Goal: Information Seeking & Learning: Check status

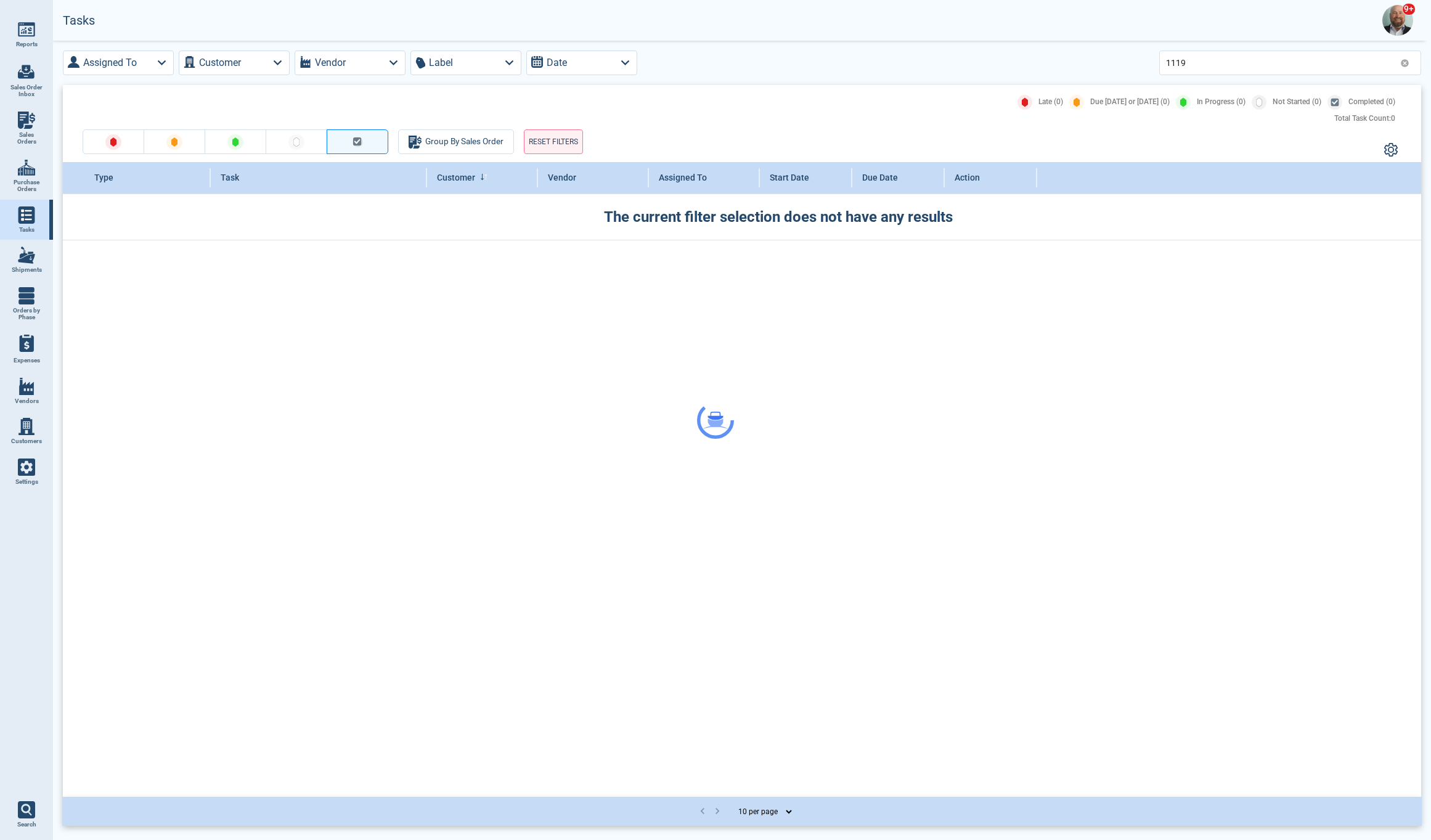
click at [29, 122] on img at bounding box center [27, 120] width 17 height 17
select select "50"
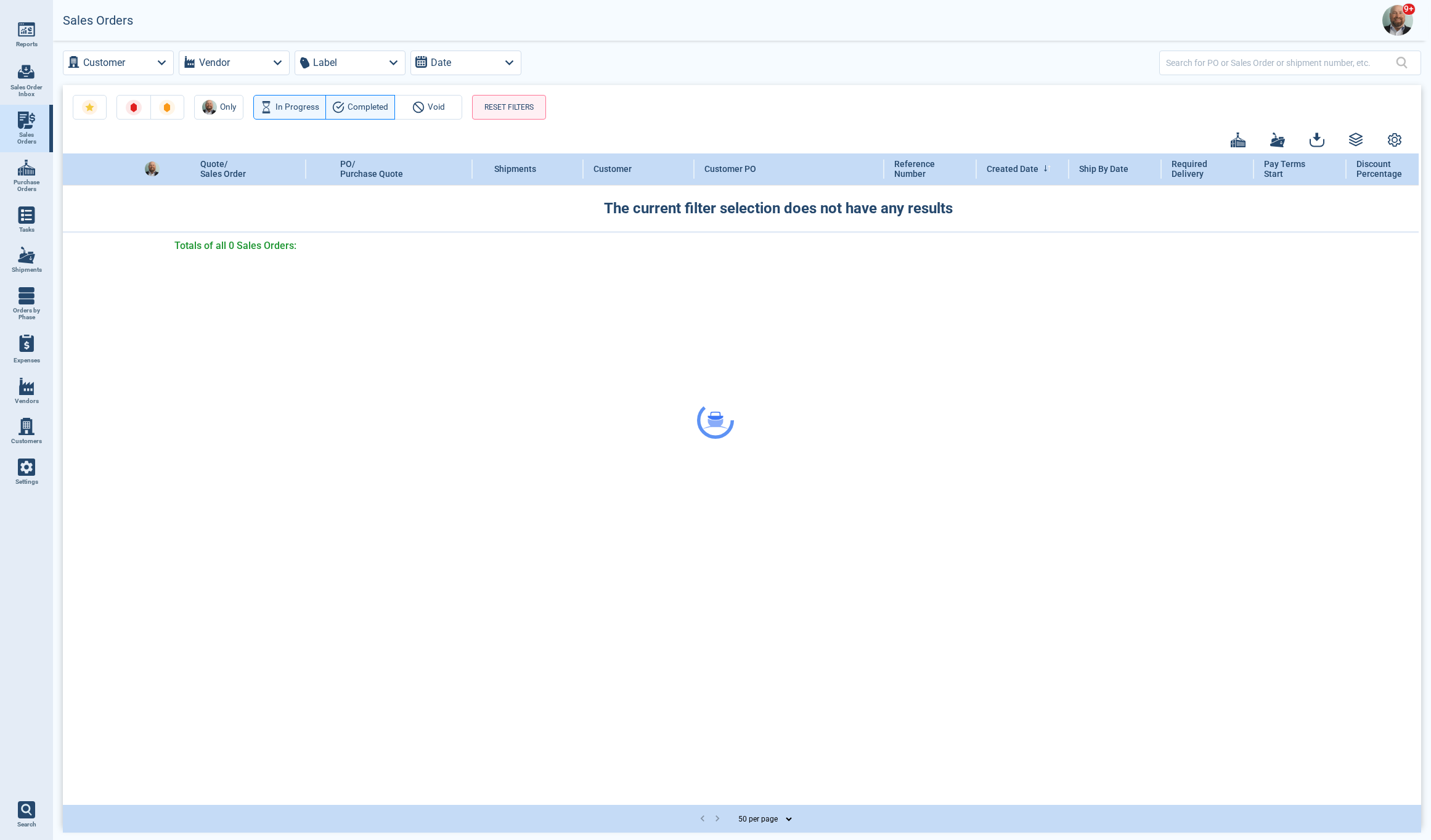
click at [126, 65] on div at bounding box center [715, 420] width 1431 height 840
click at [164, 61] on div at bounding box center [715, 420] width 1431 height 840
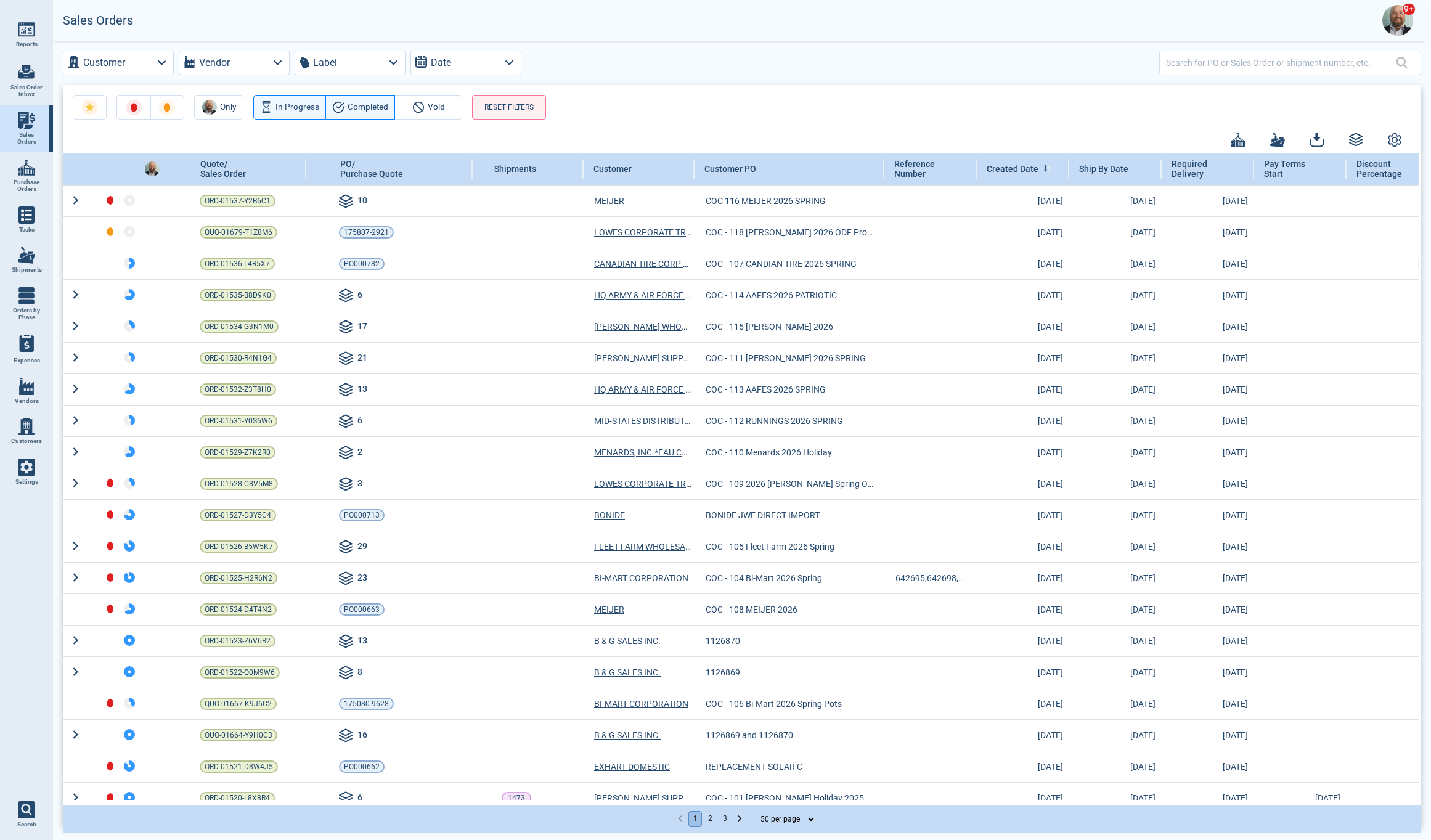
click at [164, 61] on icon "button" at bounding box center [161, 63] width 9 height 5
type input "low"
click at [81, 155] on input "checkbox" at bounding box center [79, 151] width 14 height 14
checkbox input "true"
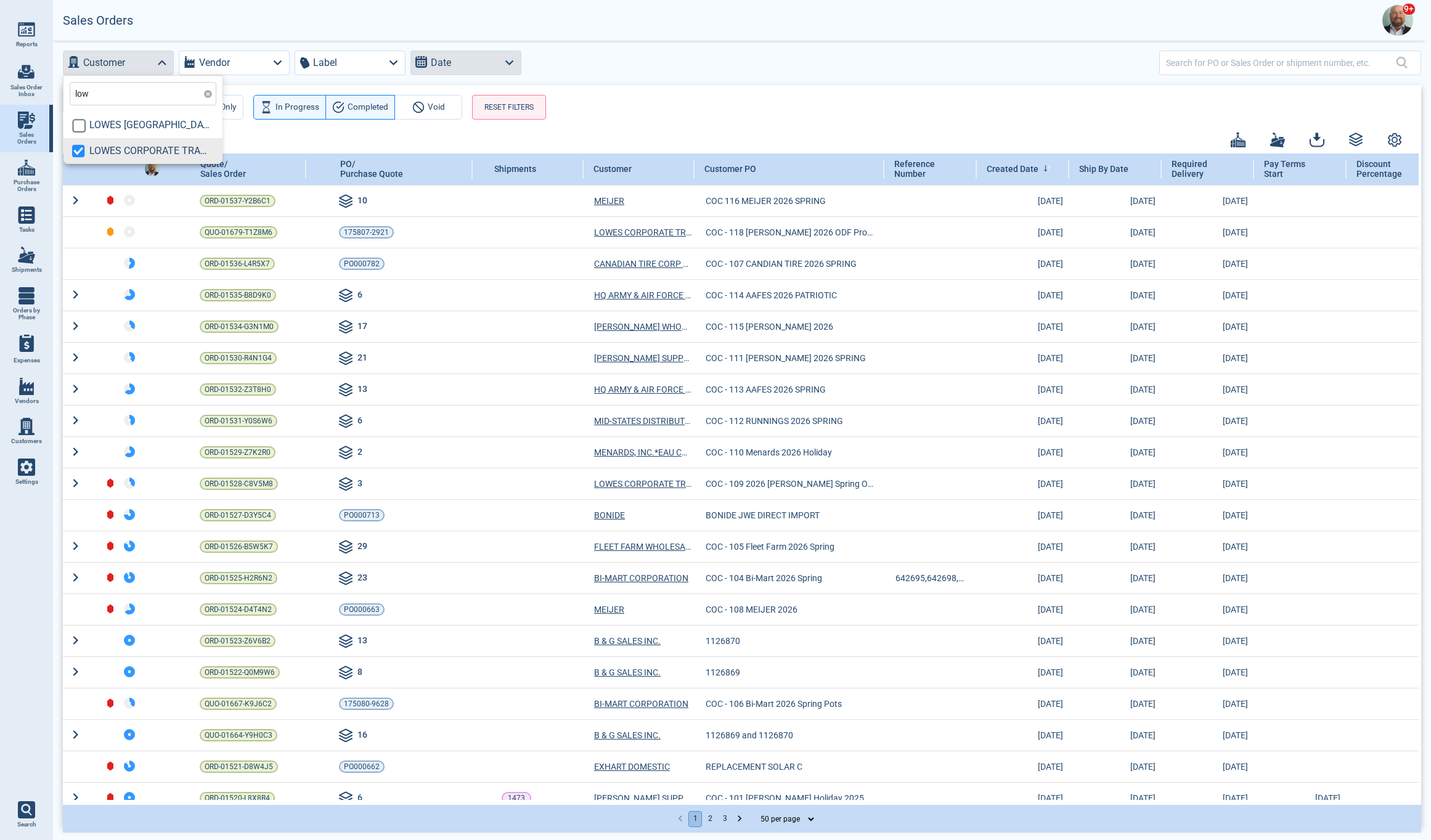
click at [467, 61] on button "Date" at bounding box center [465, 63] width 111 height 25
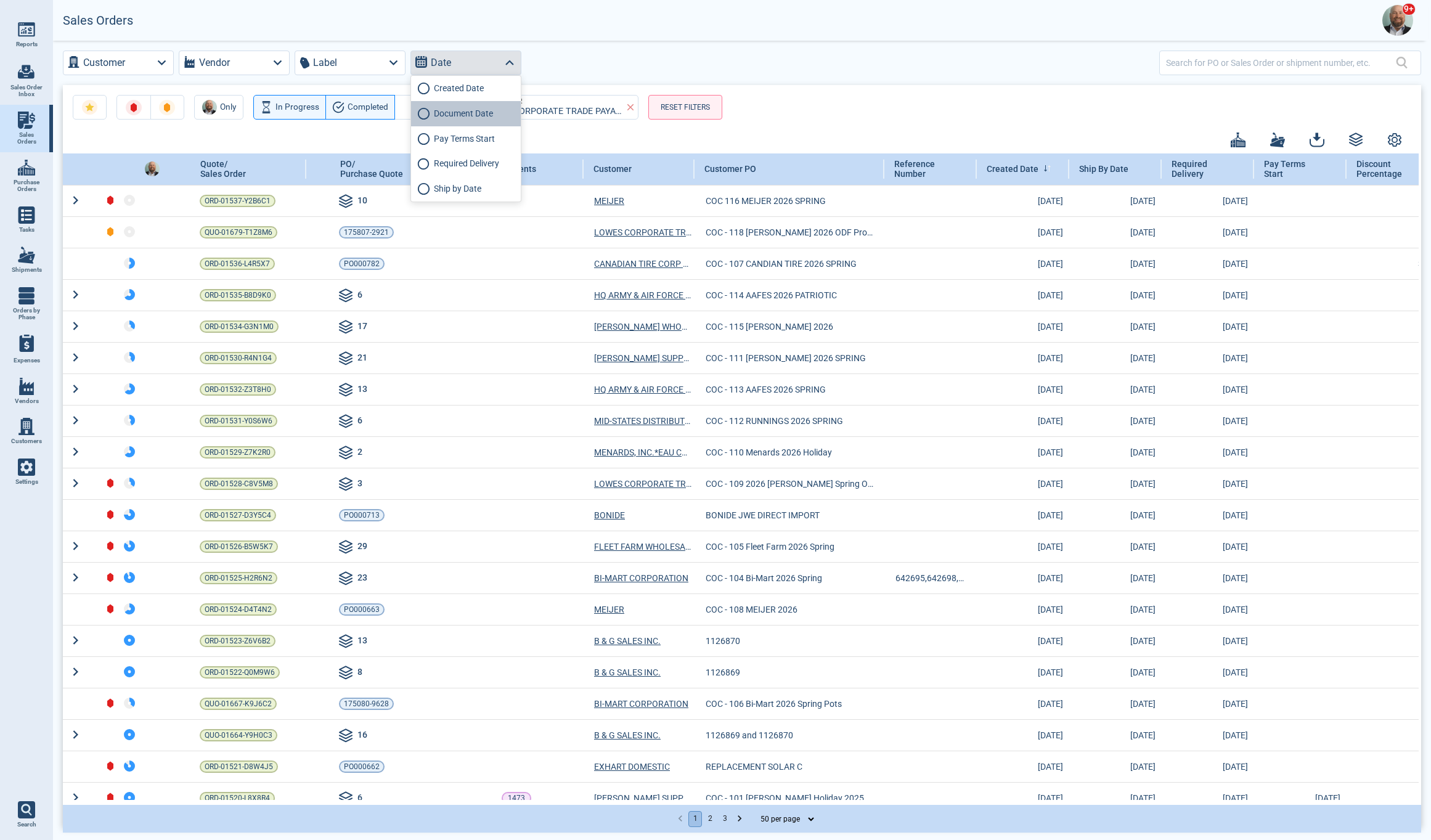
click at [439, 116] on label "Document Date" at bounding box center [463, 113] width 59 height 13
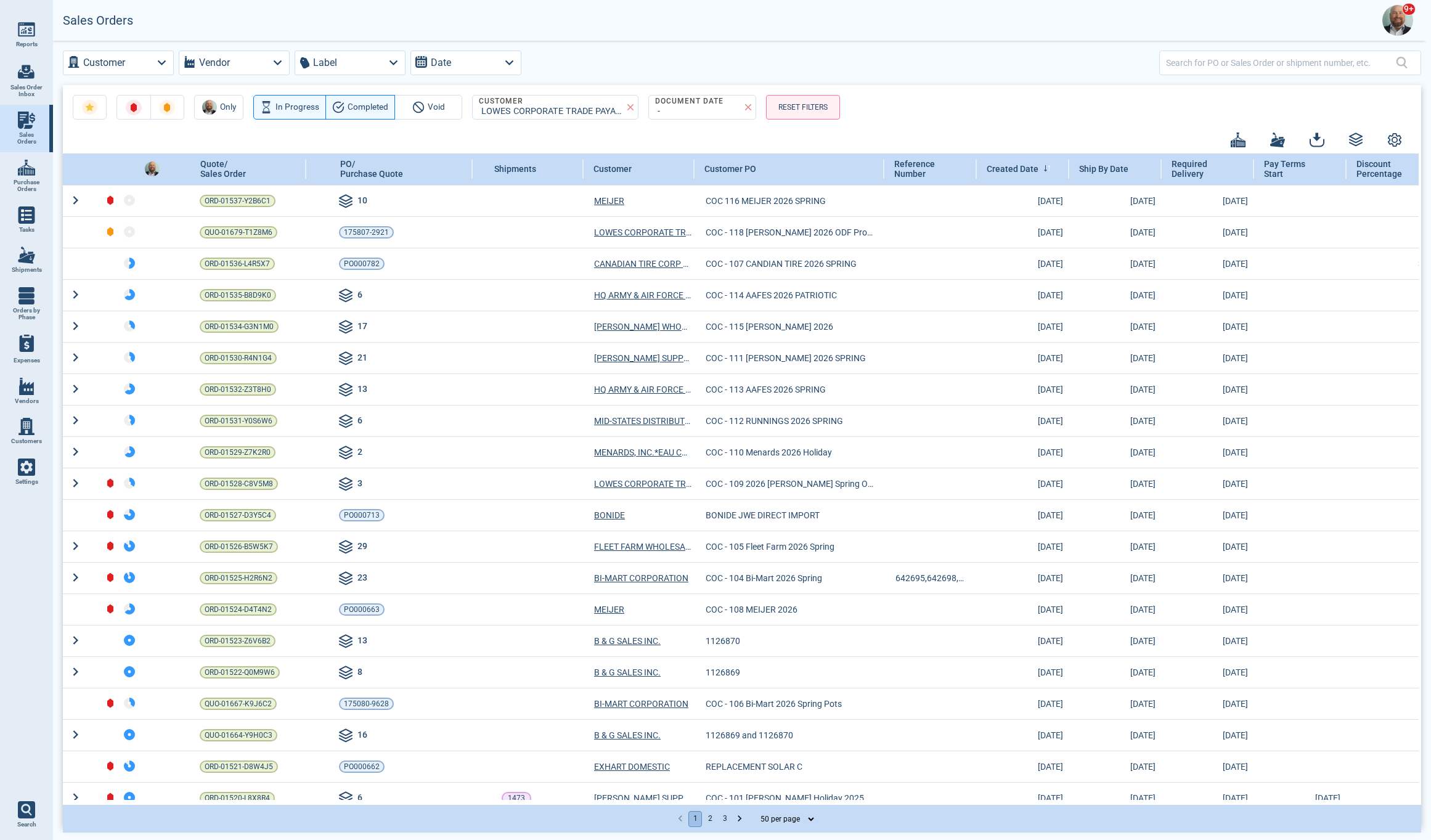
select select "8"
select select "2025"
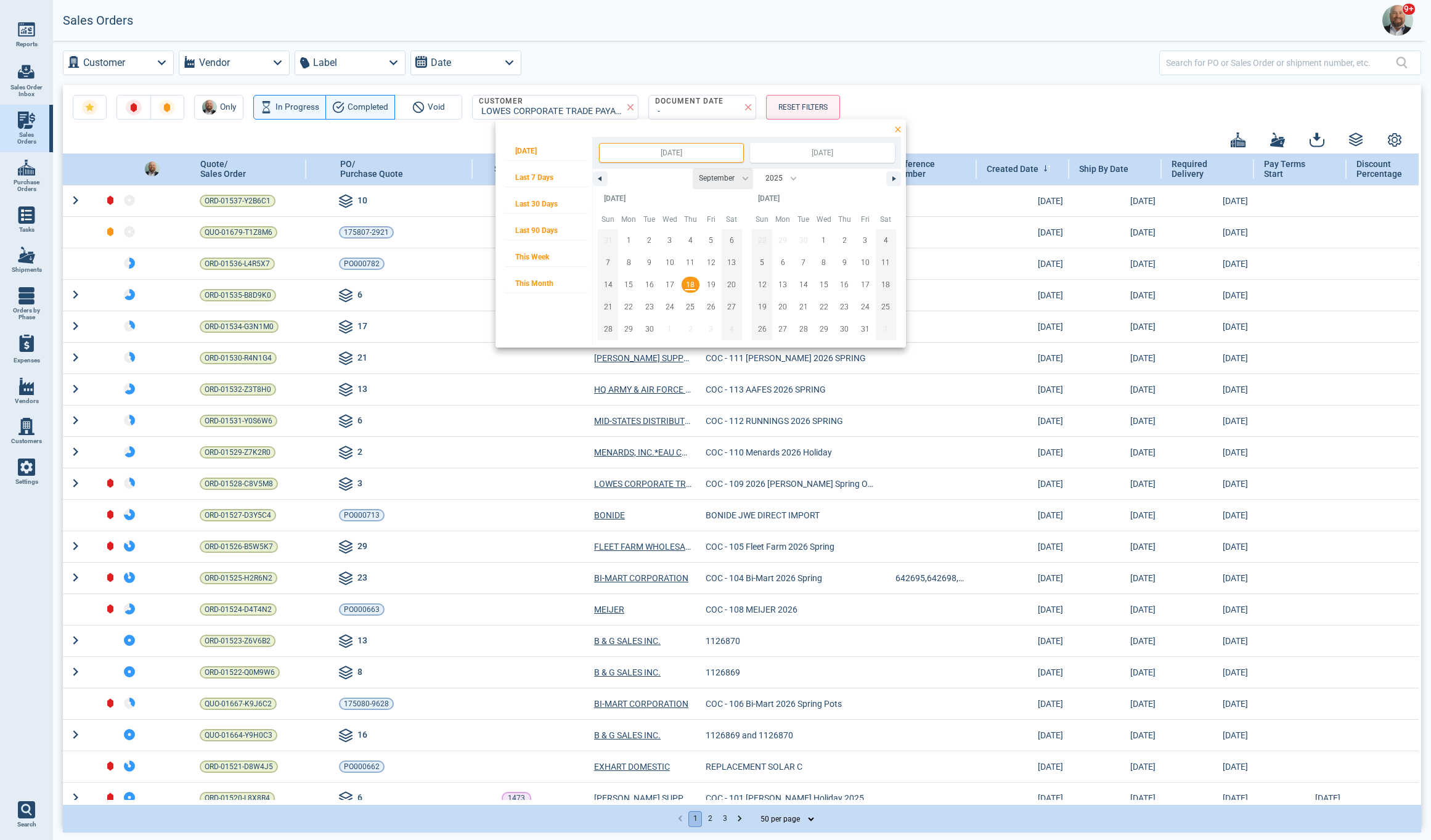
click at [721, 177] on select "January February March April May June July August September October November De…" at bounding box center [723, 179] width 61 height 21
select select "6"
click at [693, 169] on select "January February March April May June July August September October November De…" at bounding box center [723, 179] width 61 height 21
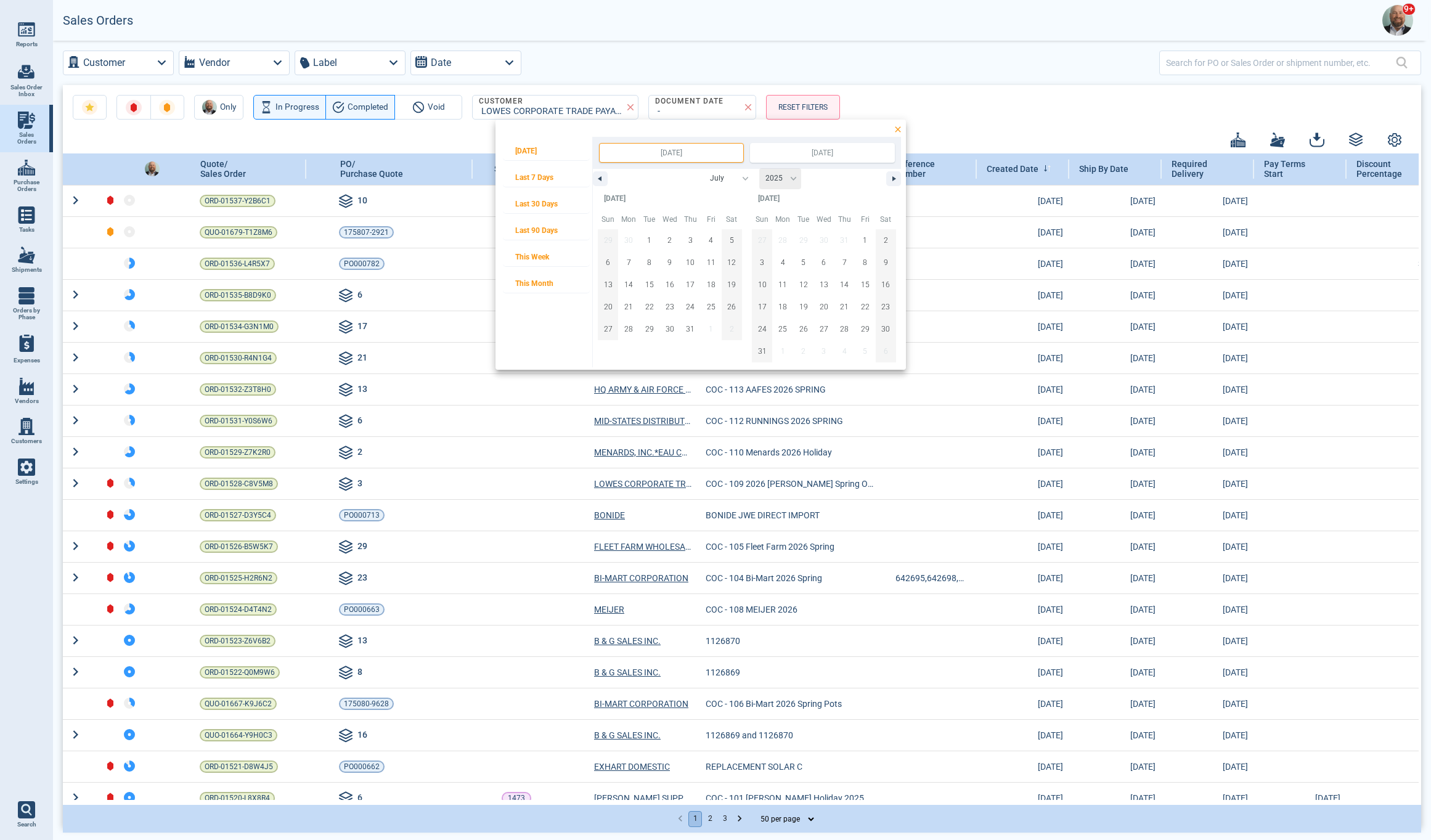
click at [793, 176] on select "2050 2049 2048 2047 2046 2045 2044 2043 2042 2041 2040 2039 2038 2037 2036 2035…" at bounding box center [780, 179] width 41 height 21
select select "2024"
click at [759, 169] on select "2050 2049 2048 2047 2046 2045 2044 2043 2042 2041 2040 2039 2038 2037 2036 2035…" at bounding box center [780, 179] width 41 height 21
click at [635, 239] on span "1" at bounding box center [628, 240] width 20 height 16
type input "[DATE]"
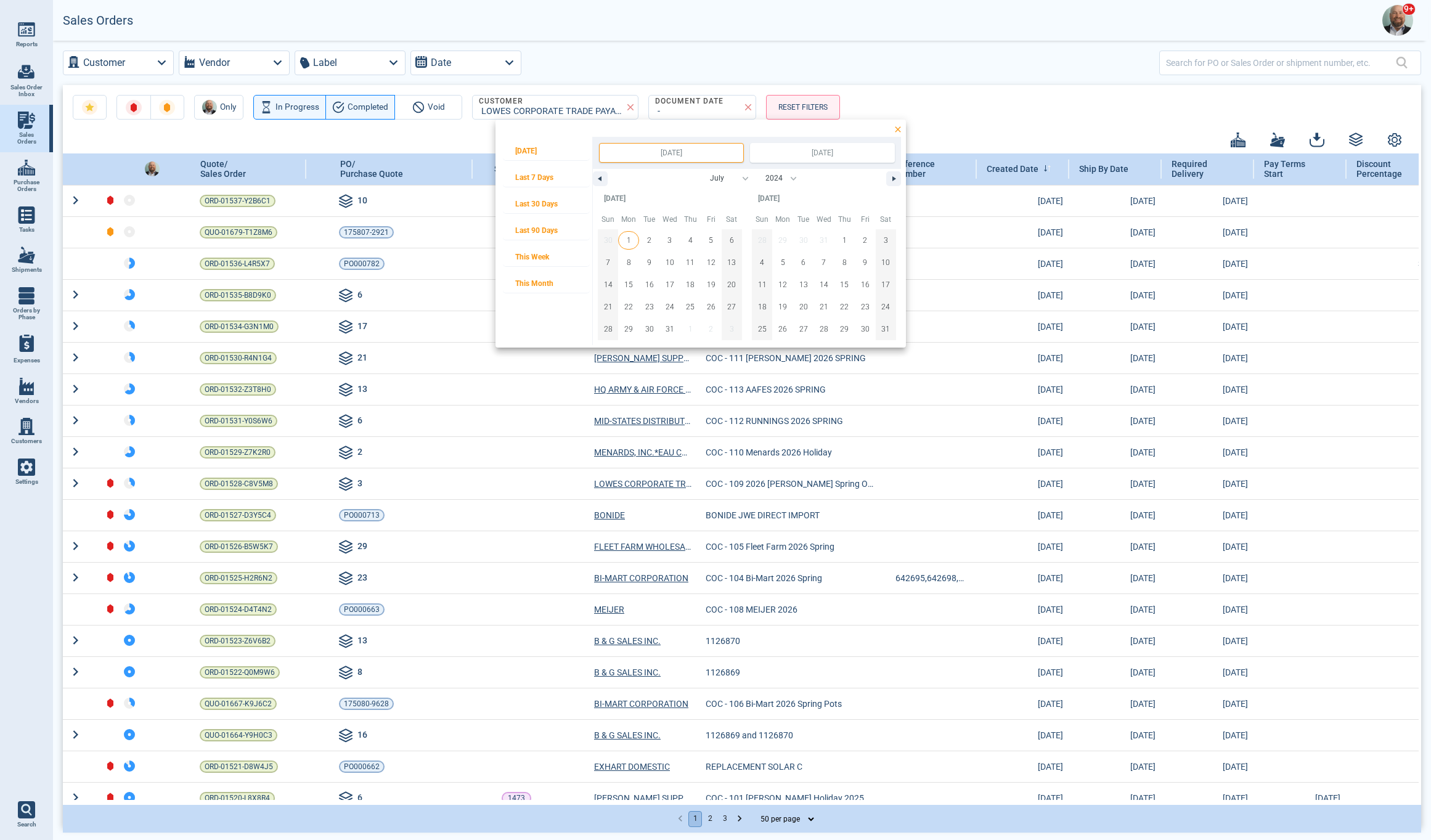
type input "[DATE]"
click at [745, 179] on select "January February March April May June July August September October November De…" at bounding box center [723, 179] width 61 height 21
select select "8"
click at [693, 169] on select "January February March April May June July August September October November De…" at bounding box center [723, 179] width 61 height 21
click at [795, 179] on select "2050 2049 2048 2047 2046 2045 2044 2043 2042 2041 2040 2039 2038 2037 2036 2035…" at bounding box center [780, 179] width 41 height 21
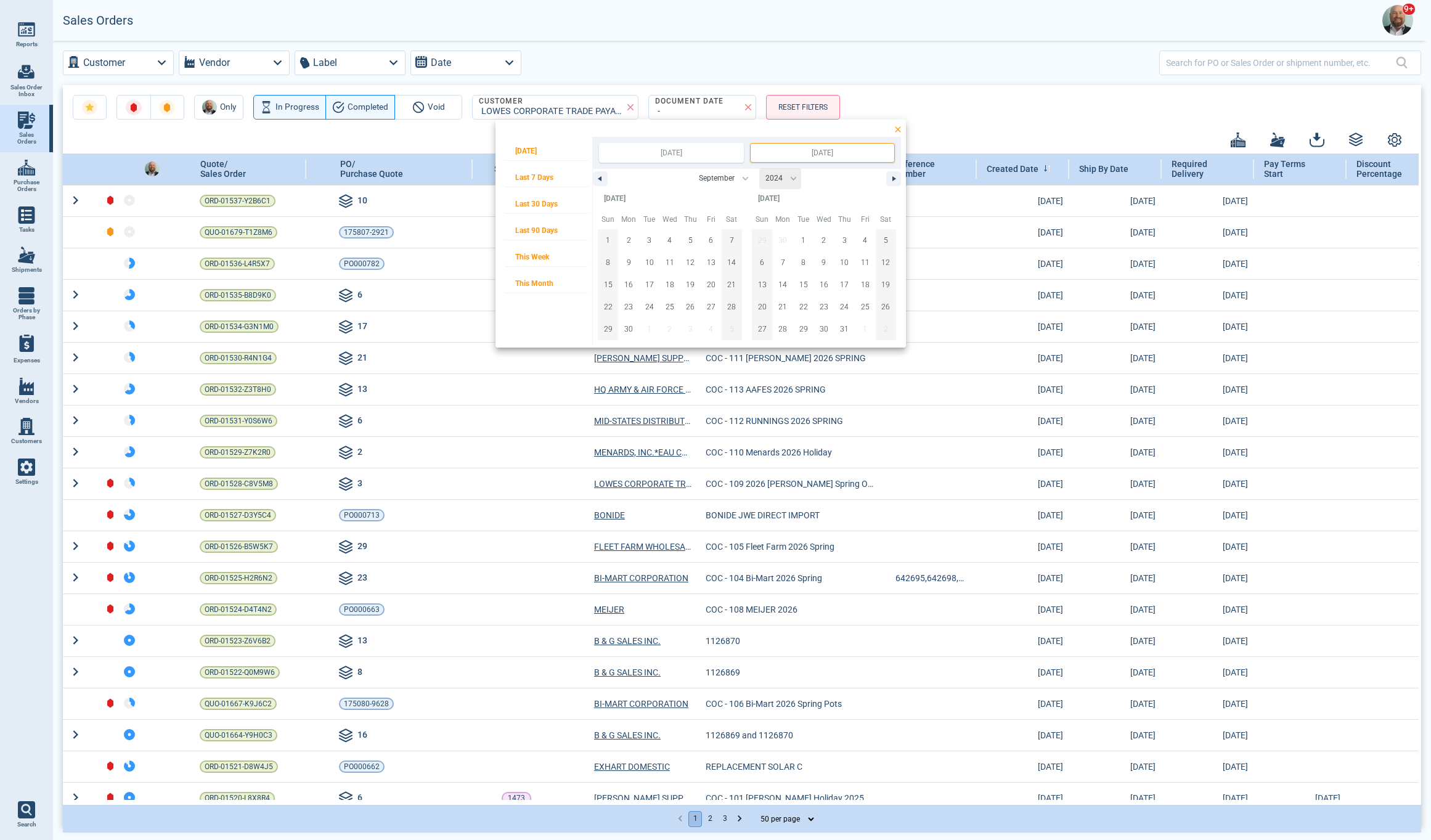
select select "2025"
click at [759, 169] on select "2050 2049 2048 2047 2046 2045 2044 2043 2042 2041 2040 2039 2038 2037 2036 2035…" at bounding box center [780, 179] width 41 height 21
click at [692, 286] on span "18" at bounding box center [690, 284] width 9 height 22
type input "[DATE]"
select select "6"
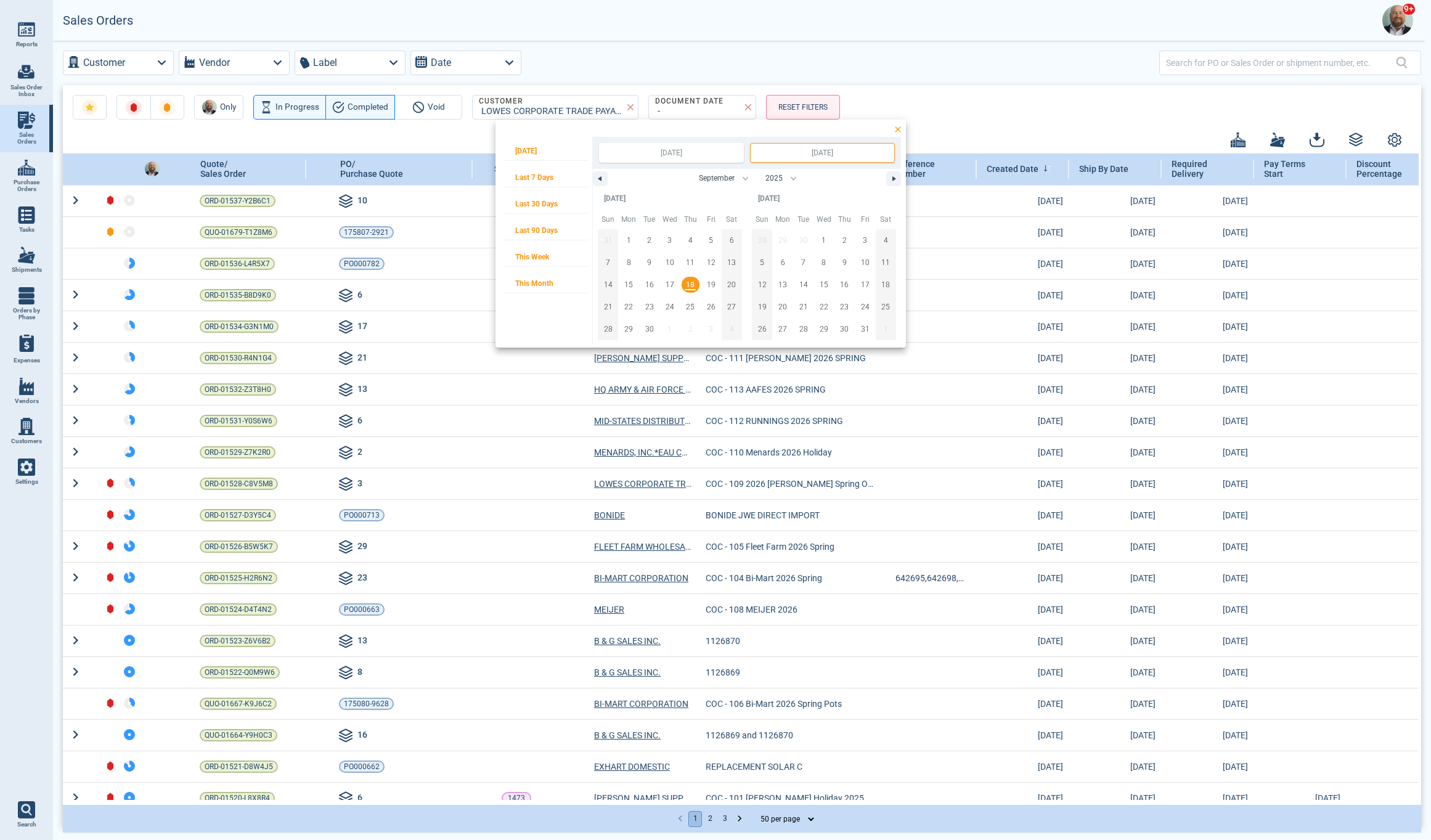
select select "2024"
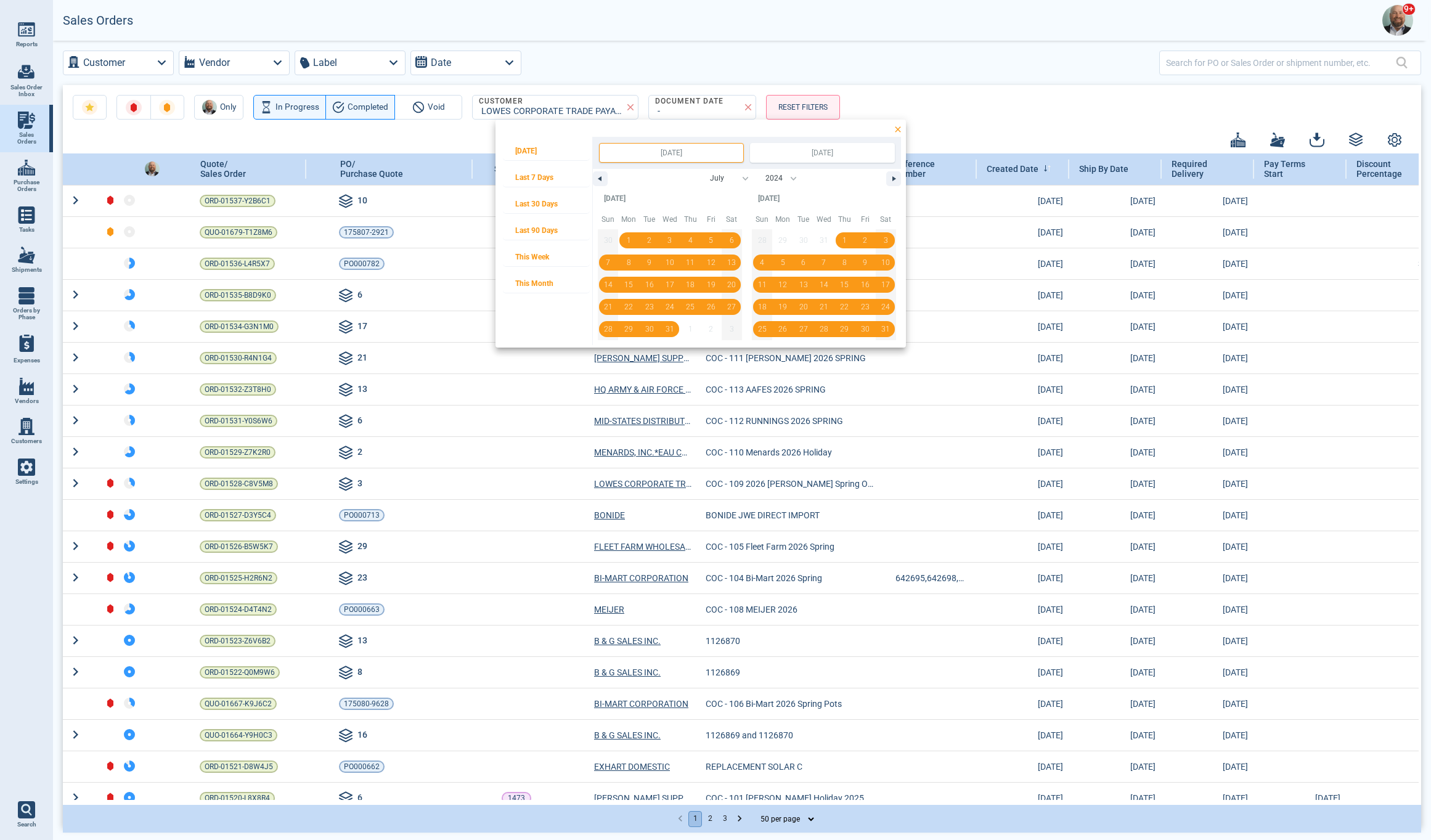
click at [964, 123] on div at bounding box center [715, 420] width 1431 height 840
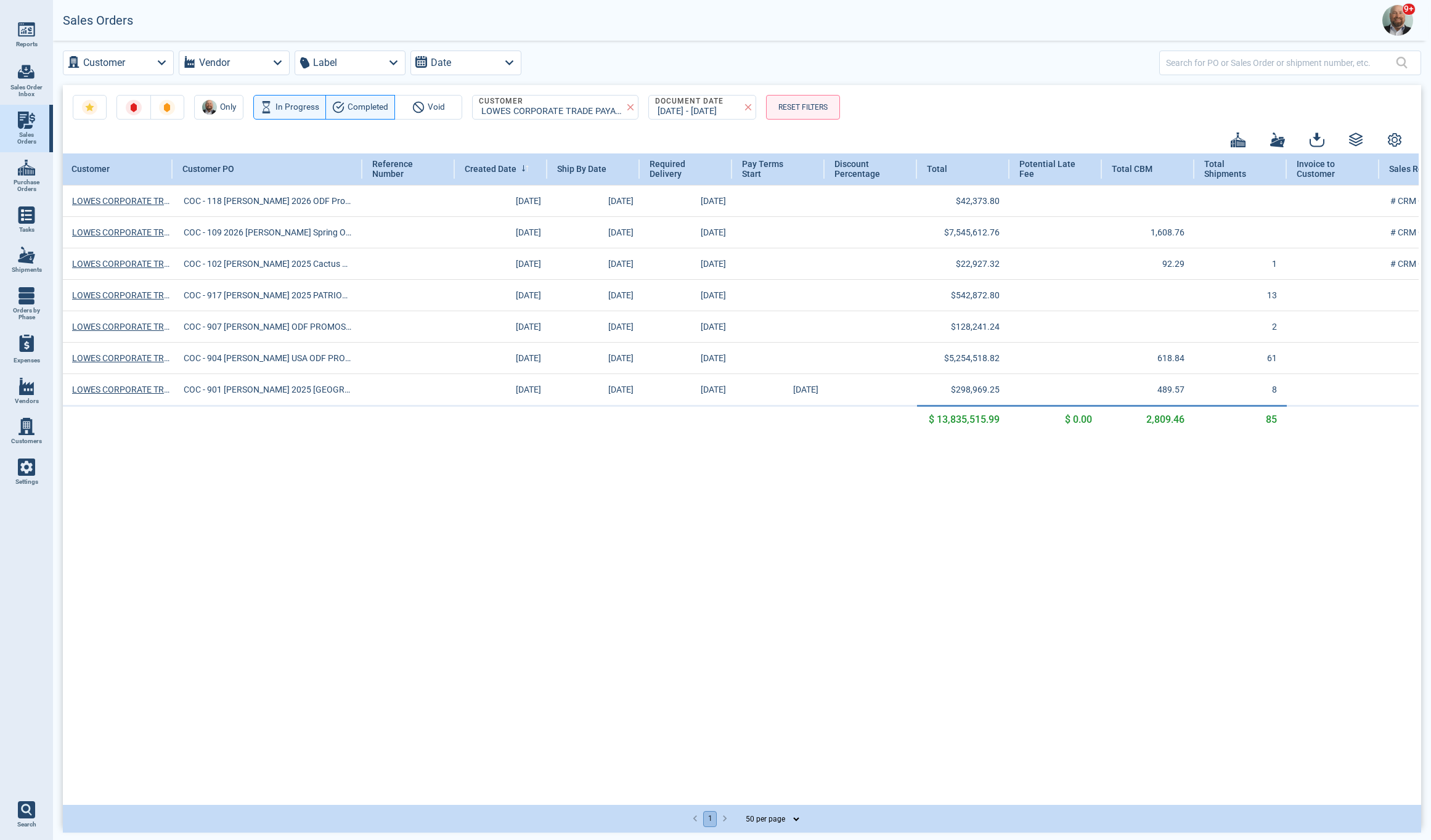
scroll to position [0, 533]
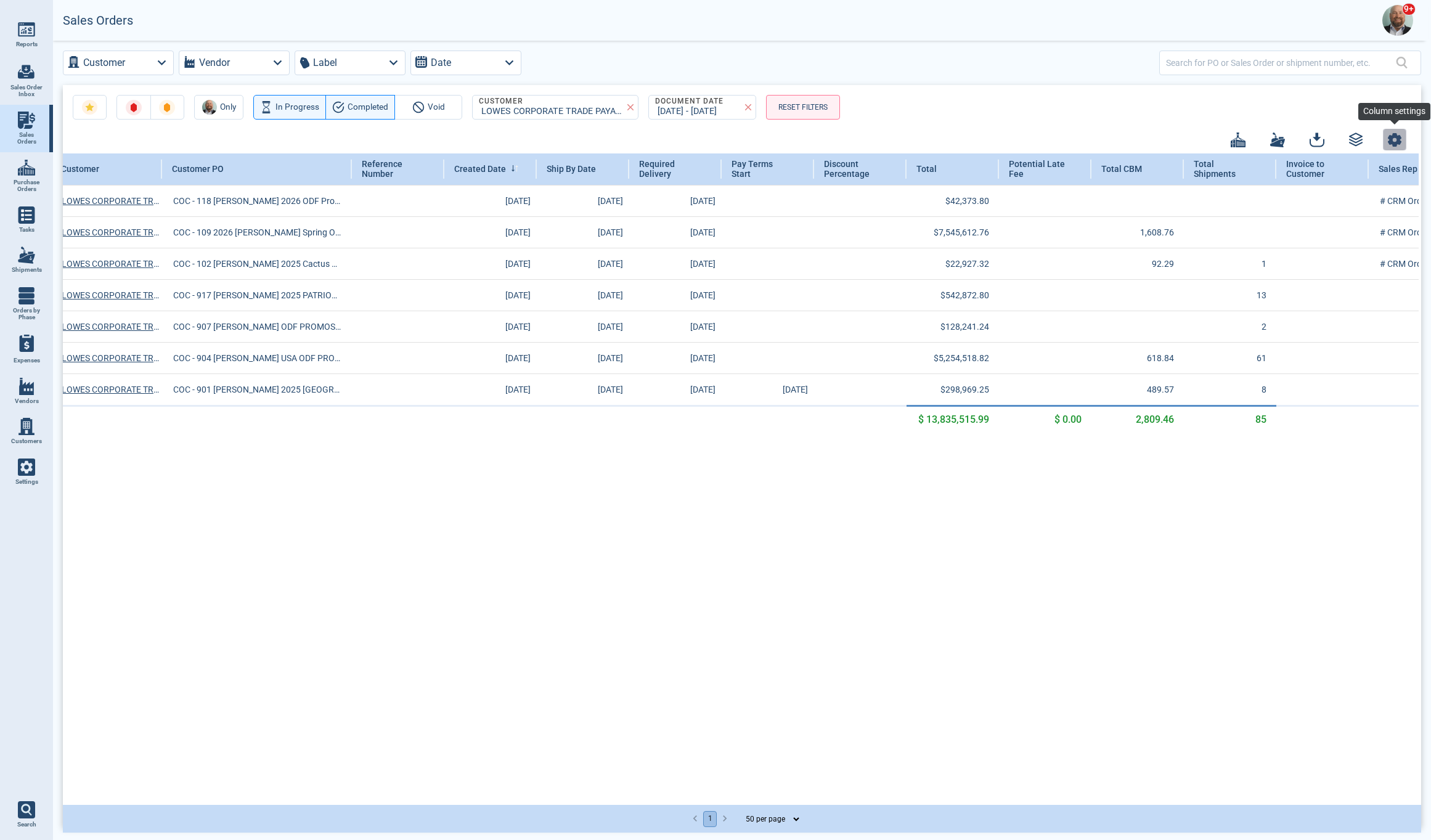
click at [1397, 140] on icon "button" at bounding box center [1394, 139] width 13 height 13
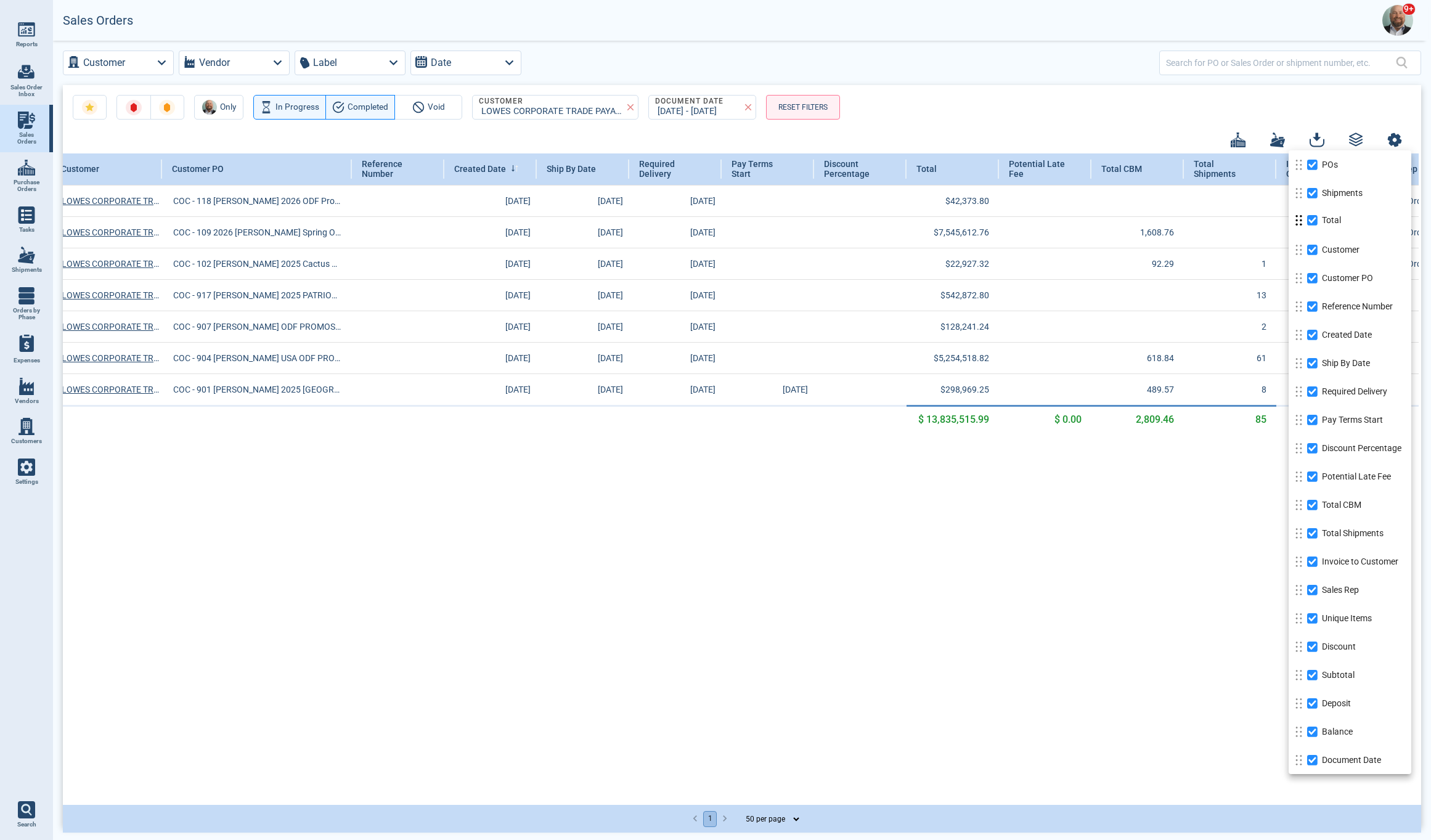
drag, startPoint x: 1299, startPoint y: 455, endPoint x: 1304, endPoint y: 226, distance: 229.1
click at [1304, 226] on div at bounding box center [1299, 220] width 11 height 28
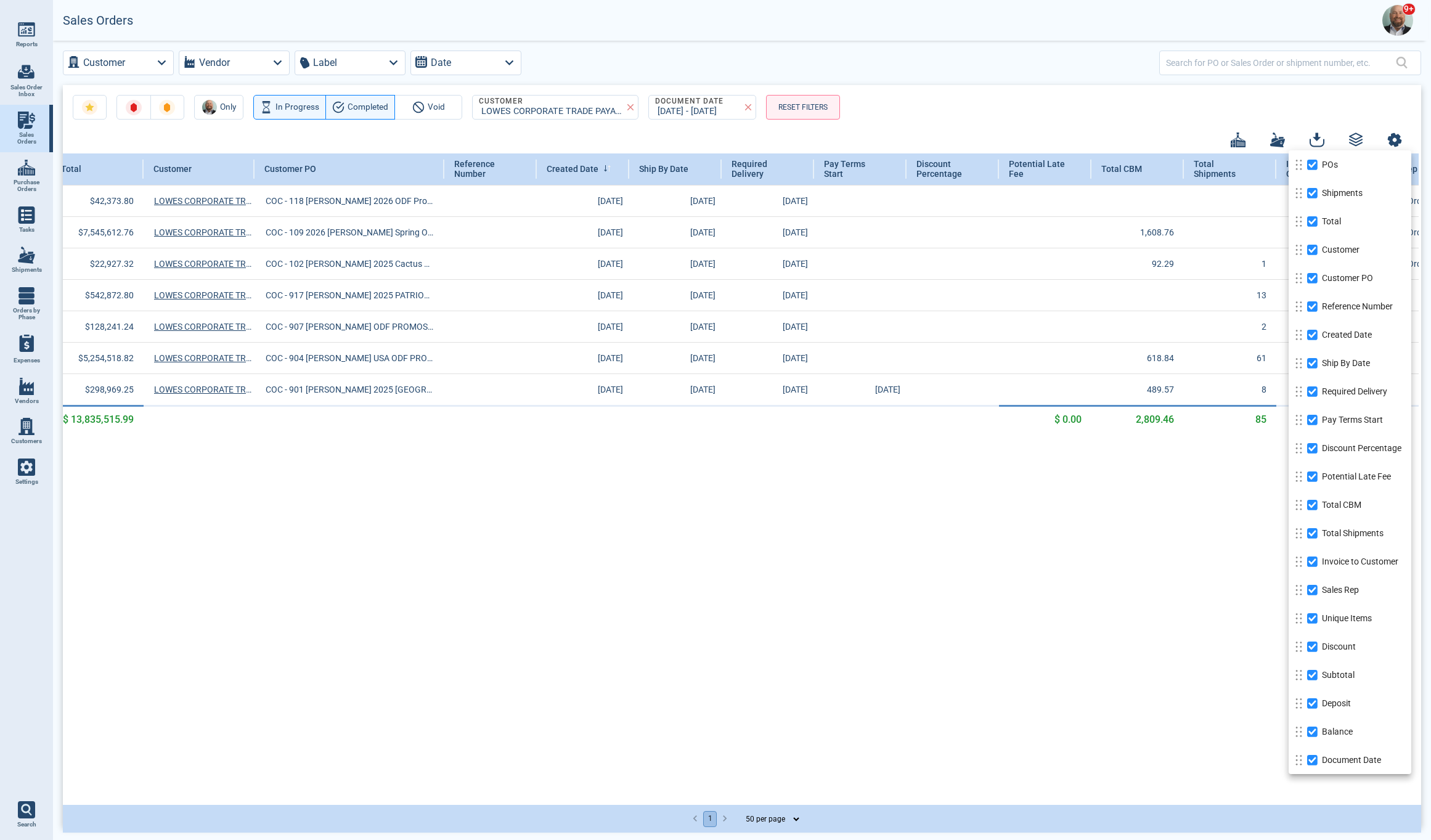
click at [1058, 545] on div at bounding box center [715, 420] width 1431 height 840
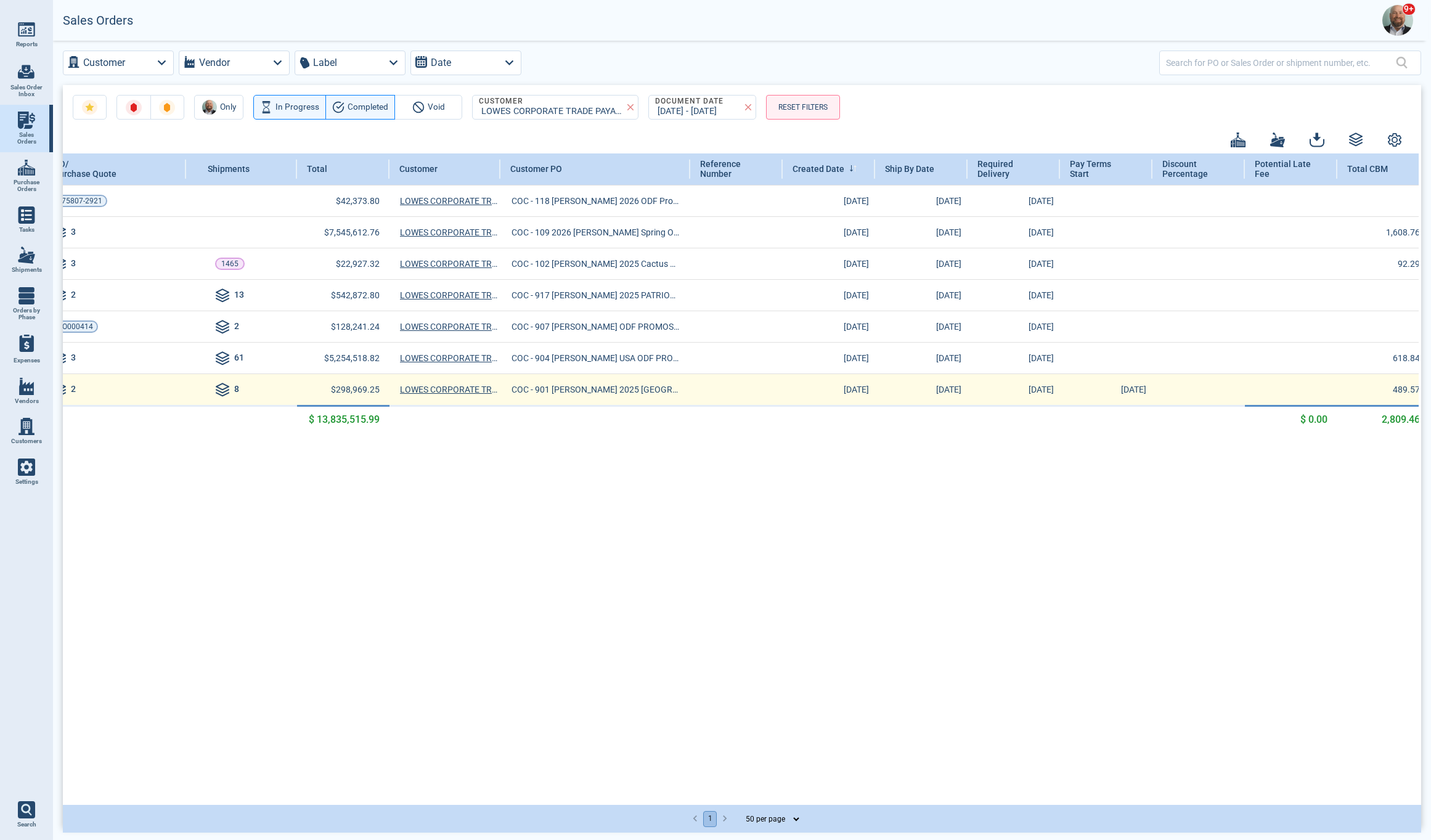
scroll to position [0, 0]
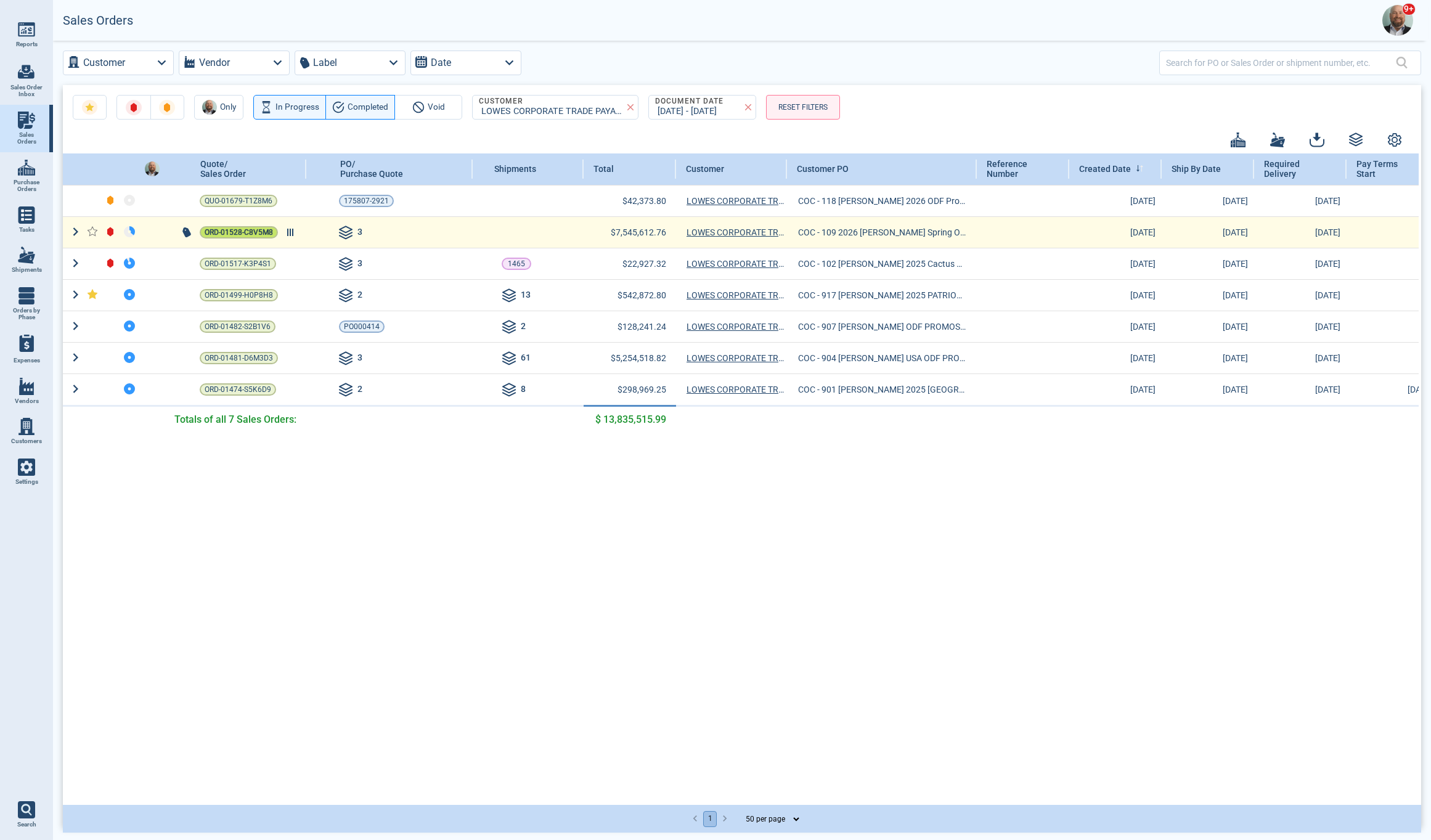
click at [259, 236] on span "ORD-01528-C8V5M8" at bounding box center [238, 232] width 68 height 13
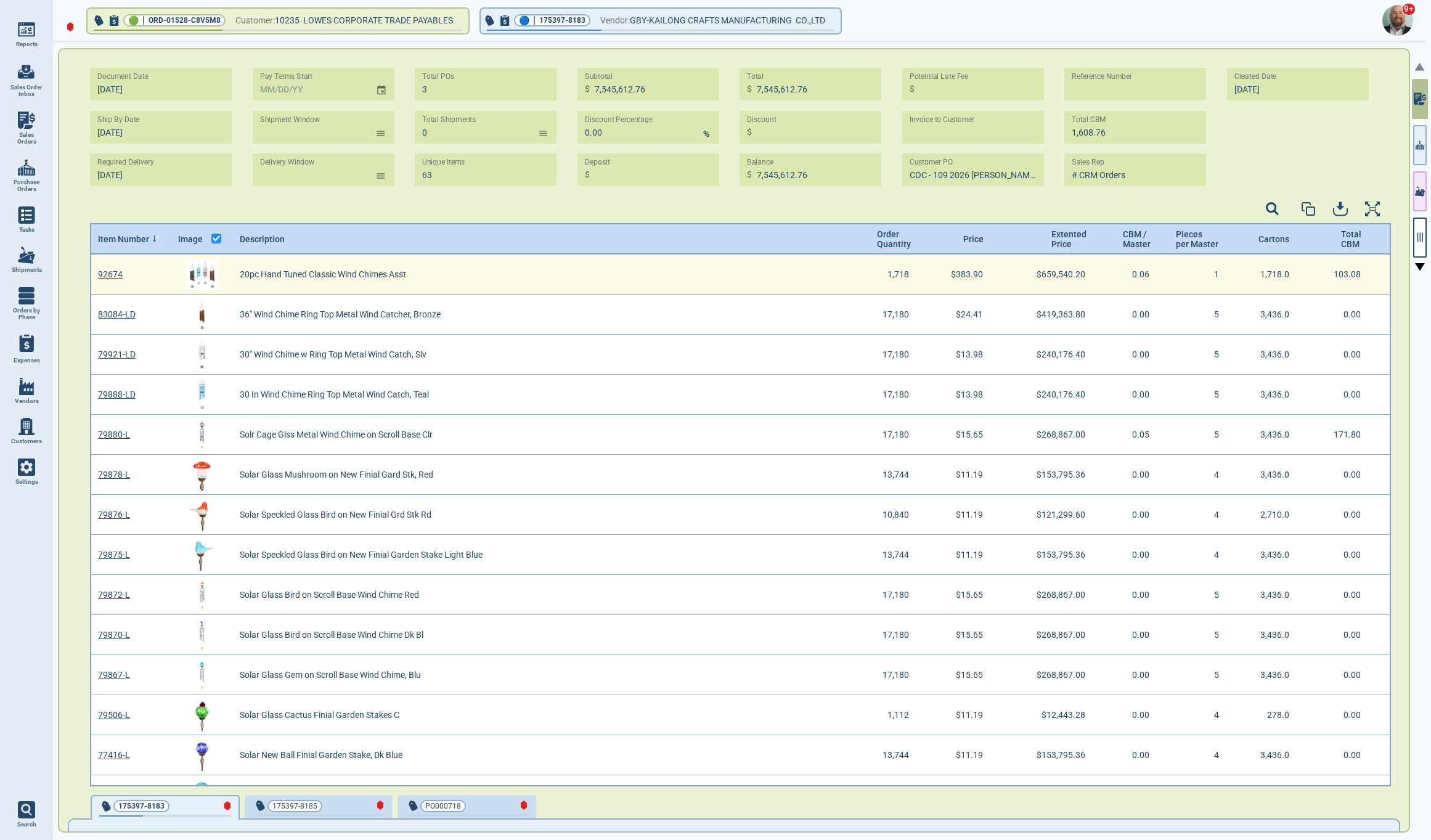
click at [208, 279] on img "grid" at bounding box center [202, 275] width 31 height 31
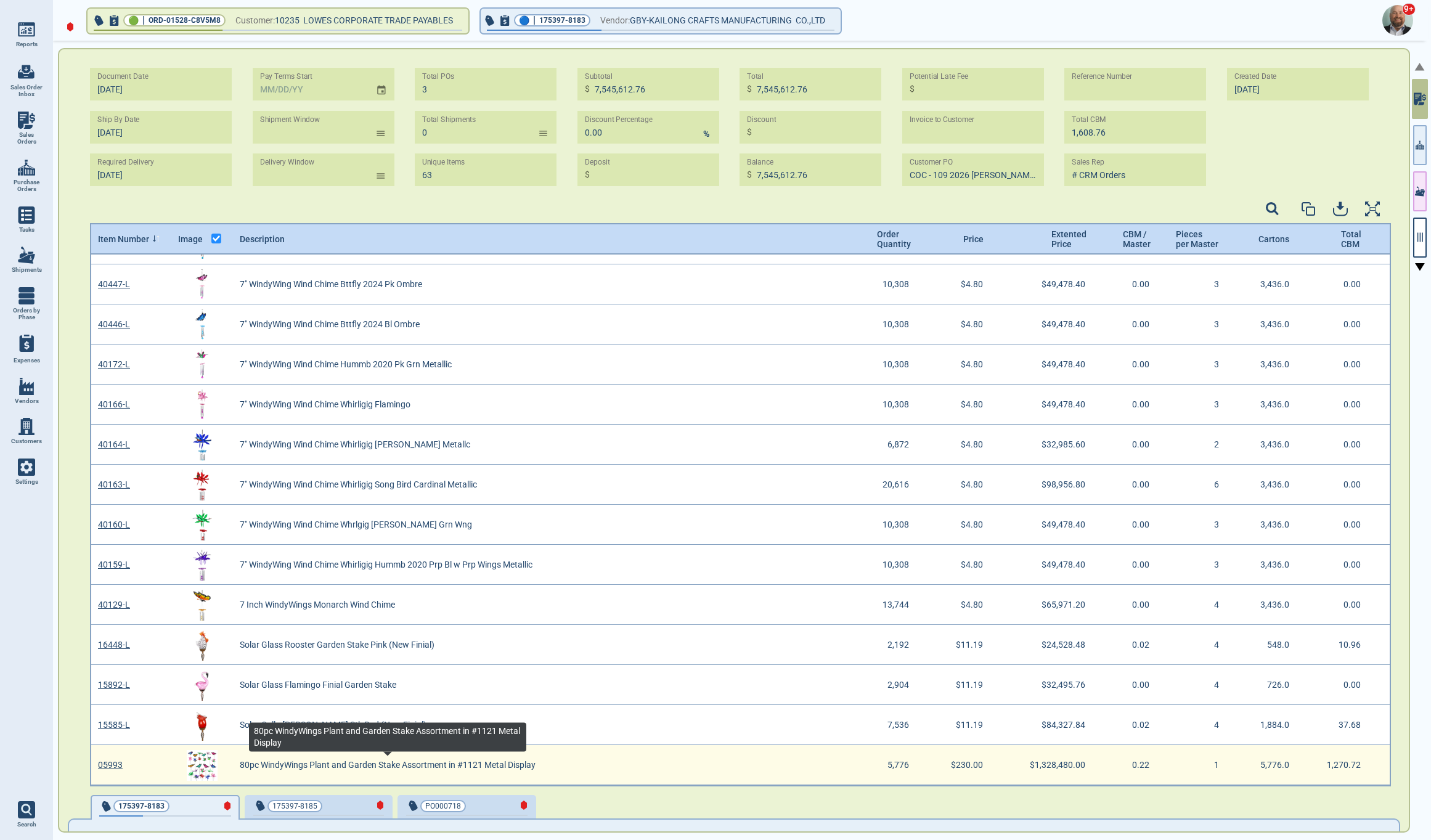
scroll to position [0, 1]
click at [202, 766] on img "grid" at bounding box center [201, 765] width 31 height 31
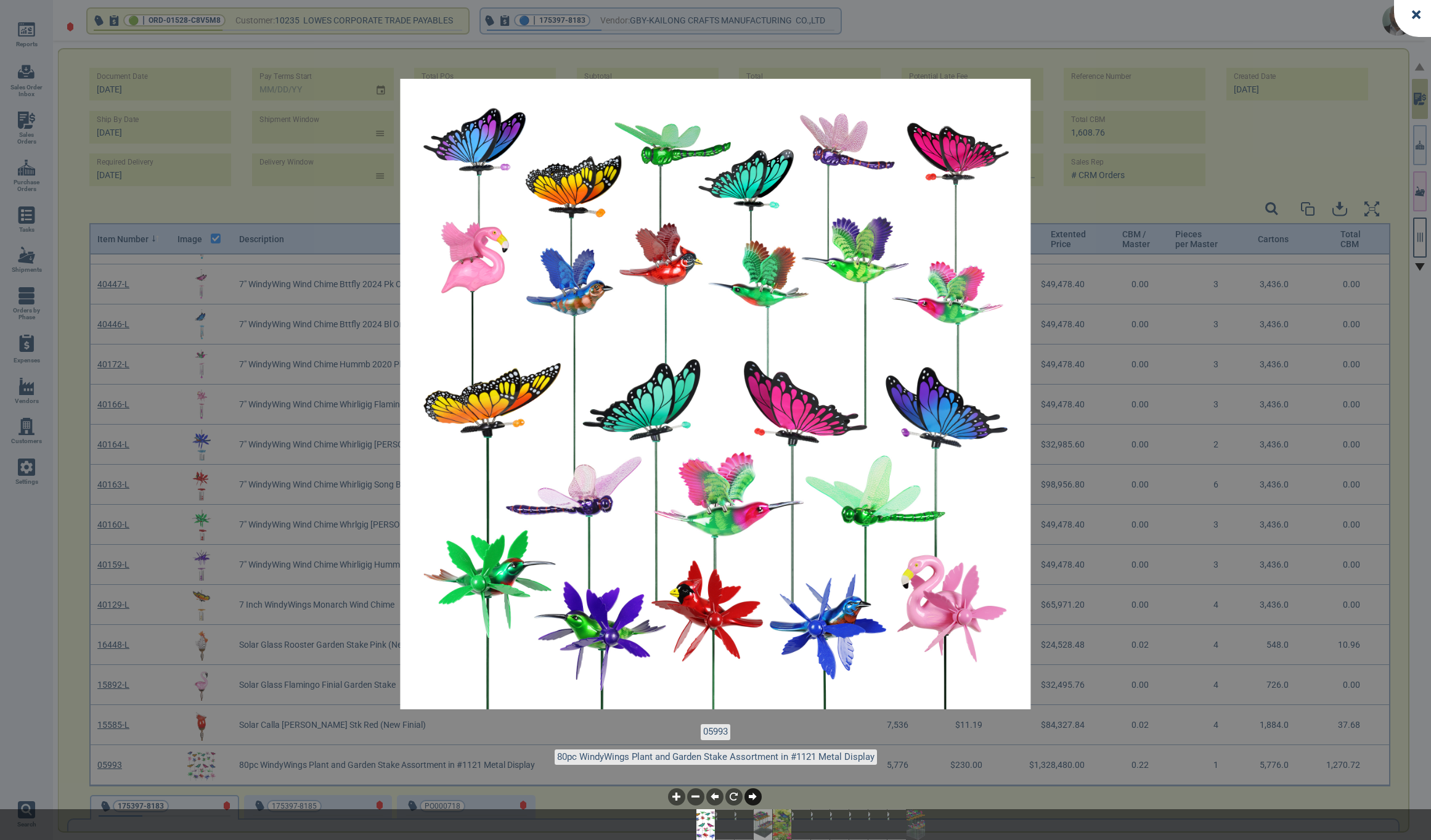
click at [755, 798] on icon at bounding box center [753, 797] width 8 height 8
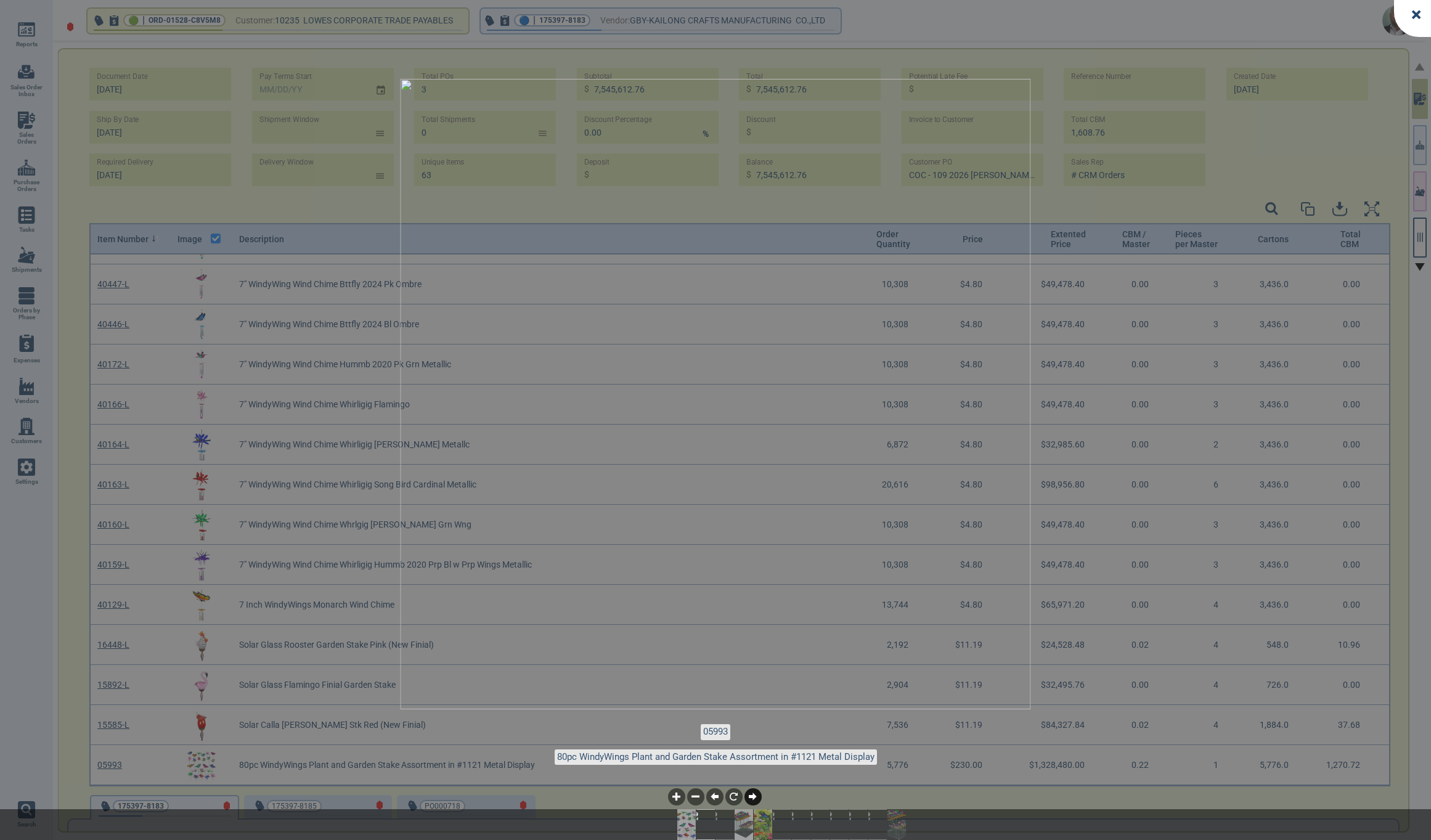
click at [755, 798] on icon at bounding box center [753, 797] width 8 height 8
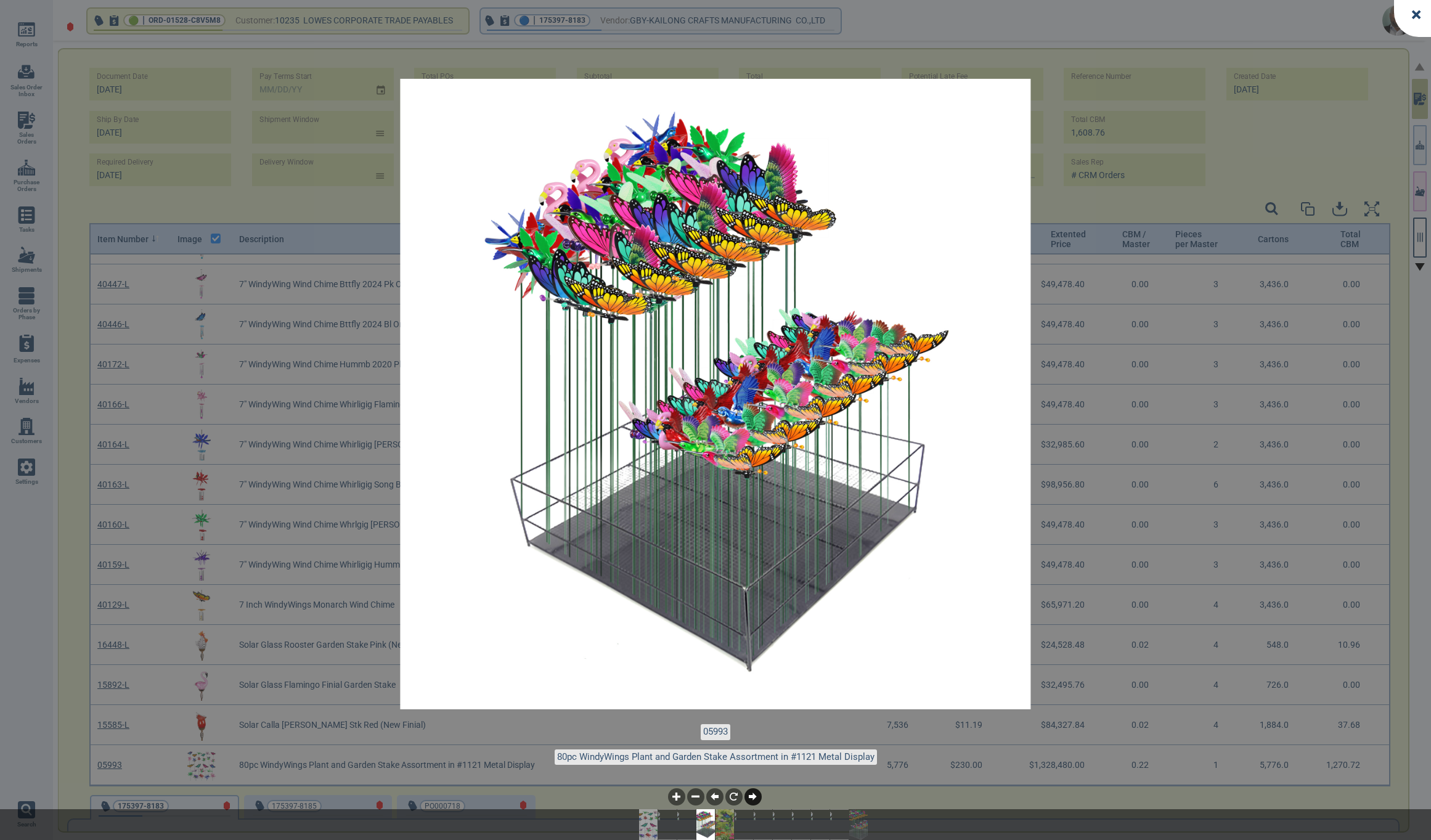
click at [755, 798] on icon at bounding box center [753, 797] width 8 height 8
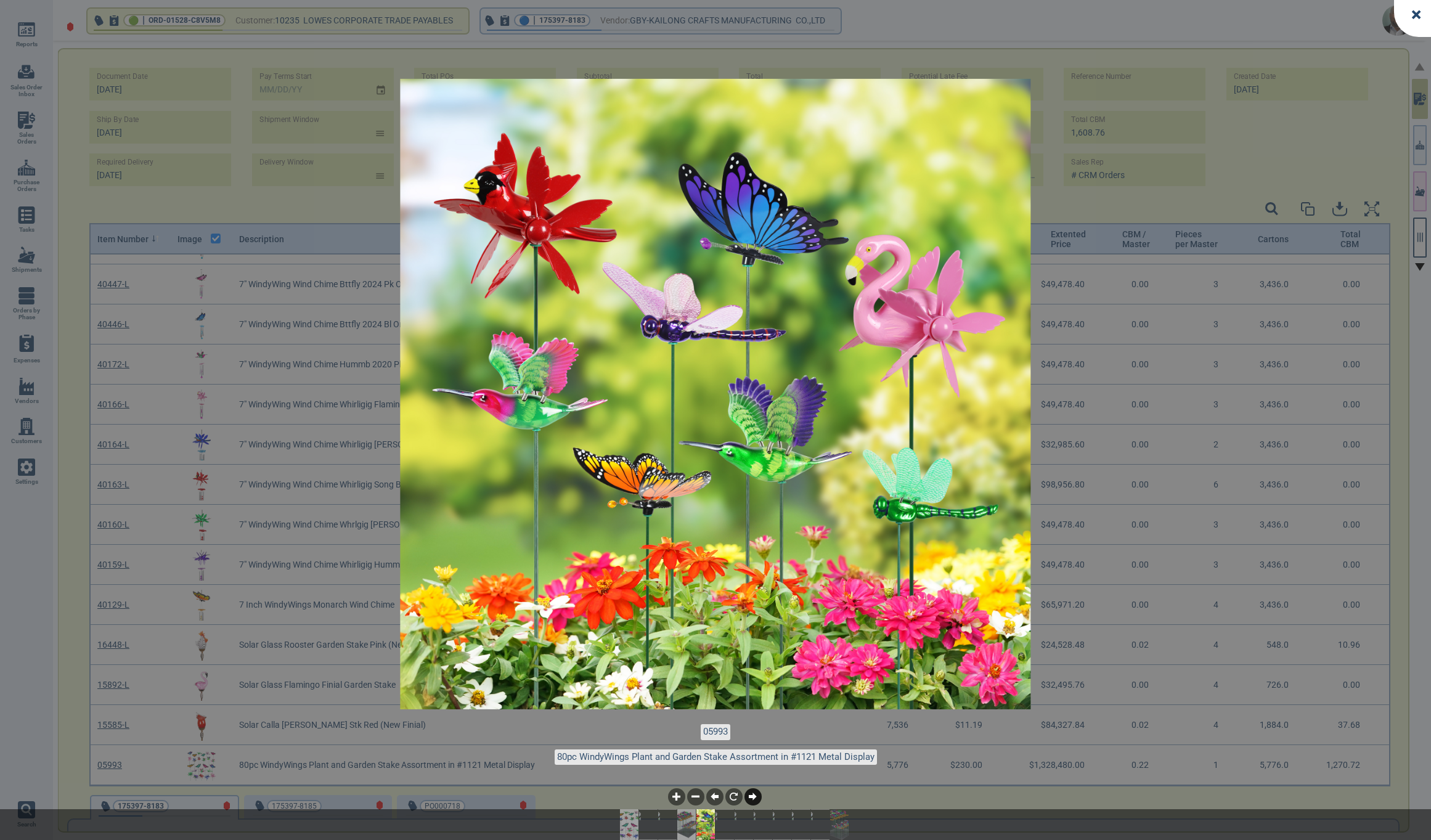
click at [755, 798] on icon at bounding box center [753, 797] width 8 height 8
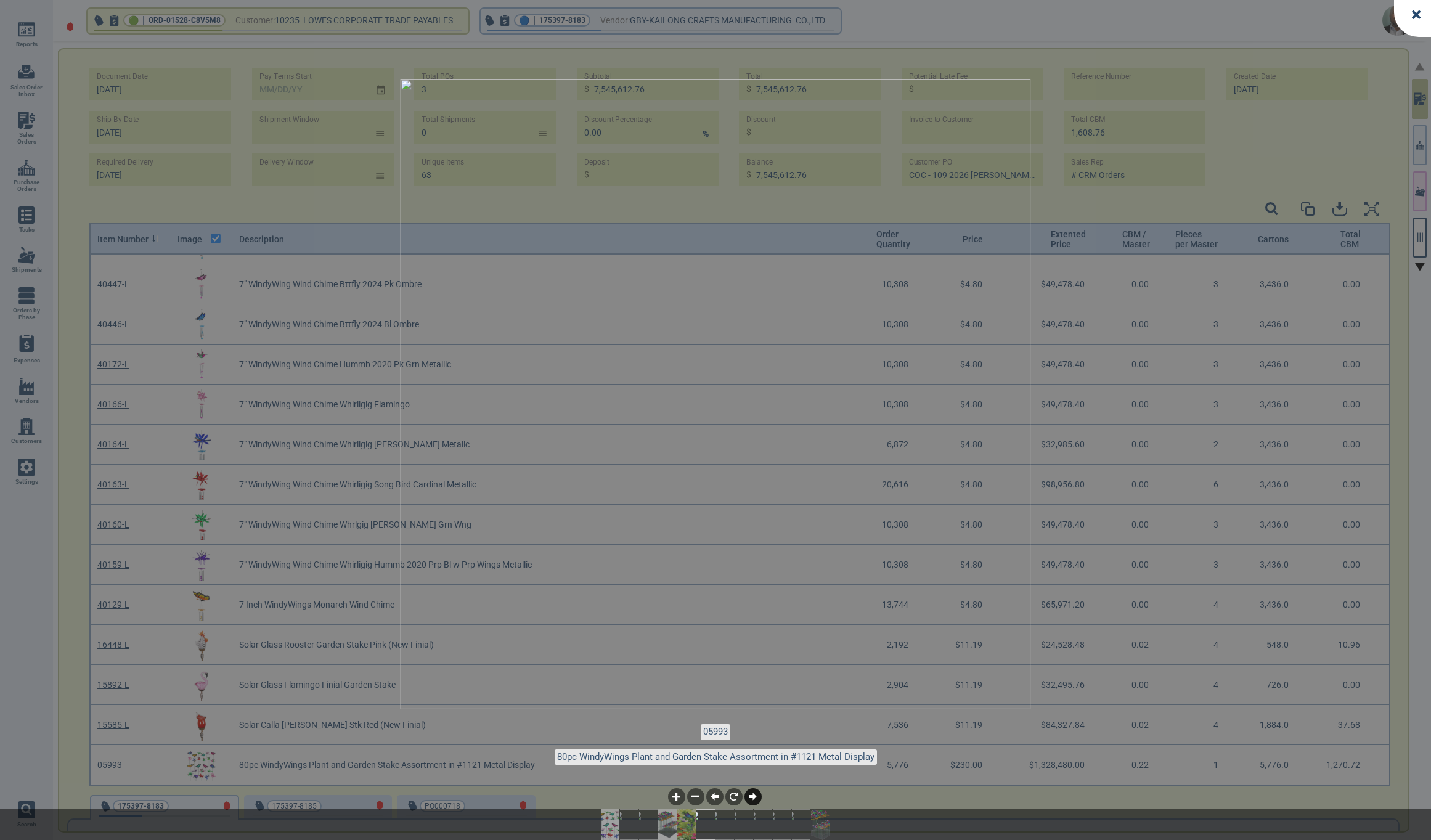
click at [755, 798] on icon at bounding box center [753, 797] width 8 height 8
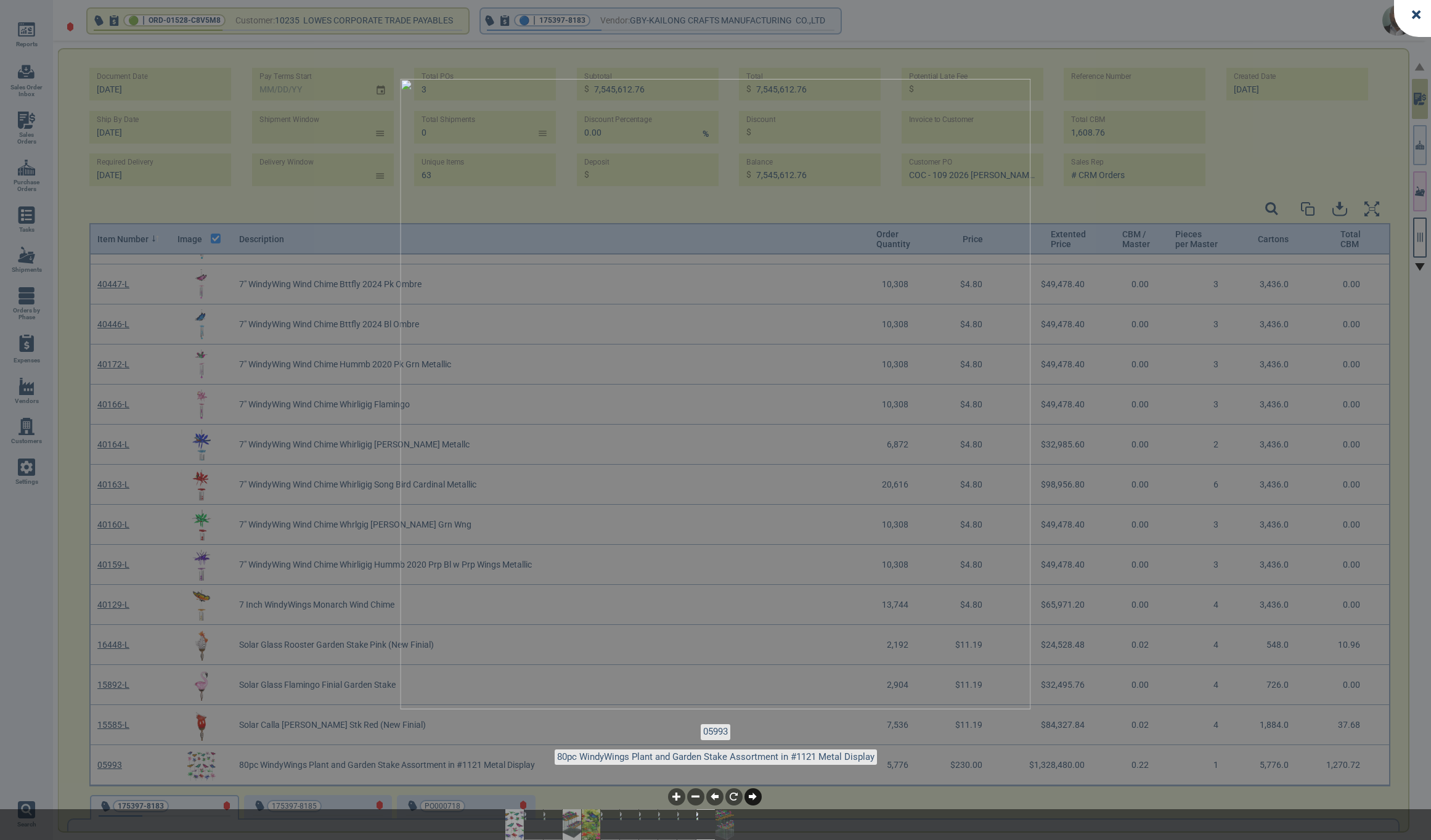
click at [755, 798] on icon at bounding box center [753, 797] width 8 height 8
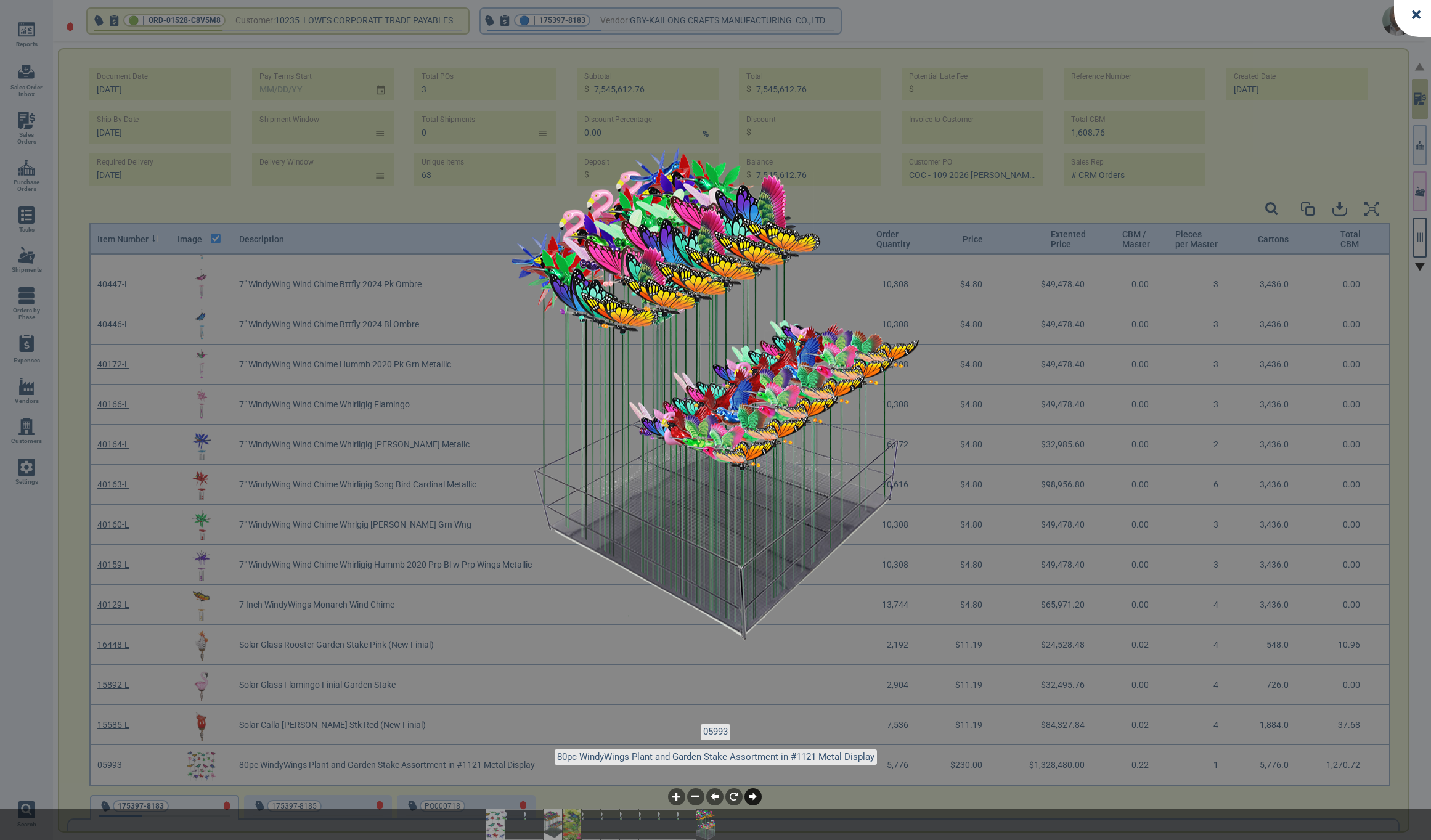
click at [755, 798] on icon at bounding box center [753, 797] width 8 height 8
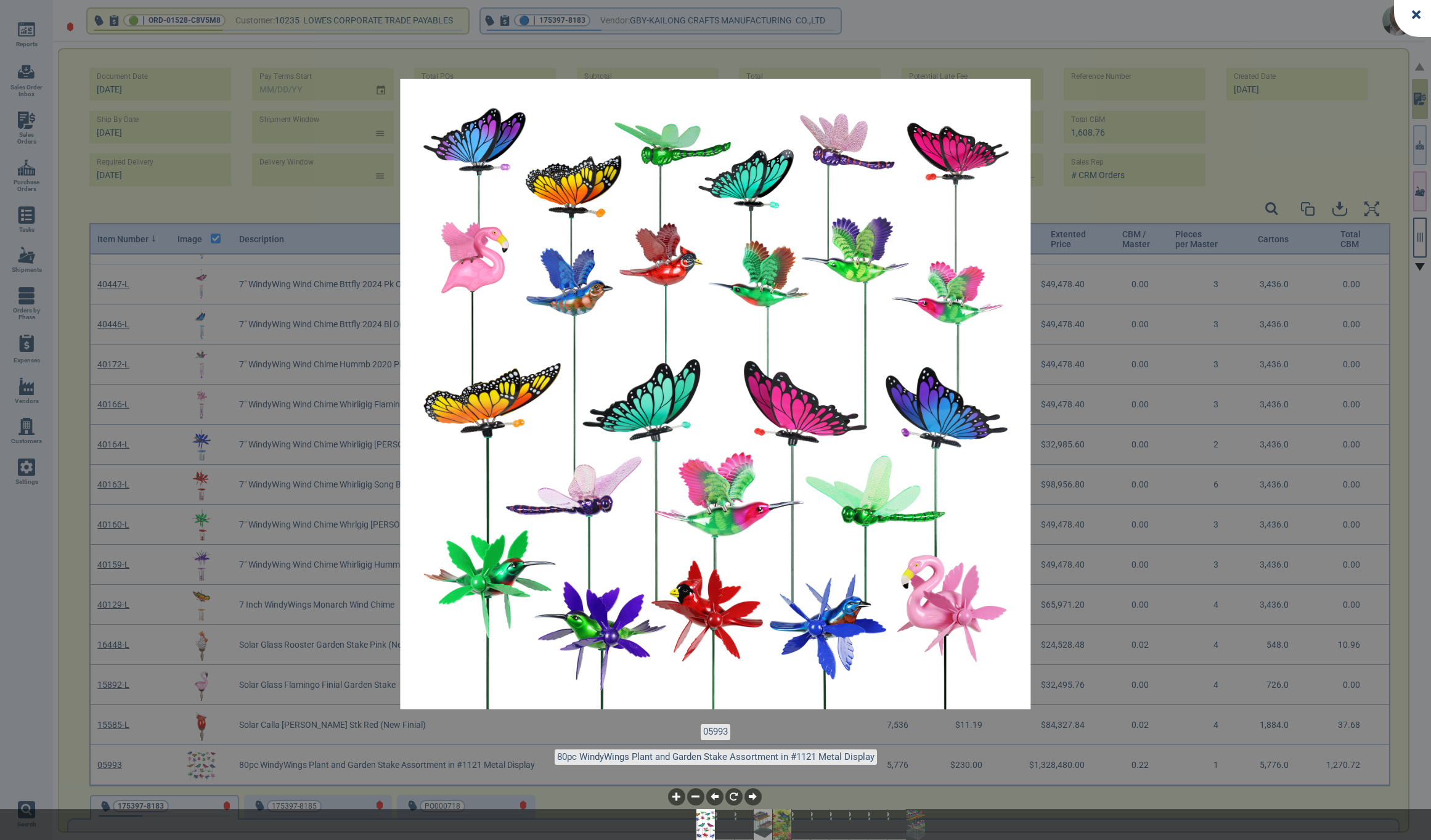
click at [1411, 14] on div at bounding box center [1413, 18] width 37 height 37
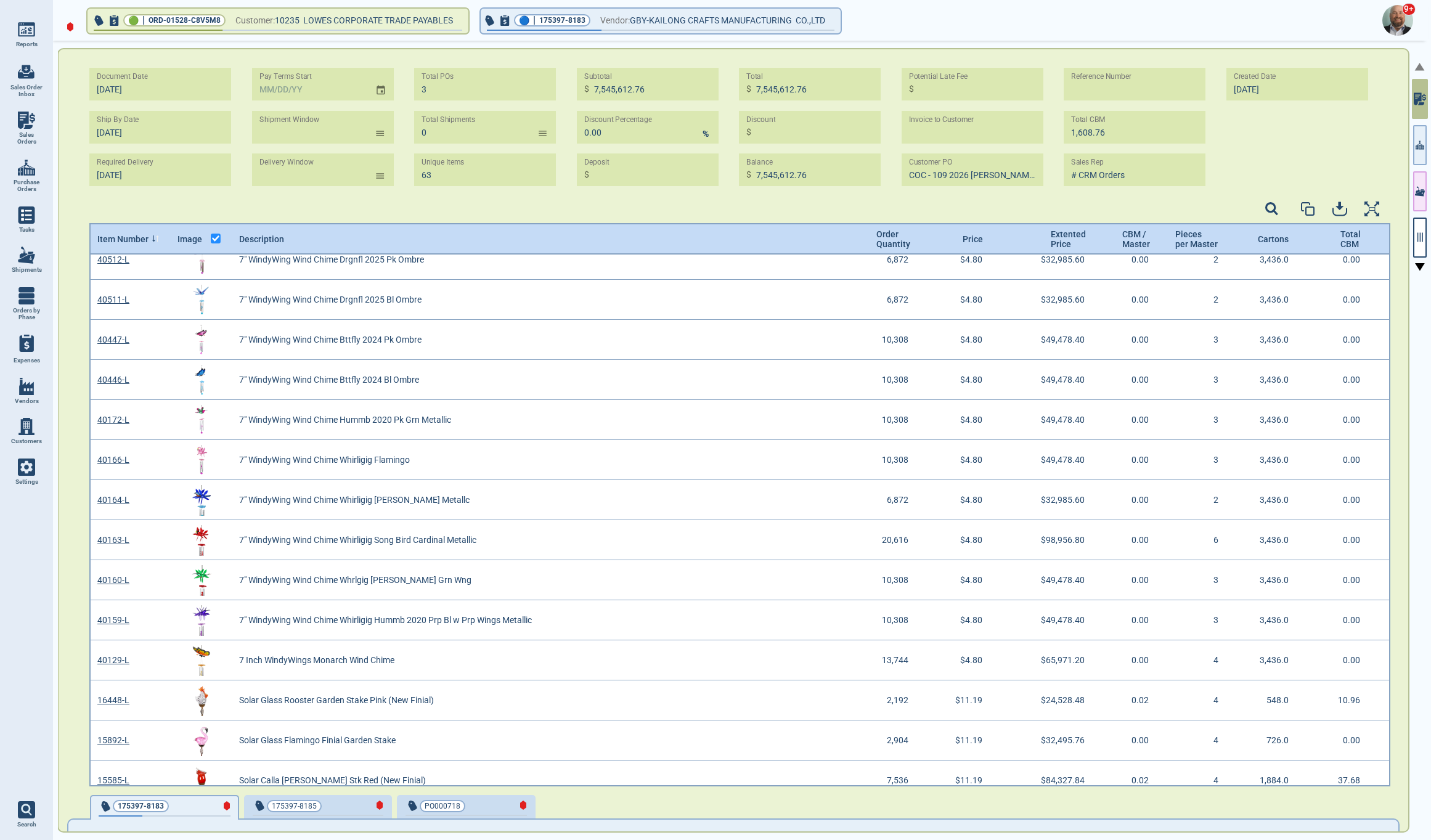
scroll to position [1993, 0]
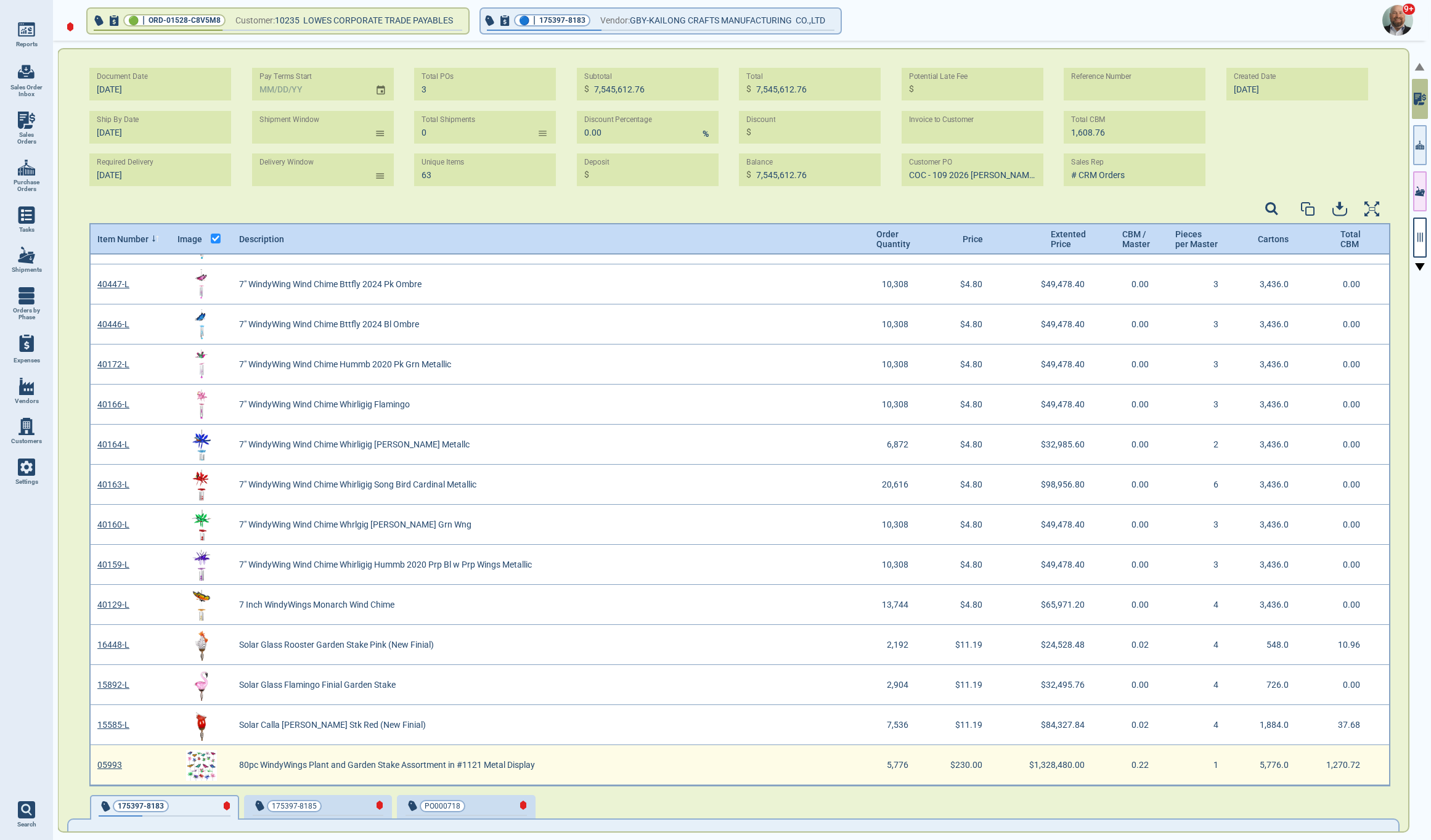
click at [112, 763] on link "05993" at bounding box center [110, 765] width 25 height 10
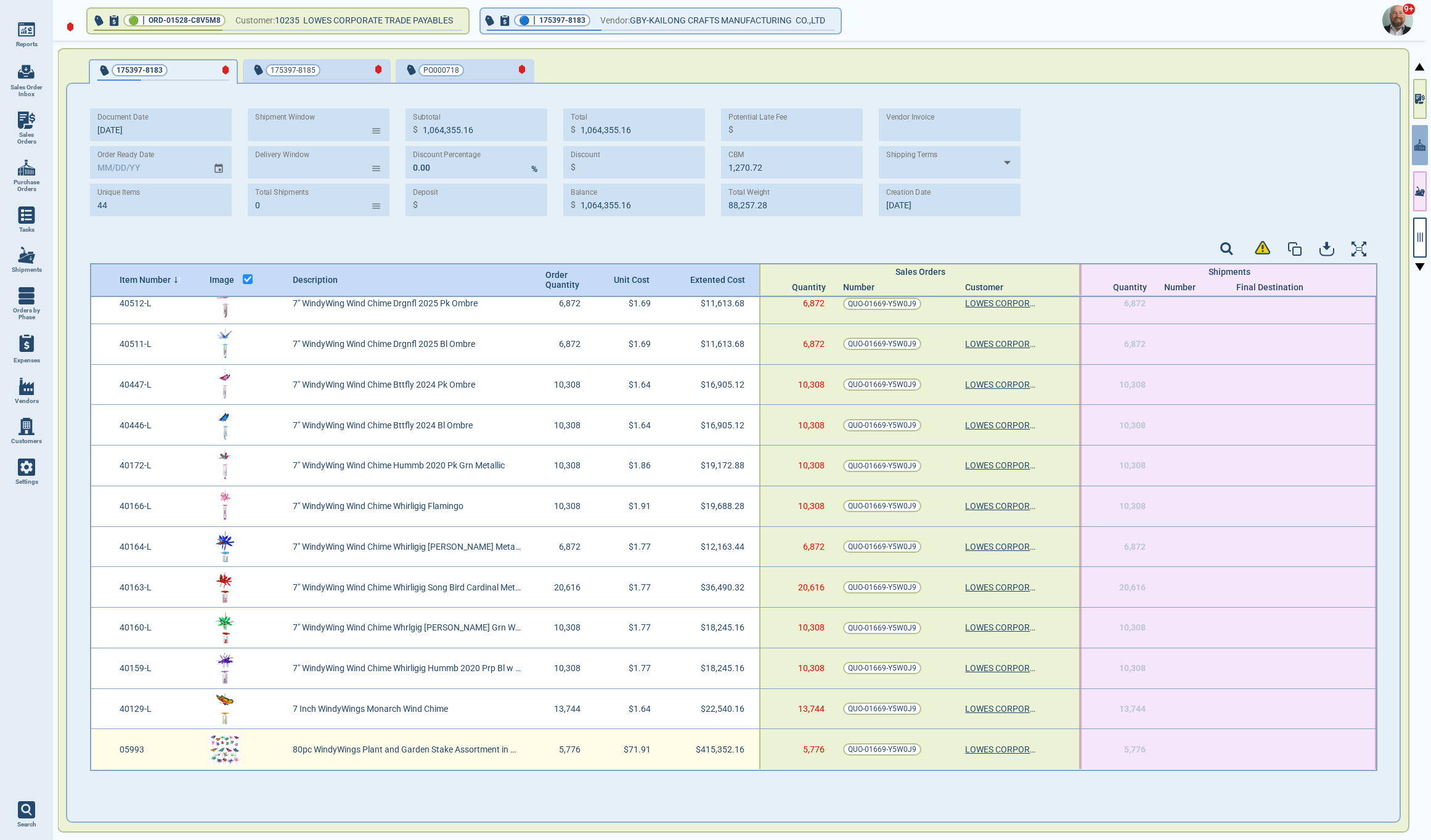
click at [225, 743] on img at bounding box center [225, 749] width 31 height 31
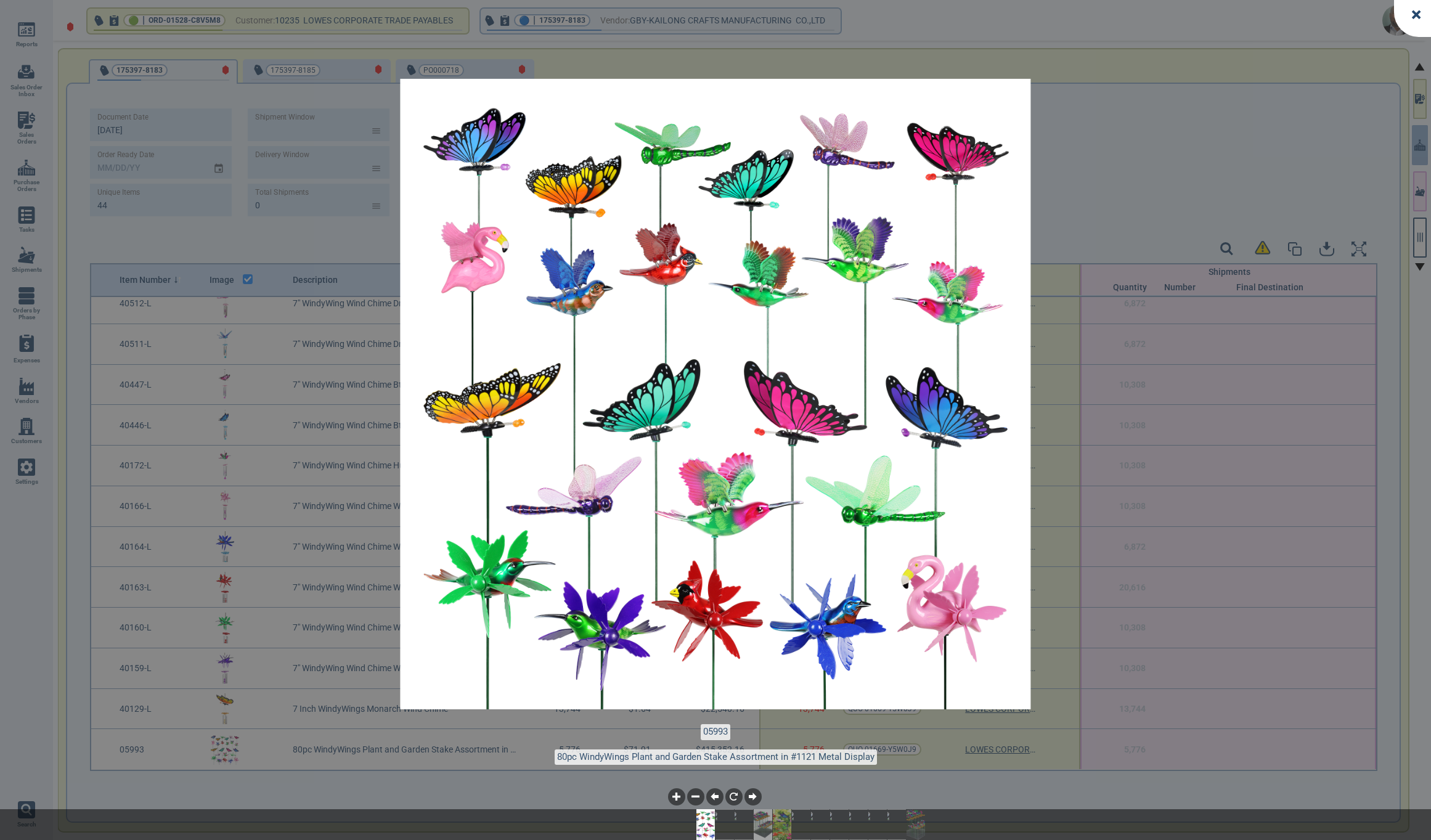
click at [1419, 20] on div at bounding box center [1413, 18] width 37 height 37
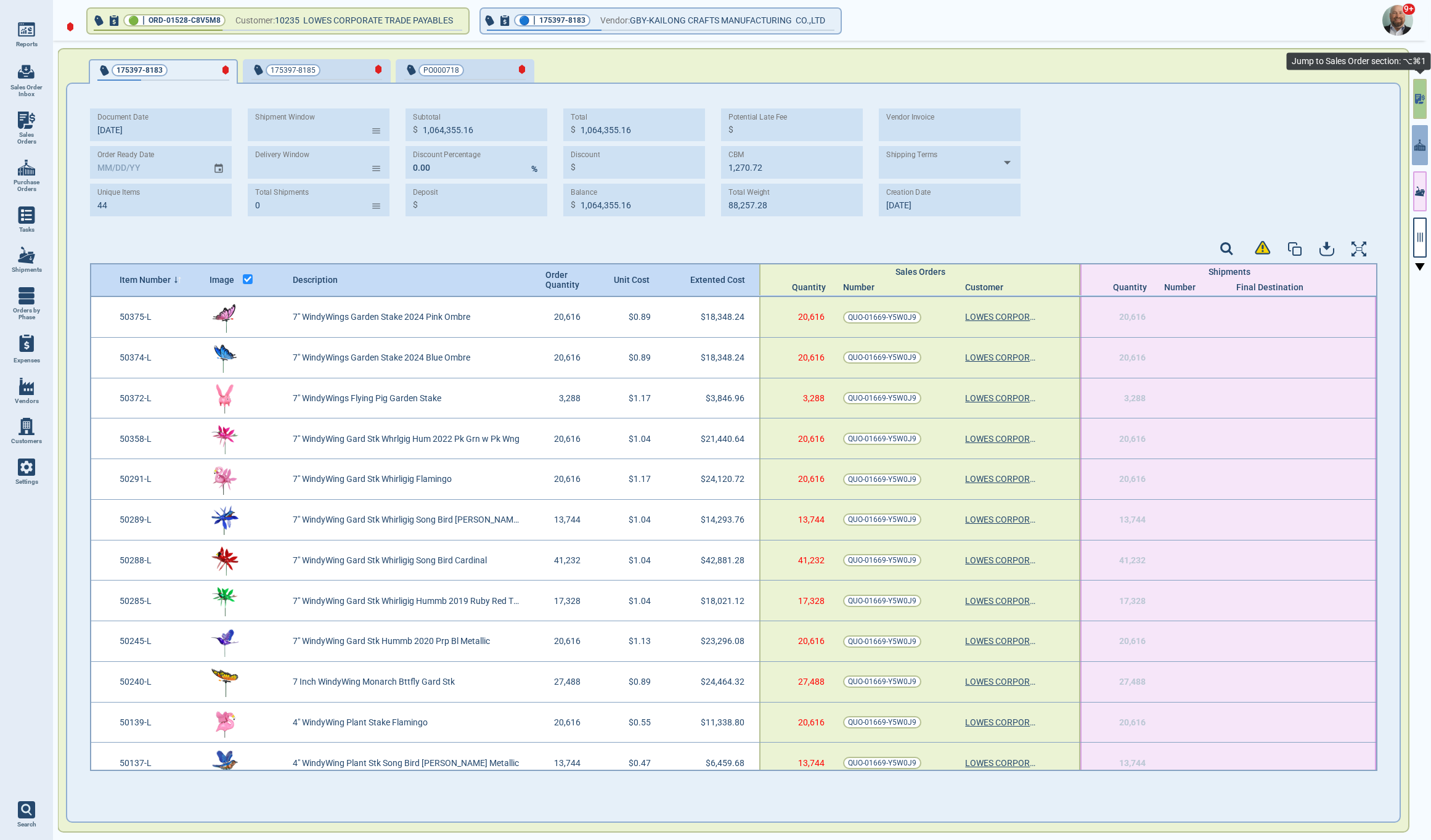
click at [1421, 112] on button "button" at bounding box center [1420, 99] width 13 height 40
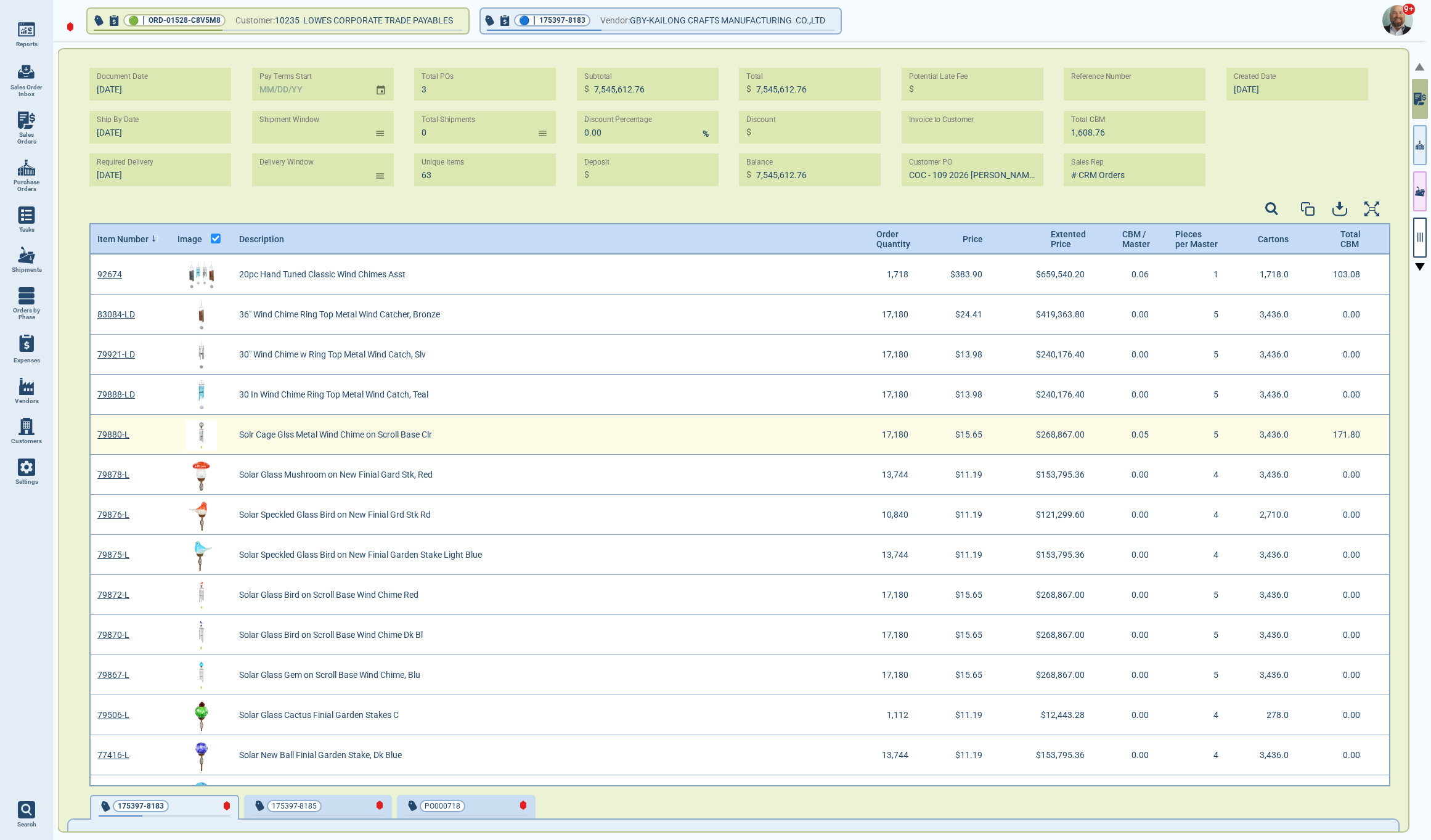
scroll to position [528, 1297]
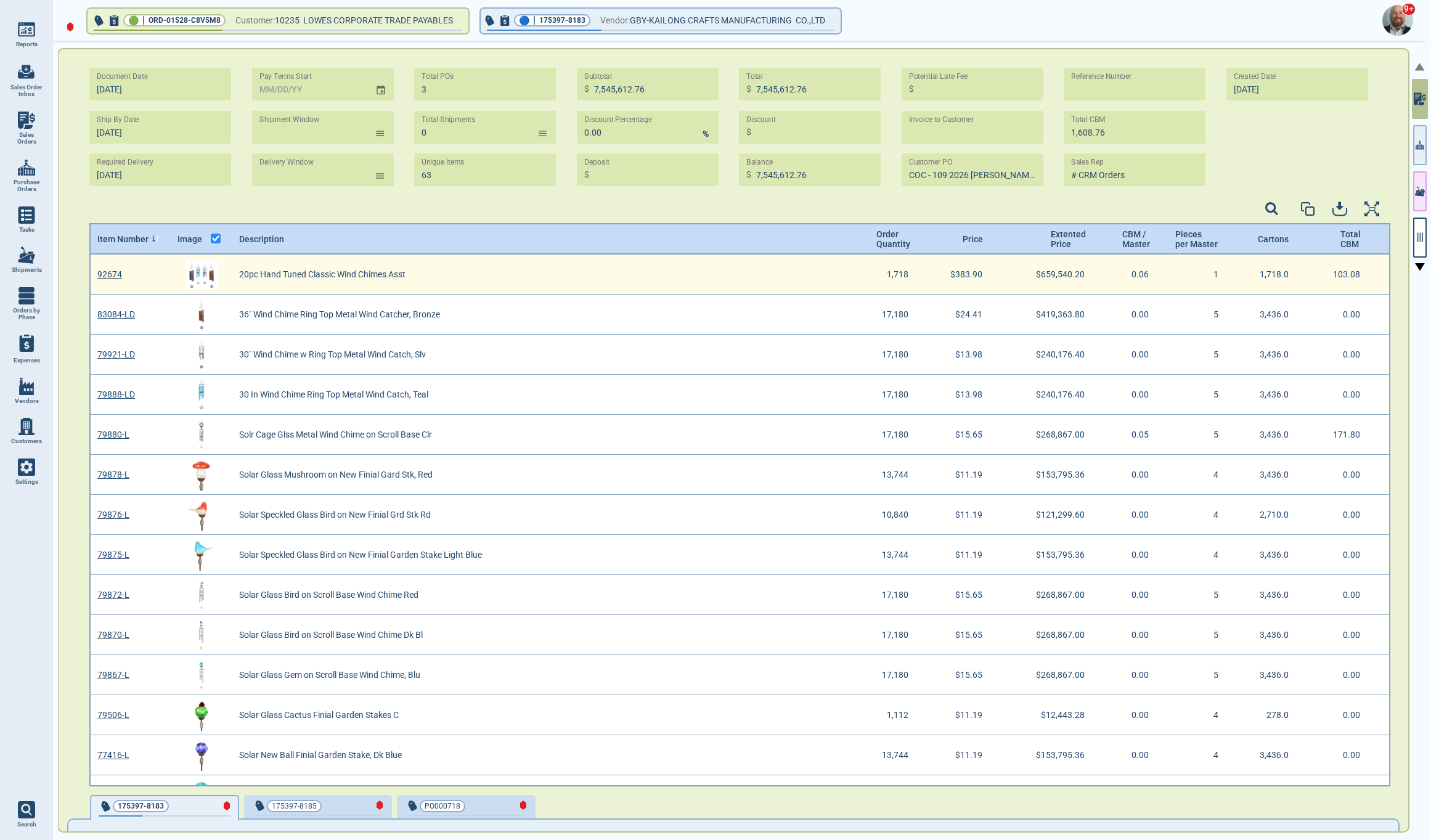
click at [198, 271] on img "grid" at bounding box center [201, 275] width 31 height 31
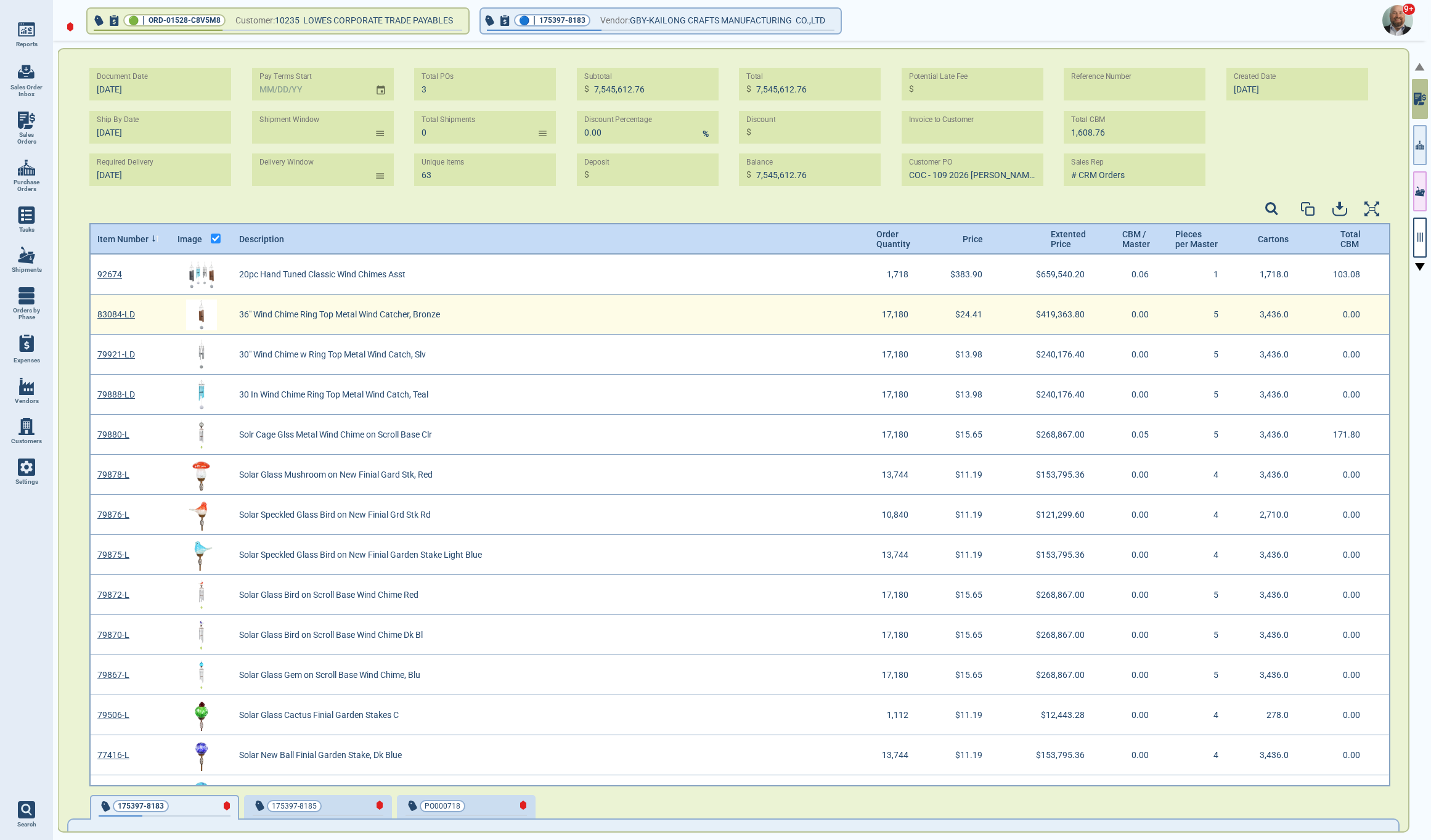
click at [202, 314] on img "grid" at bounding box center [201, 315] width 31 height 31
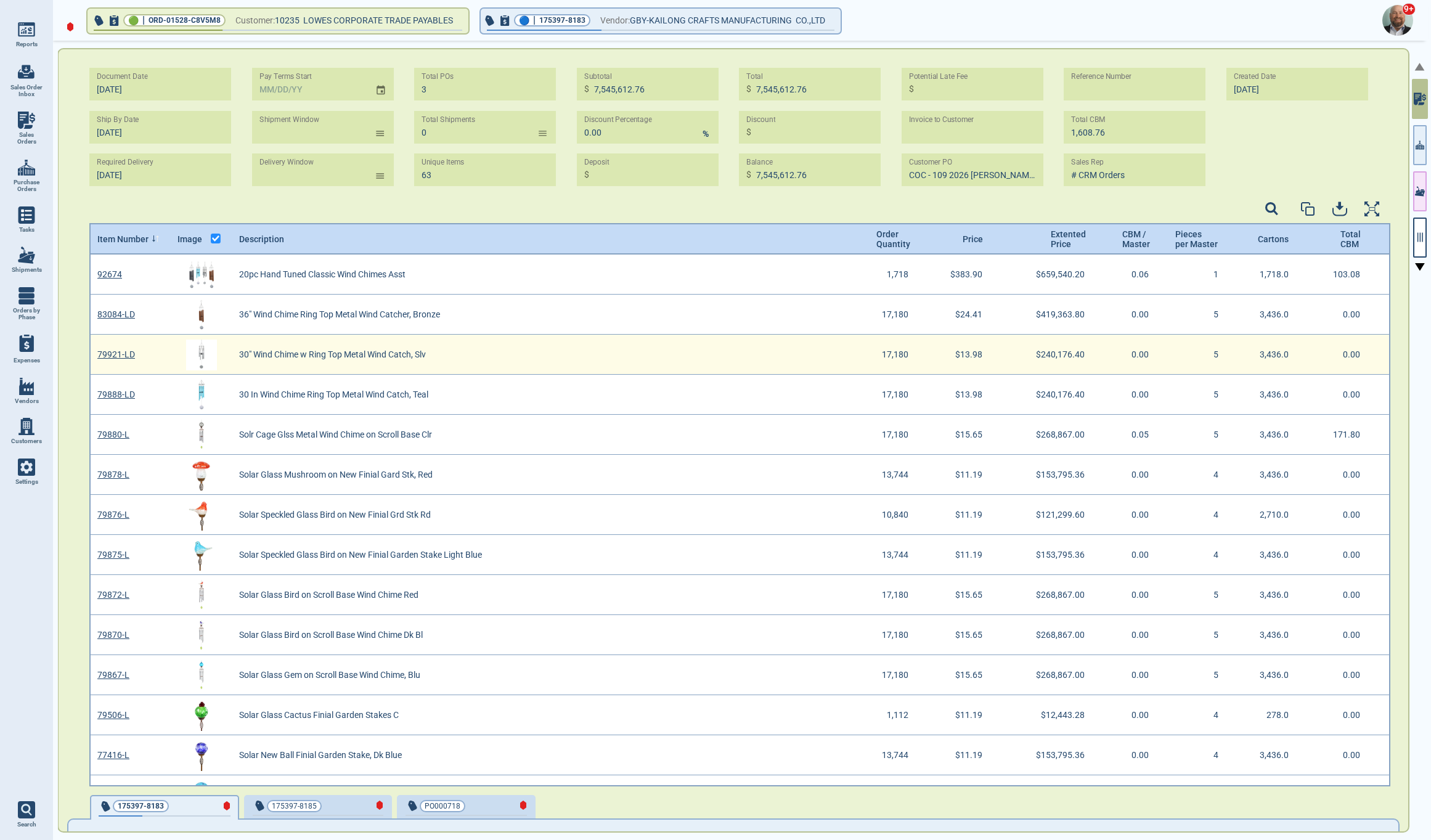
click at [201, 353] on img "grid" at bounding box center [201, 354] width 31 height 31
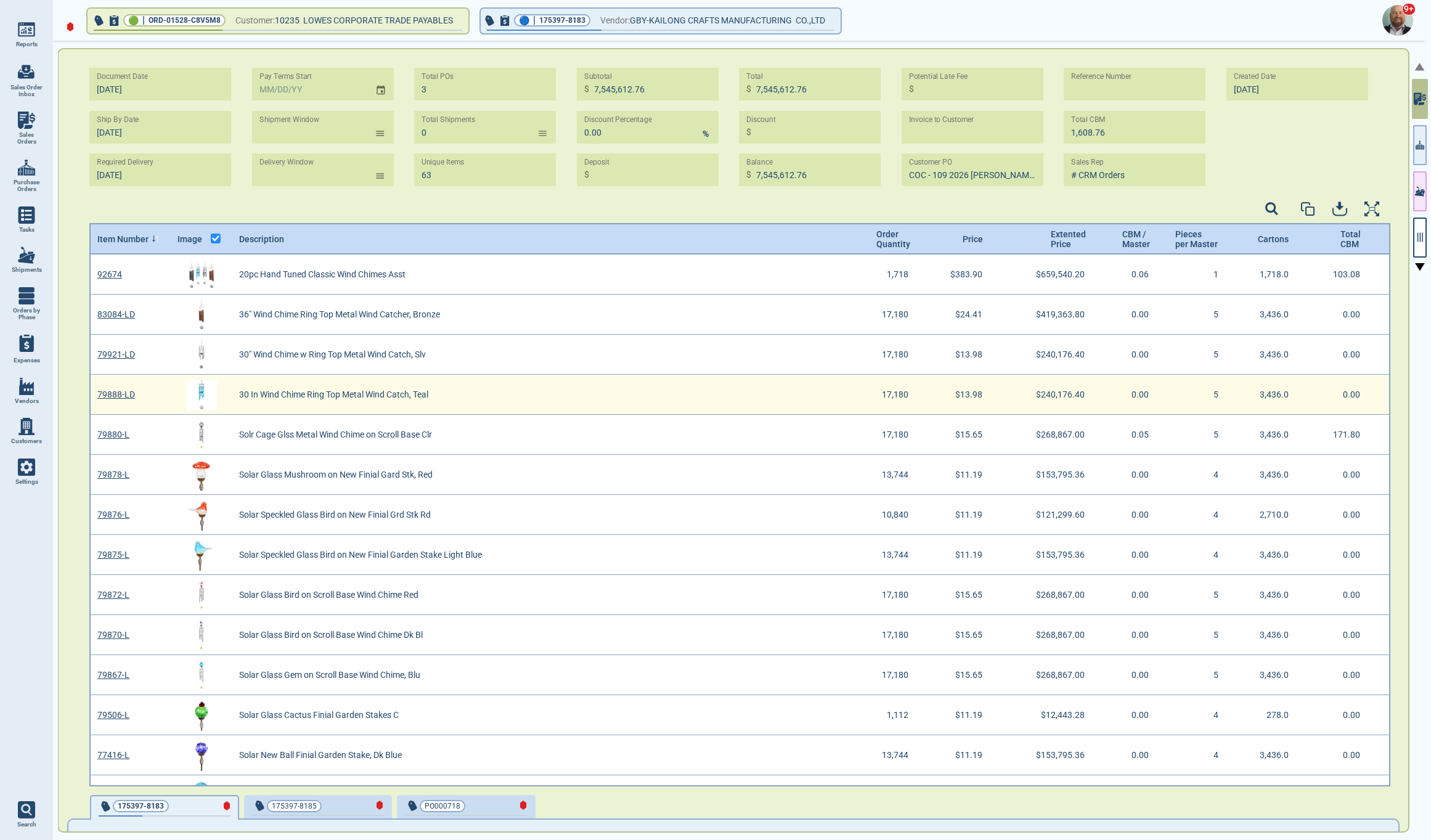
click at [204, 393] on img "grid" at bounding box center [201, 395] width 31 height 31
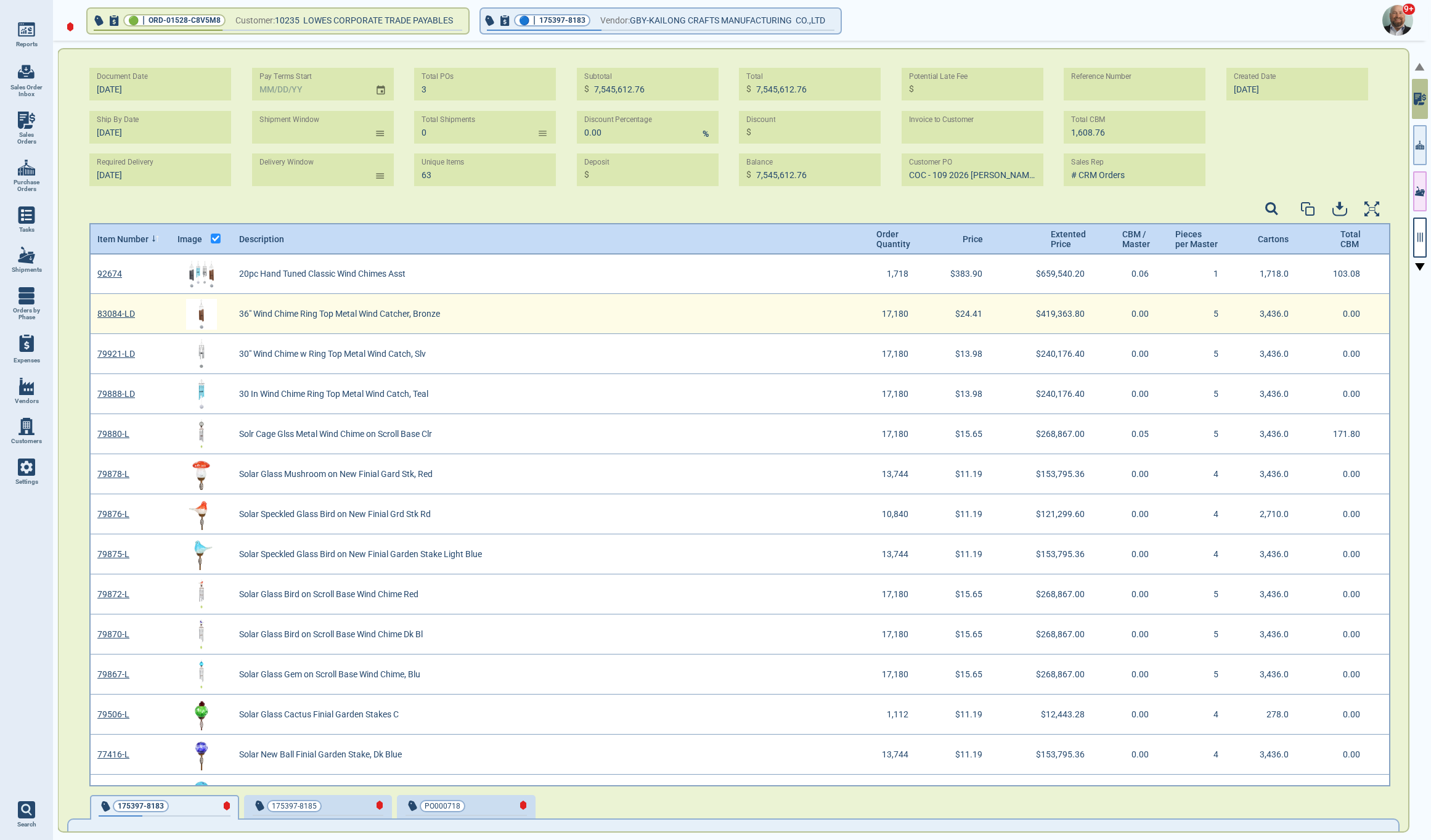
scroll to position [0, 0]
click at [203, 314] on img "grid" at bounding box center [201, 315] width 31 height 31
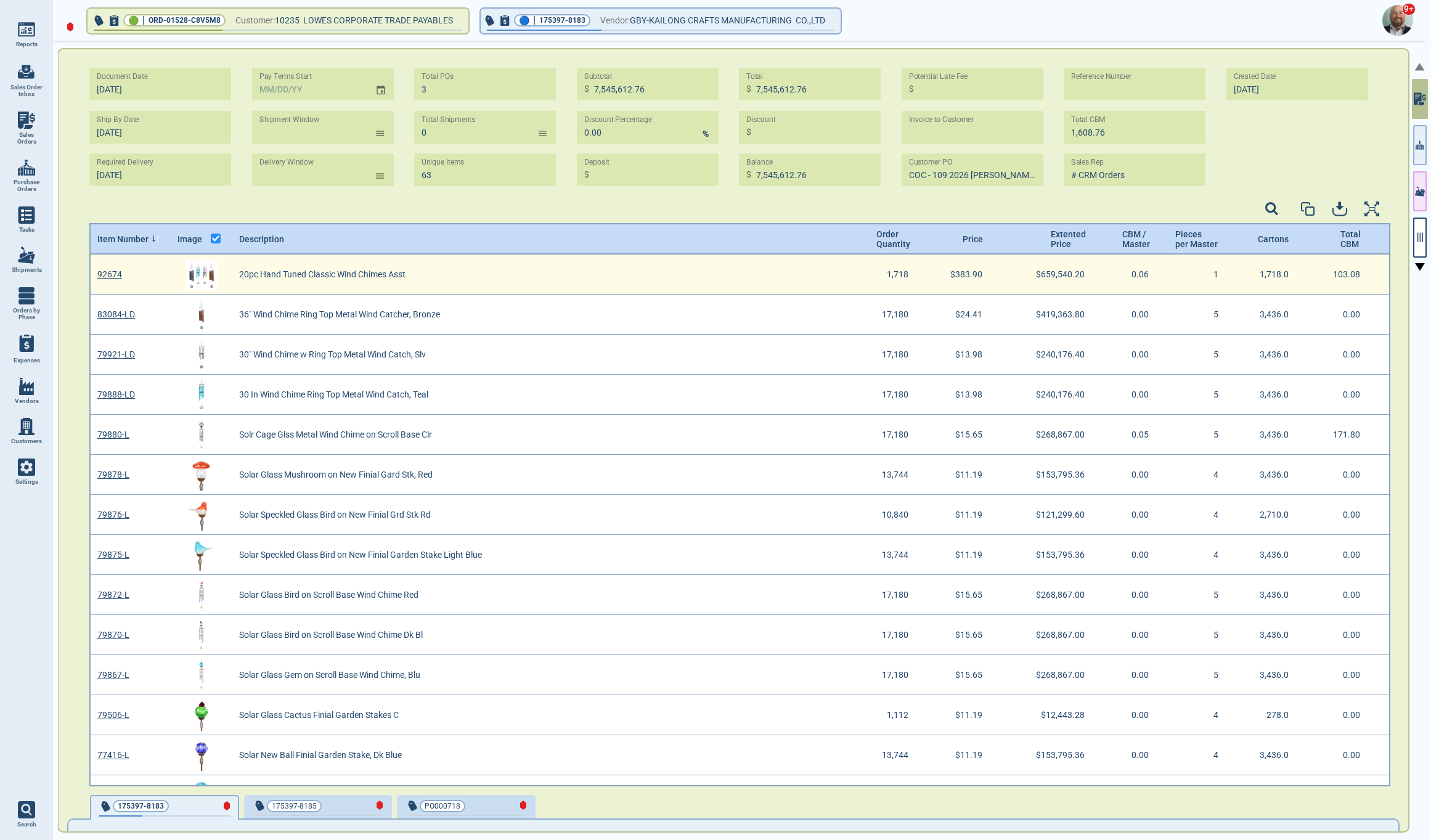
click at [202, 271] on img "grid" at bounding box center [201, 275] width 31 height 31
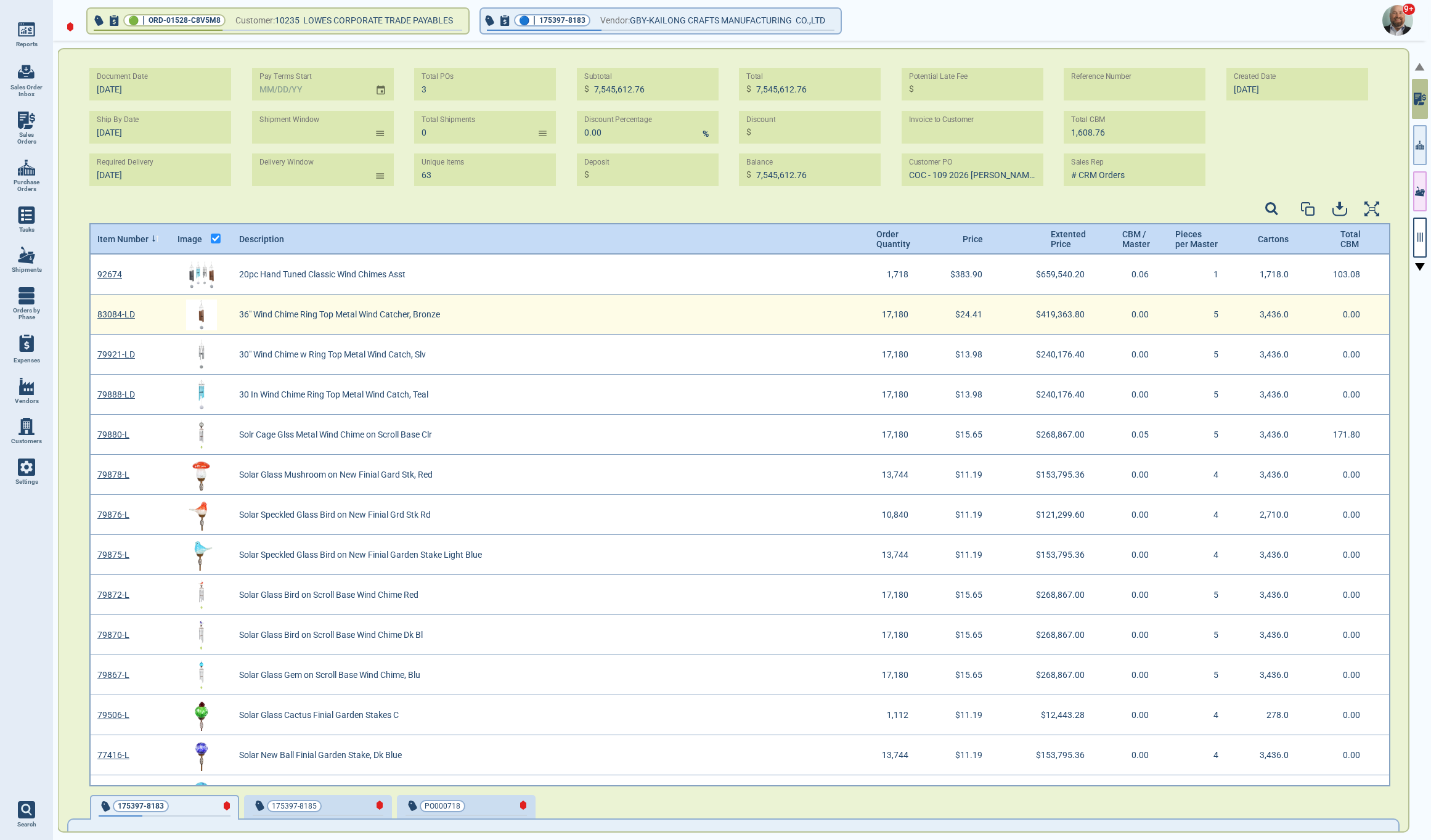
click at [202, 308] on img "grid" at bounding box center [201, 315] width 31 height 31
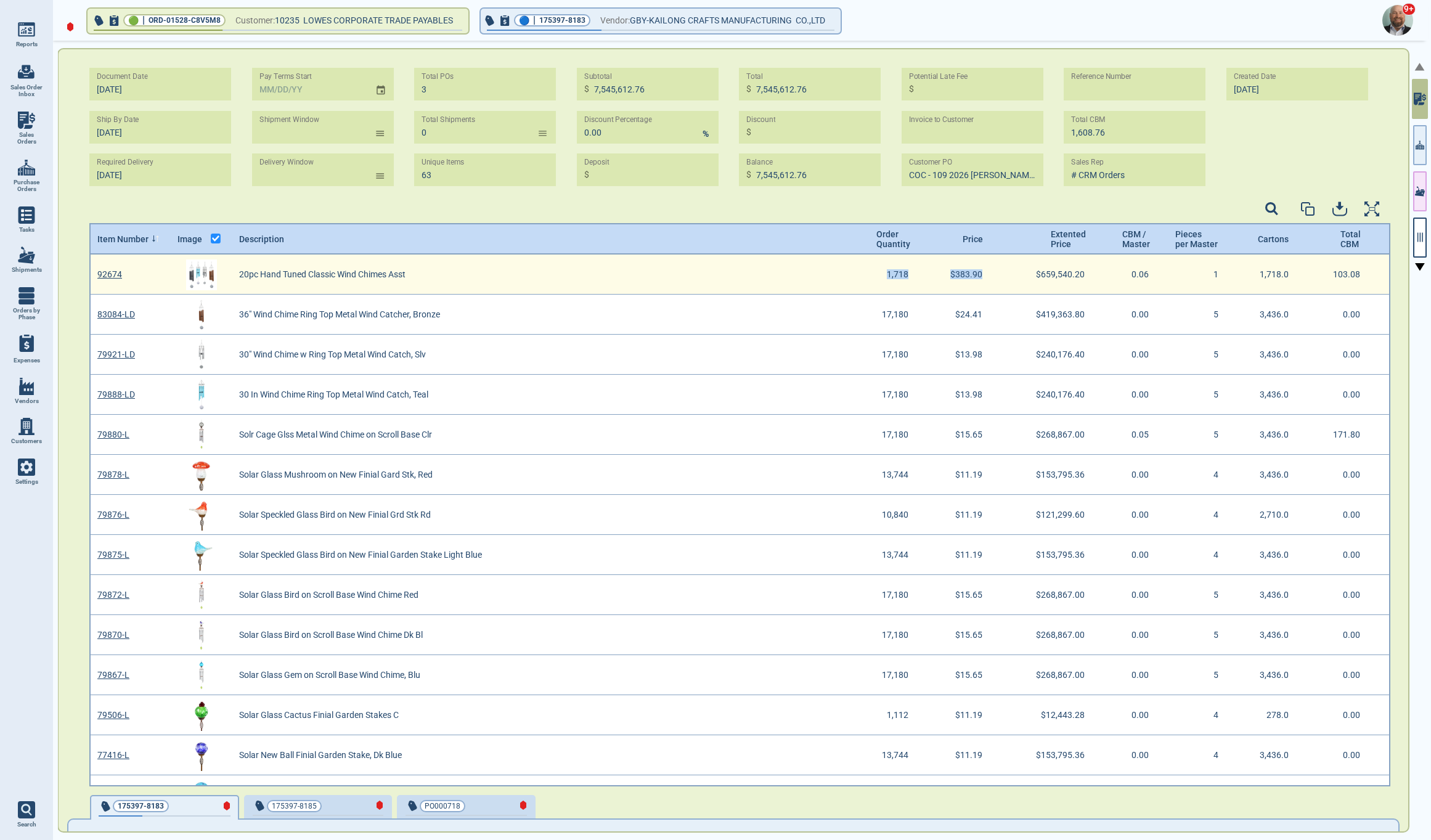
drag, startPoint x: 877, startPoint y: 271, endPoint x: 975, endPoint y: 273, distance: 98.0
click at [975, 273] on div "92674 20pc Hand Tuned Classic Wind Chimes Asst 1,718 $383.90 $659,540.20 0.06 1…" at bounding box center [740, 275] width 1299 height 40
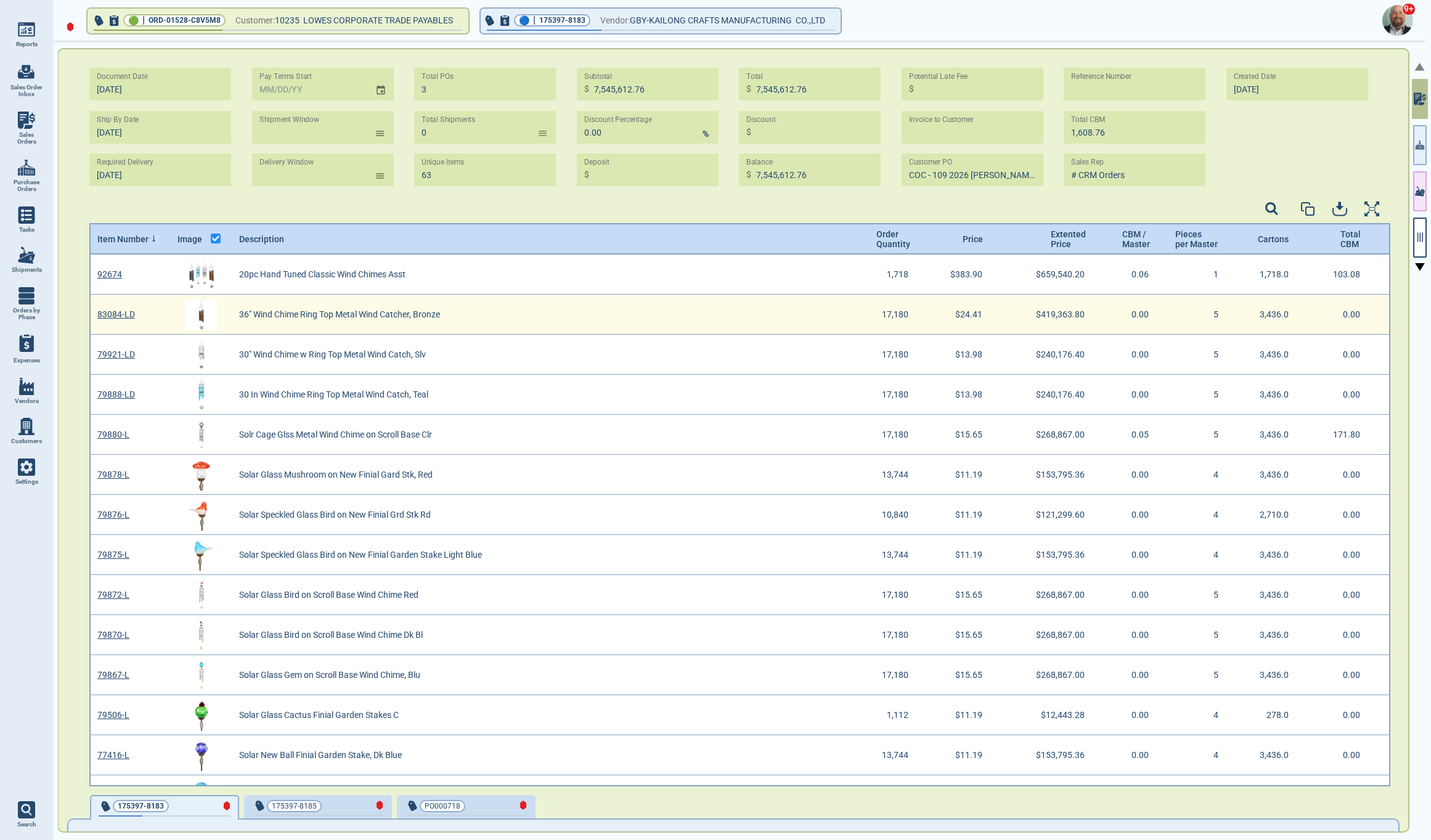
click at [882, 313] on span "17,180" at bounding box center [895, 315] width 27 height 10
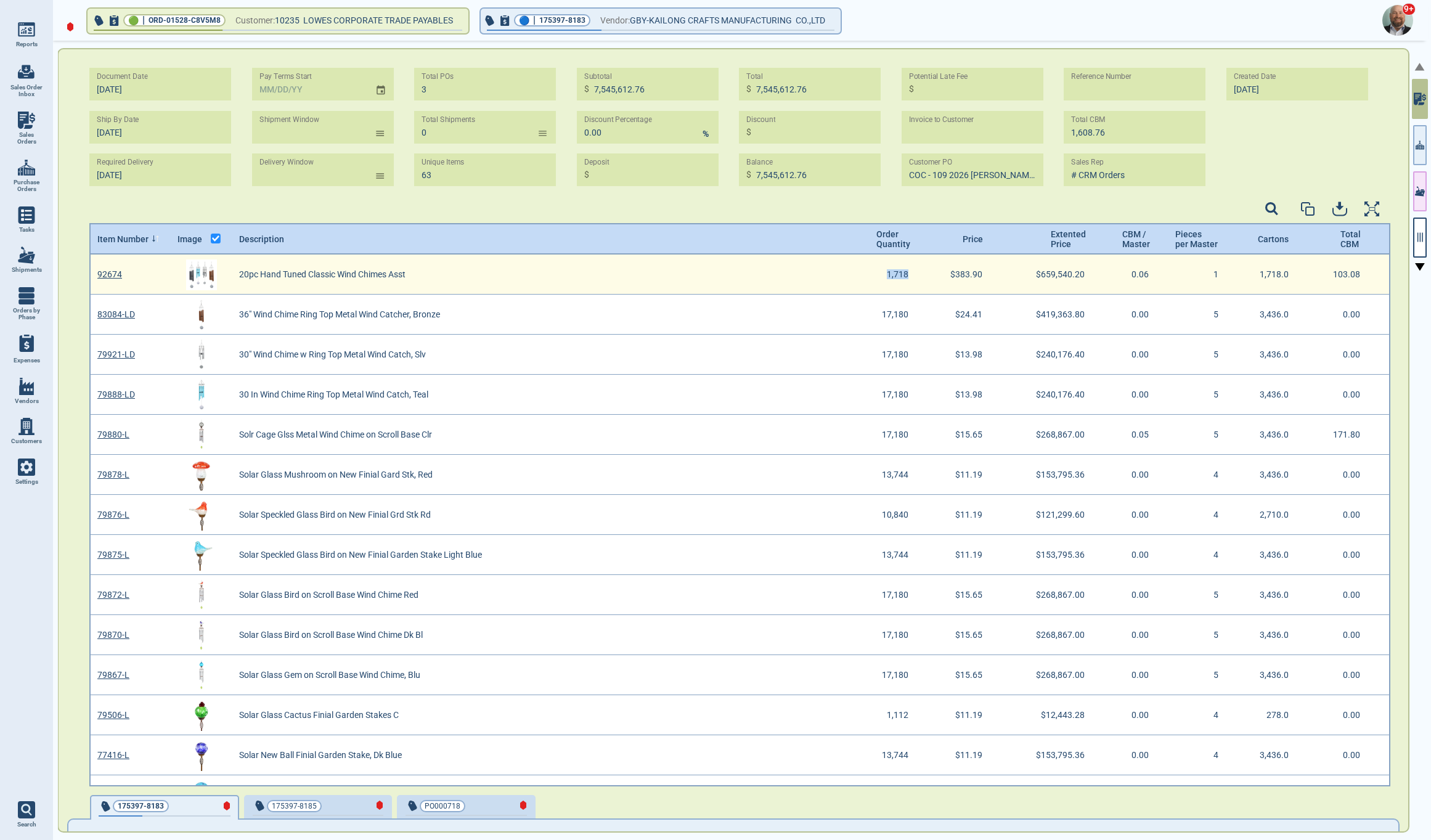
drag, startPoint x: 876, startPoint y: 273, endPoint x: 902, endPoint y: 275, distance: 26.1
click at [902, 275] on div "1,718" at bounding box center [884, 275] width 87 height 40
drag, startPoint x: 882, startPoint y: 310, endPoint x: 907, endPoint y: 290, distance: 32.0
click at [904, 311] on div "17,180" at bounding box center [884, 315] width 87 height 40
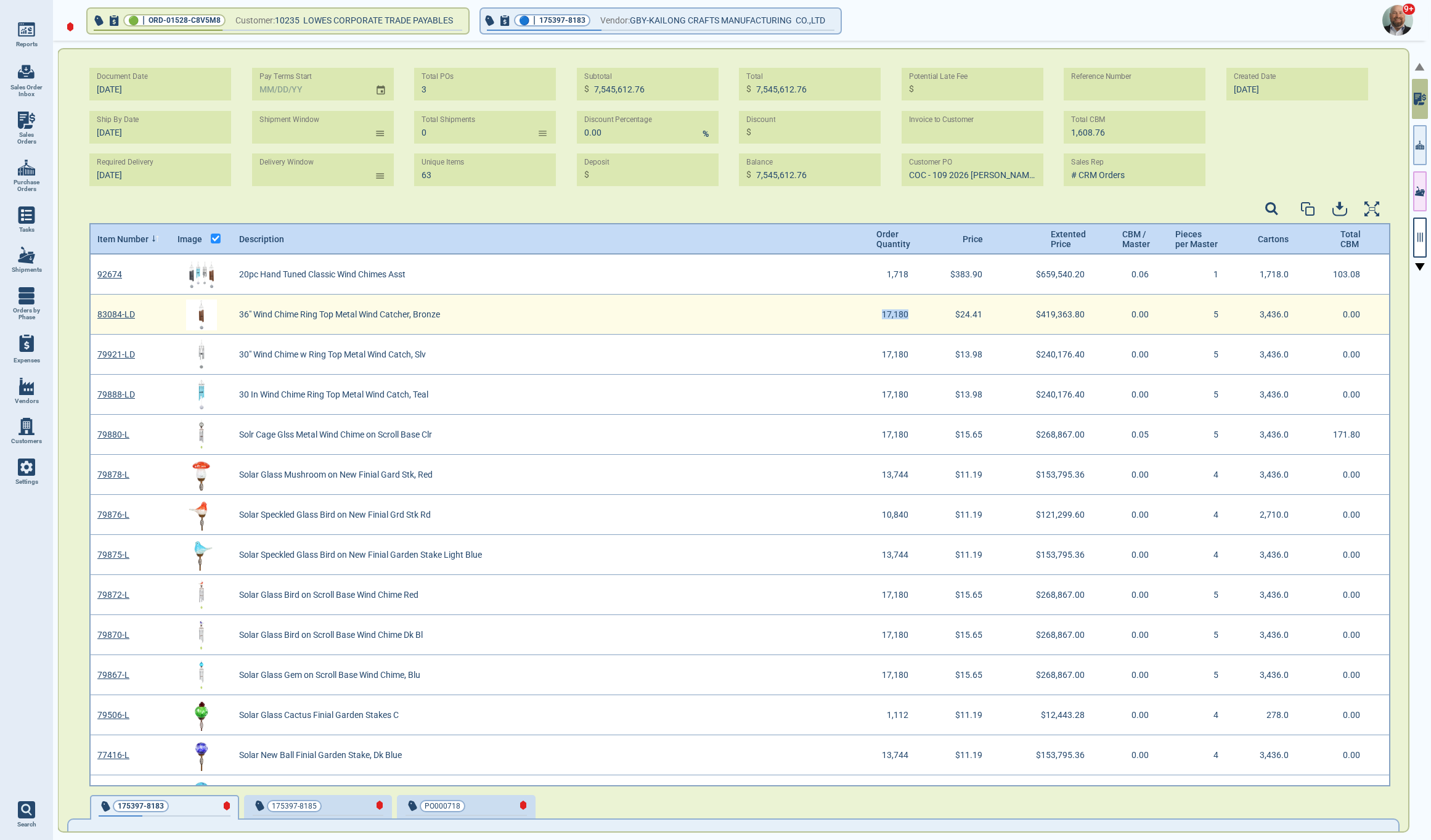
drag, startPoint x: 893, startPoint y: 312, endPoint x: 893, endPoint y: 325, distance: 13.0
click at [893, 314] on span "17,180" at bounding box center [895, 315] width 27 height 10
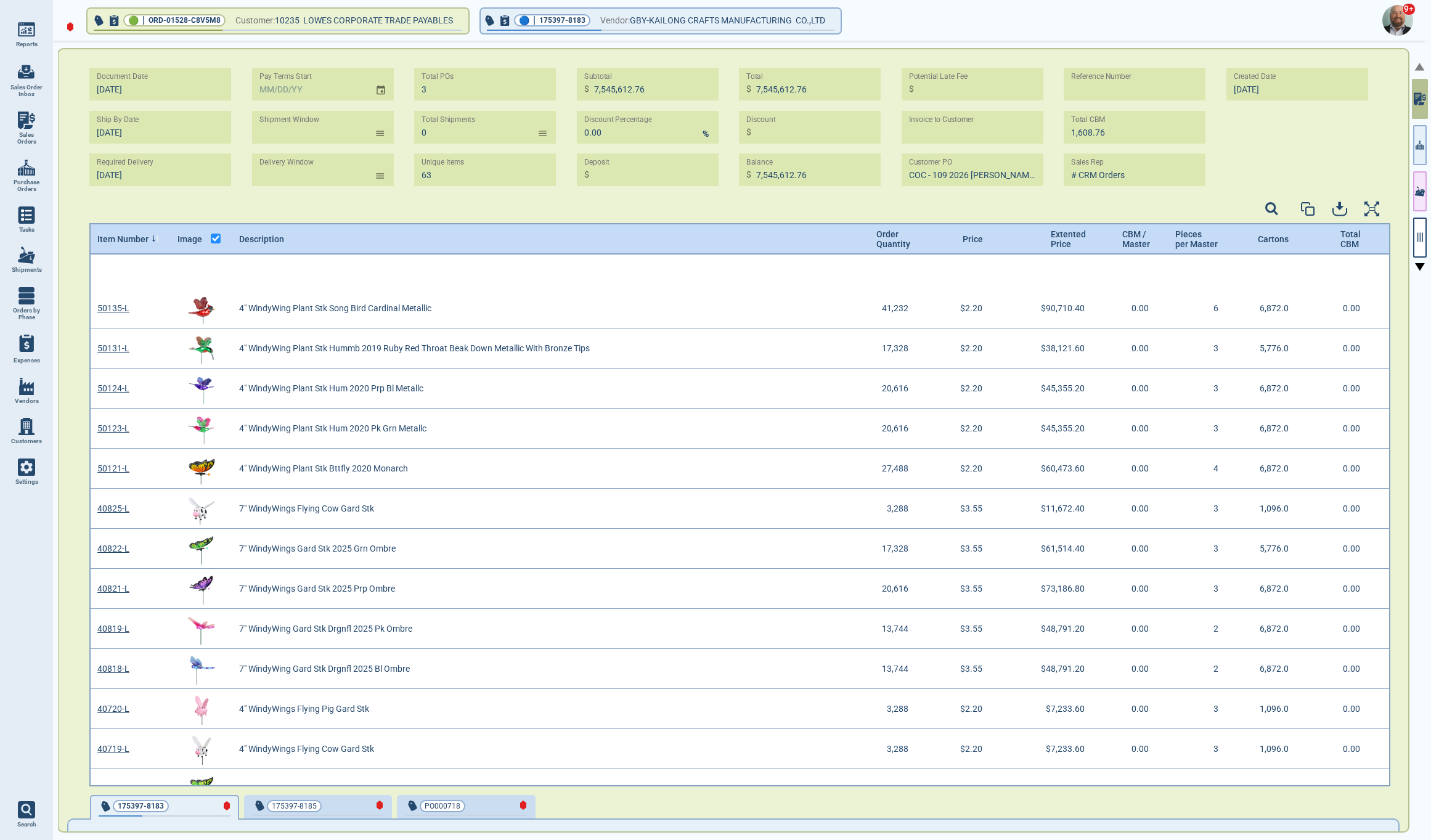
scroll to position [1237, 0]
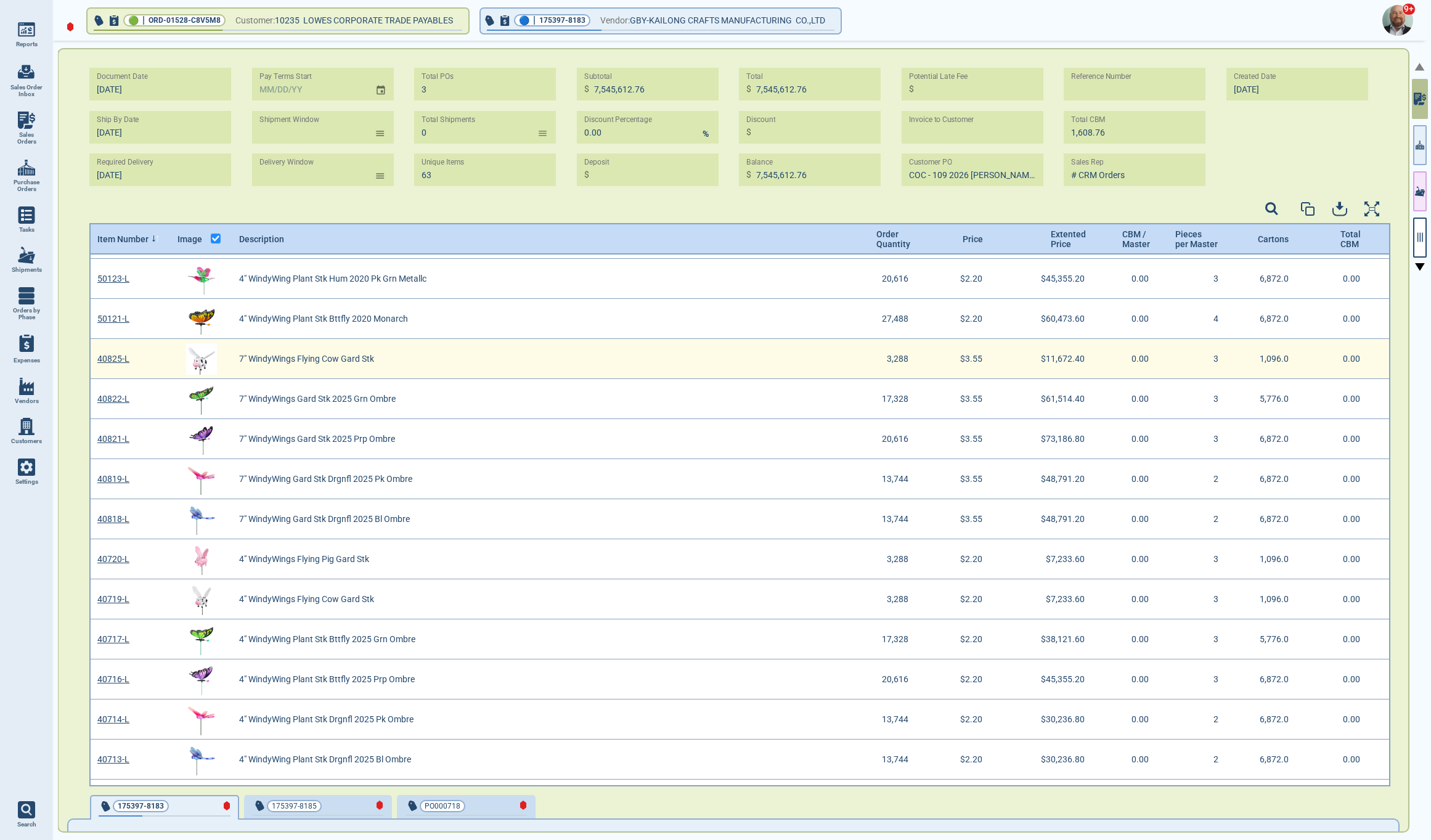
click at [199, 361] on img "grid" at bounding box center [201, 359] width 31 height 31
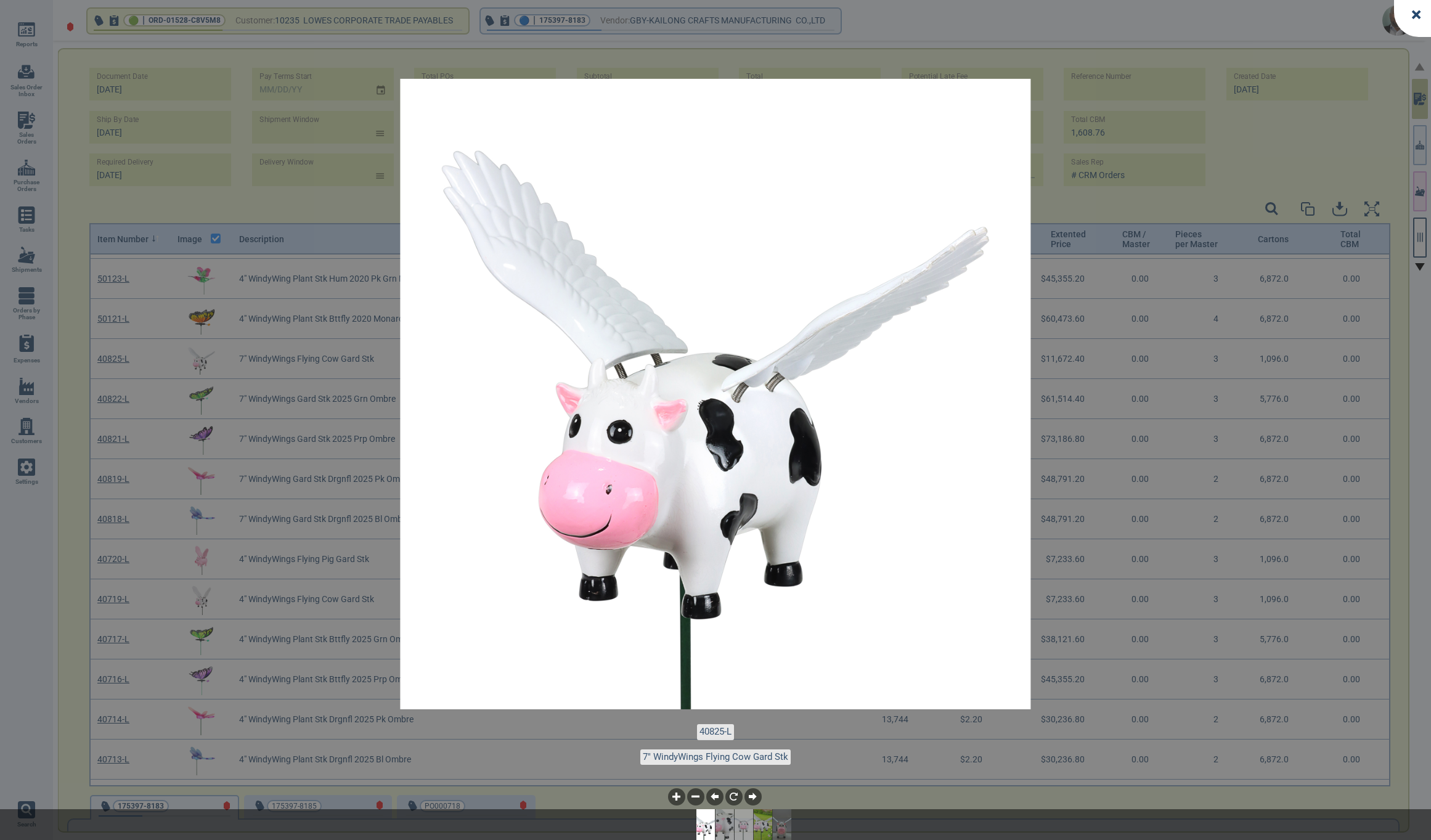
click at [1420, 12] on icon at bounding box center [1416, 13] width 9 height 9
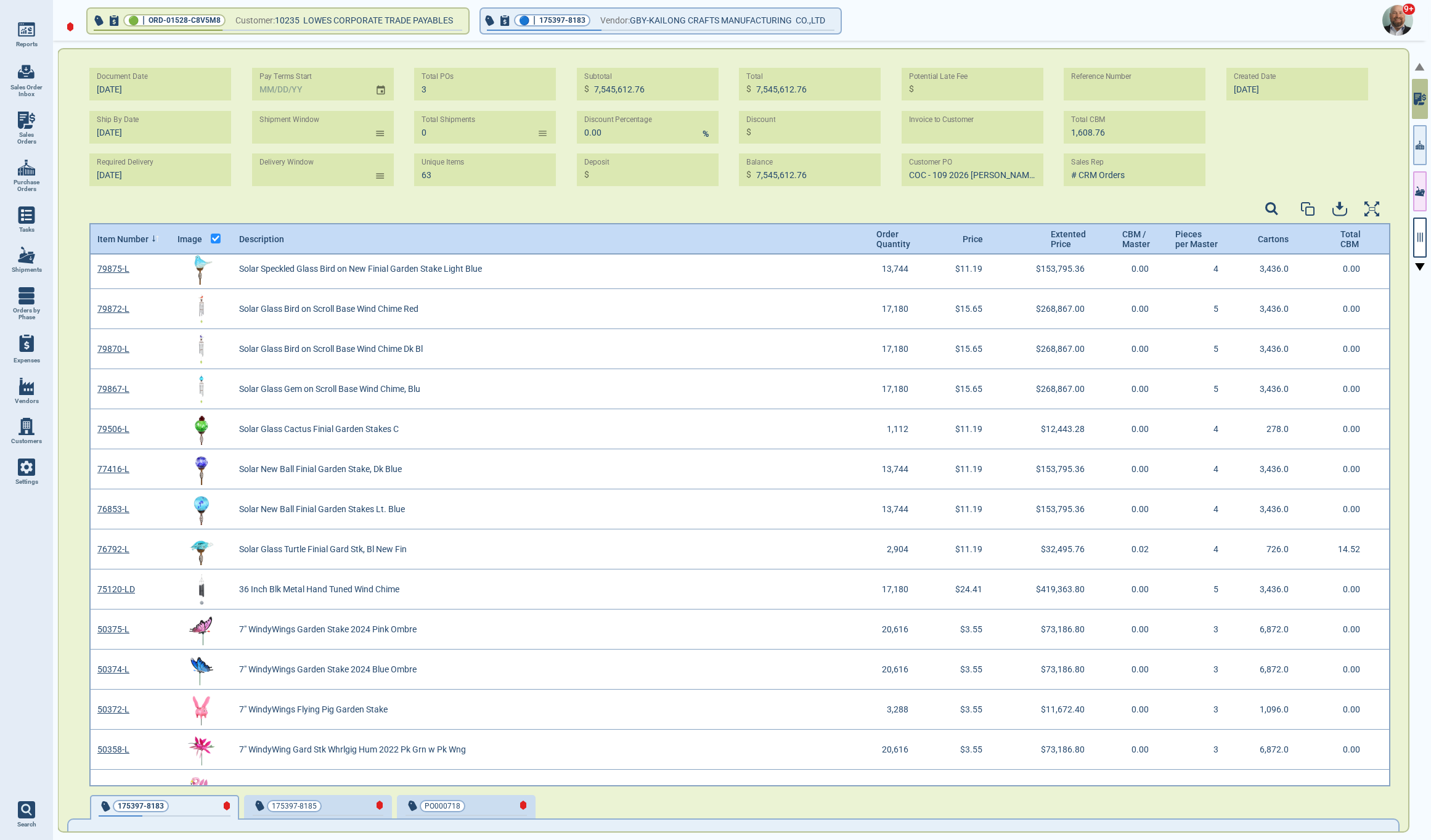
scroll to position [0, 0]
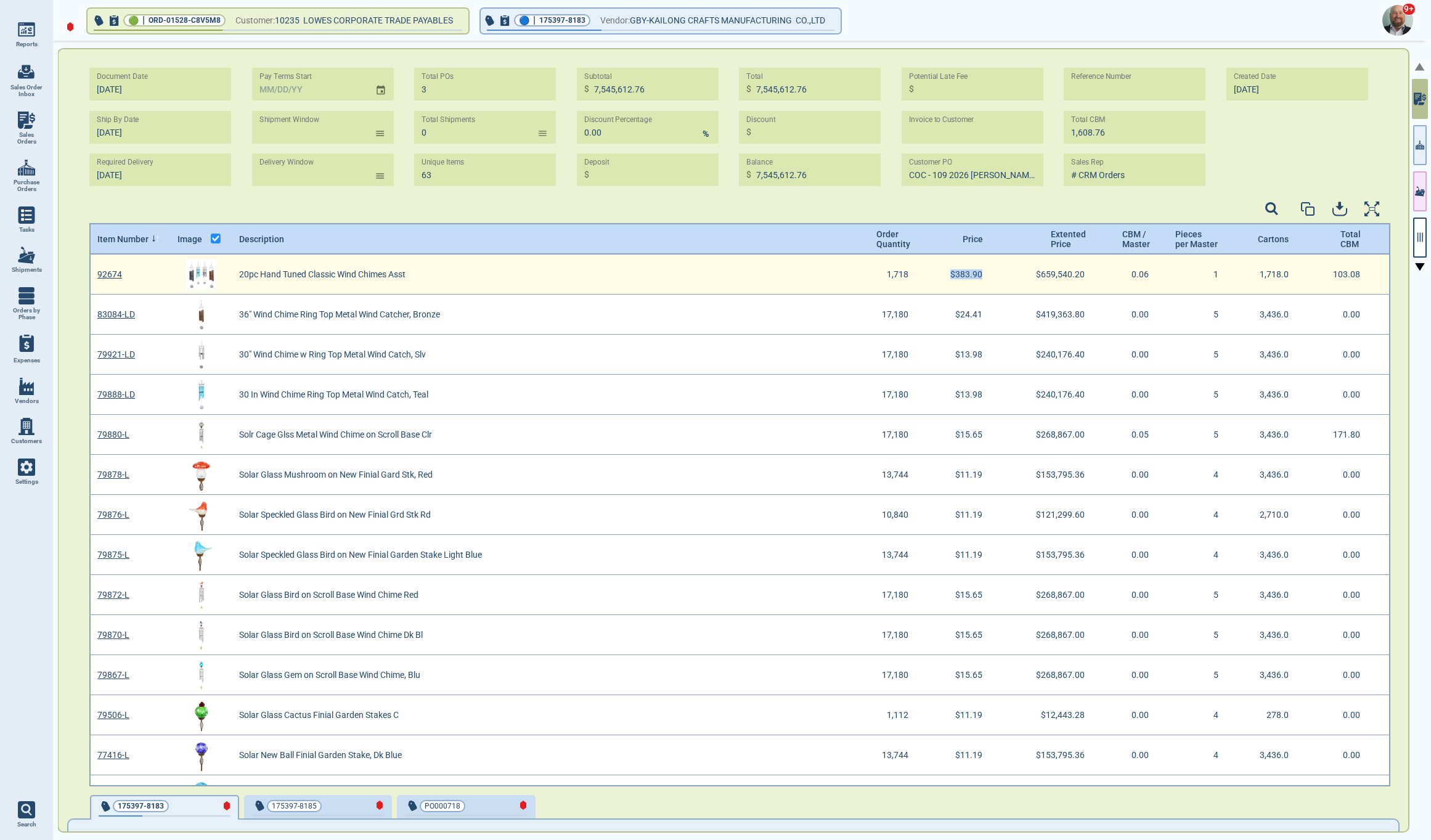
drag, startPoint x: 941, startPoint y: 273, endPoint x: 972, endPoint y: 273, distance: 31.0
click at [972, 273] on div "$383.90" at bounding box center [971, 275] width 43 height 10
click at [107, 274] on link "92674" at bounding box center [110, 275] width 25 height 10
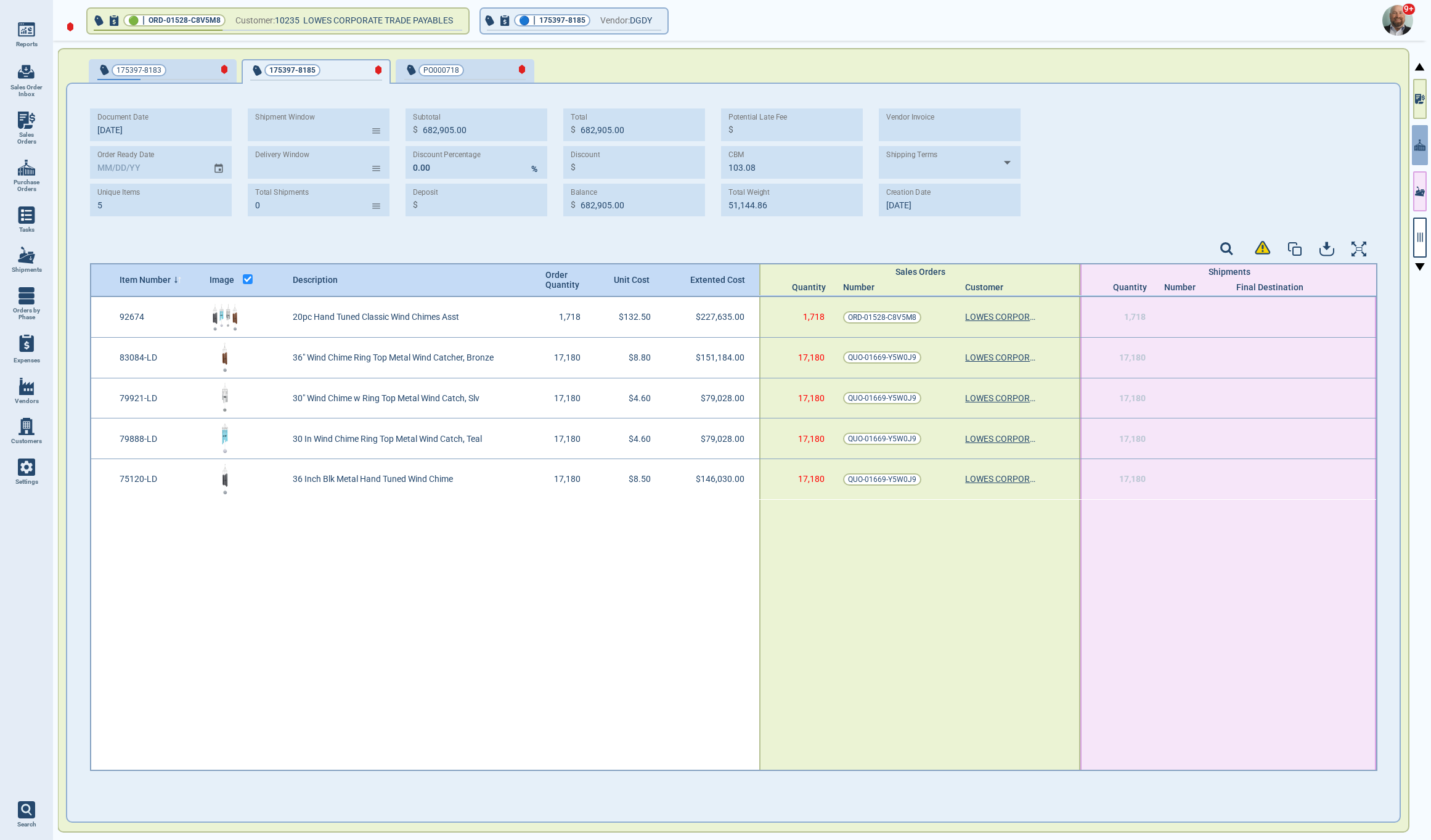
scroll to position [0, 1]
click at [1418, 93] on icon "button" at bounding box center [1420, 98] width 10 height 13
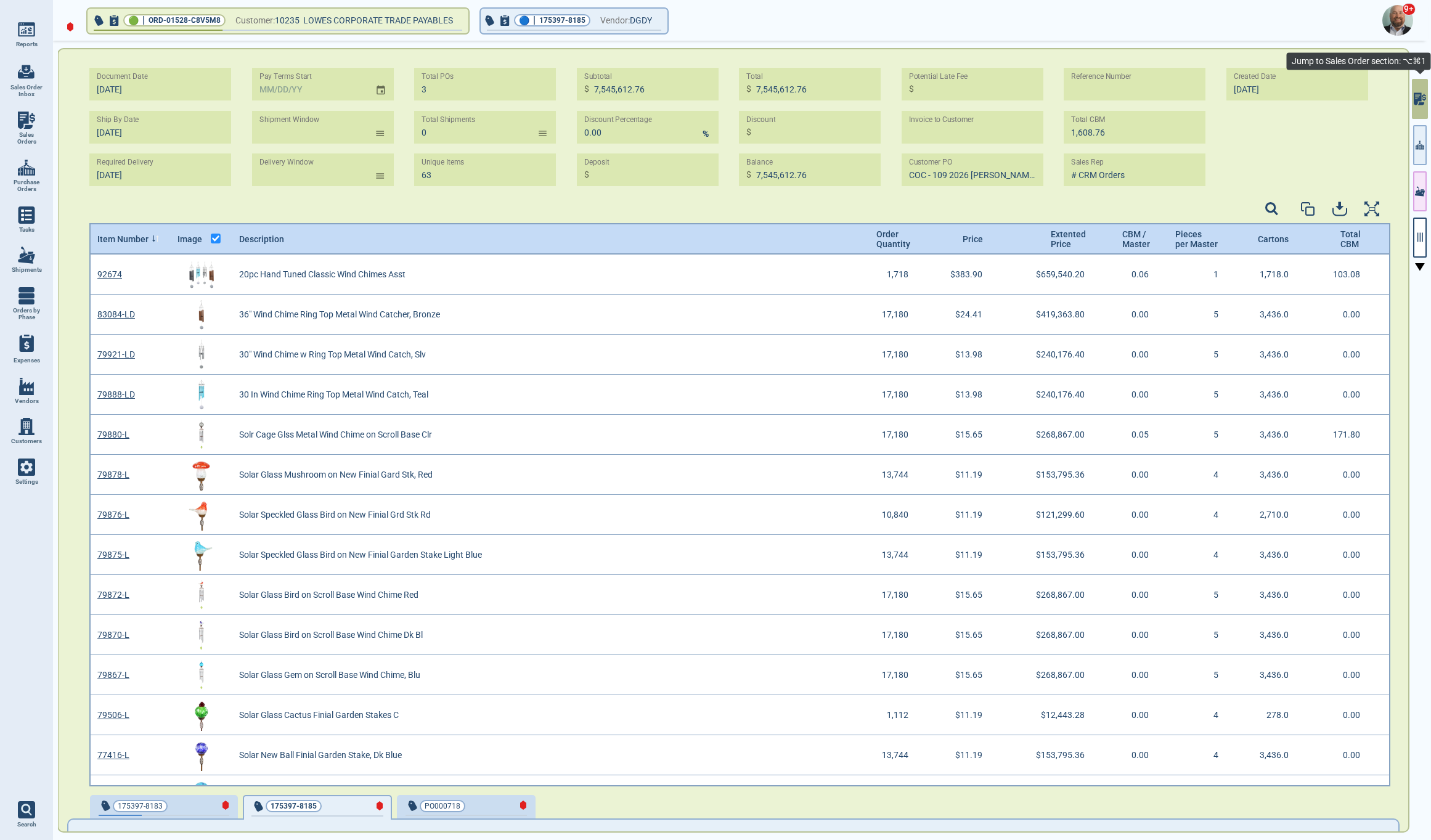
scroll to position [528, 1297]
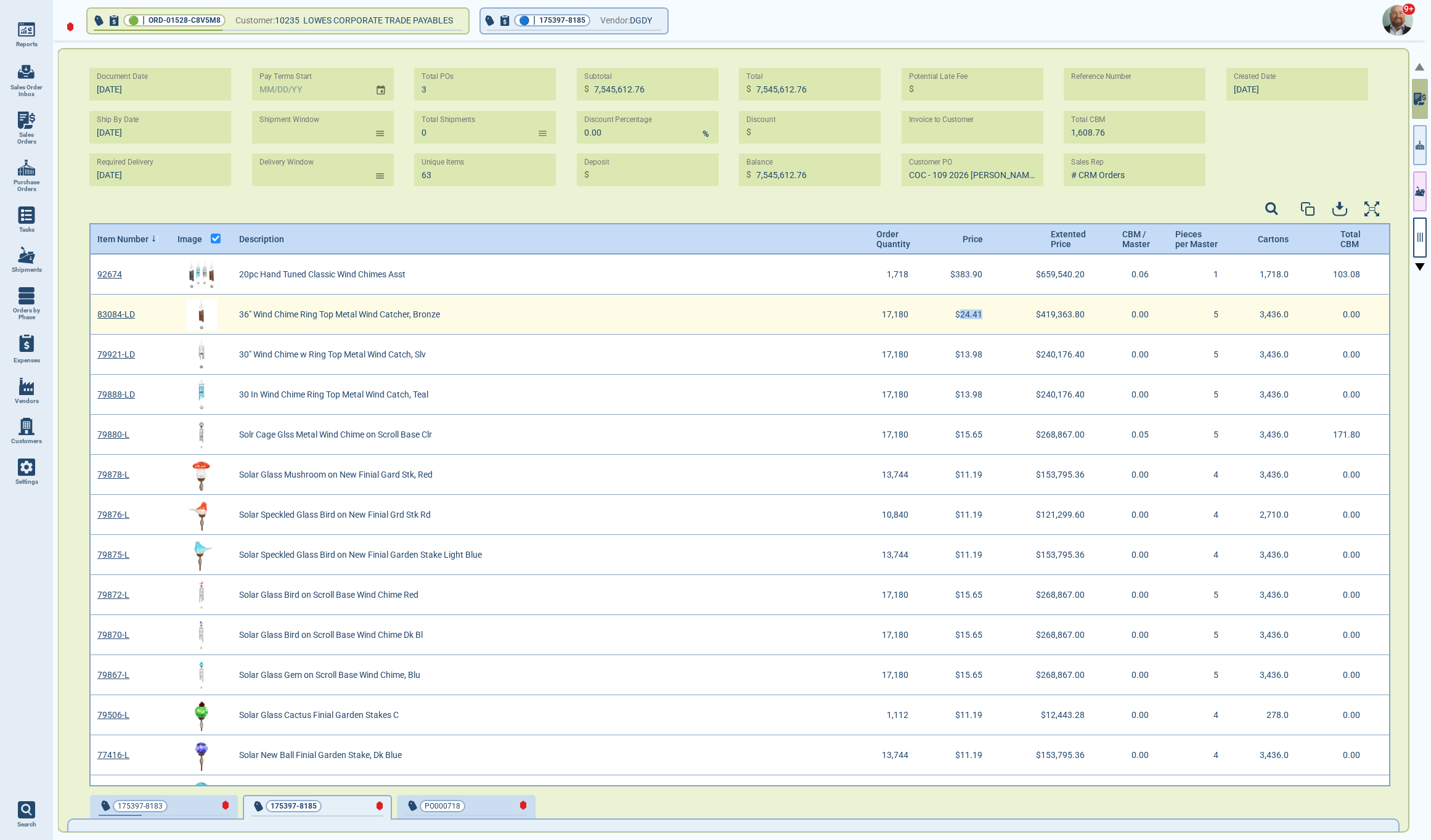
drag, startPoint x: 957, startPoint y: 317, endPoint x: 443, endPoint y: 324, distance: 514.0
click at [978, 318] on div "$24.41" at bounding box center [974, 315] width 39 height 10
click at [111, 314] on link "83084-LD" at bounding box center [116, 315] width 38 height 10
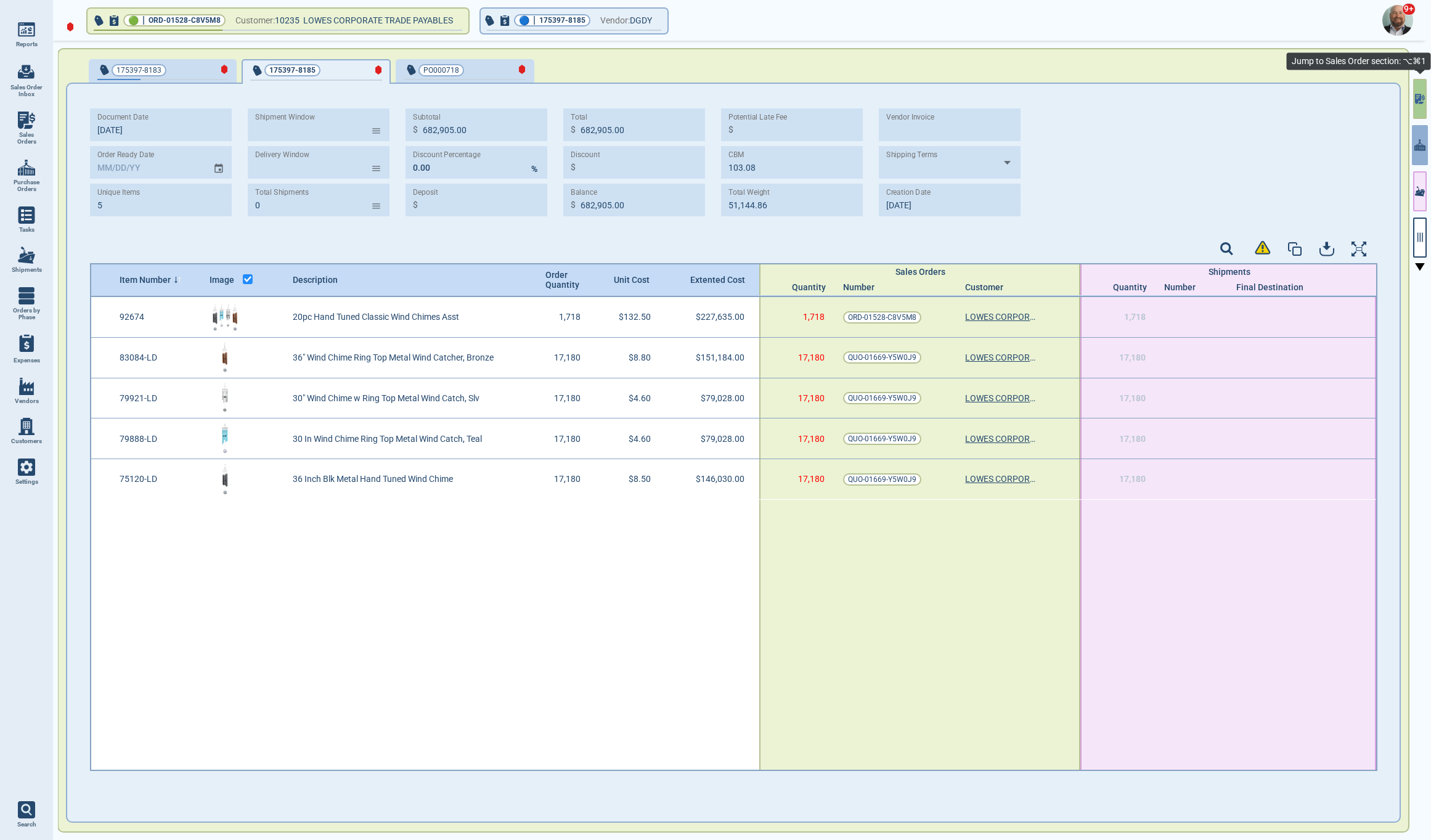
click at [1418, 107] on button "button" at bounding box center [1420, 99] width 13 height 40
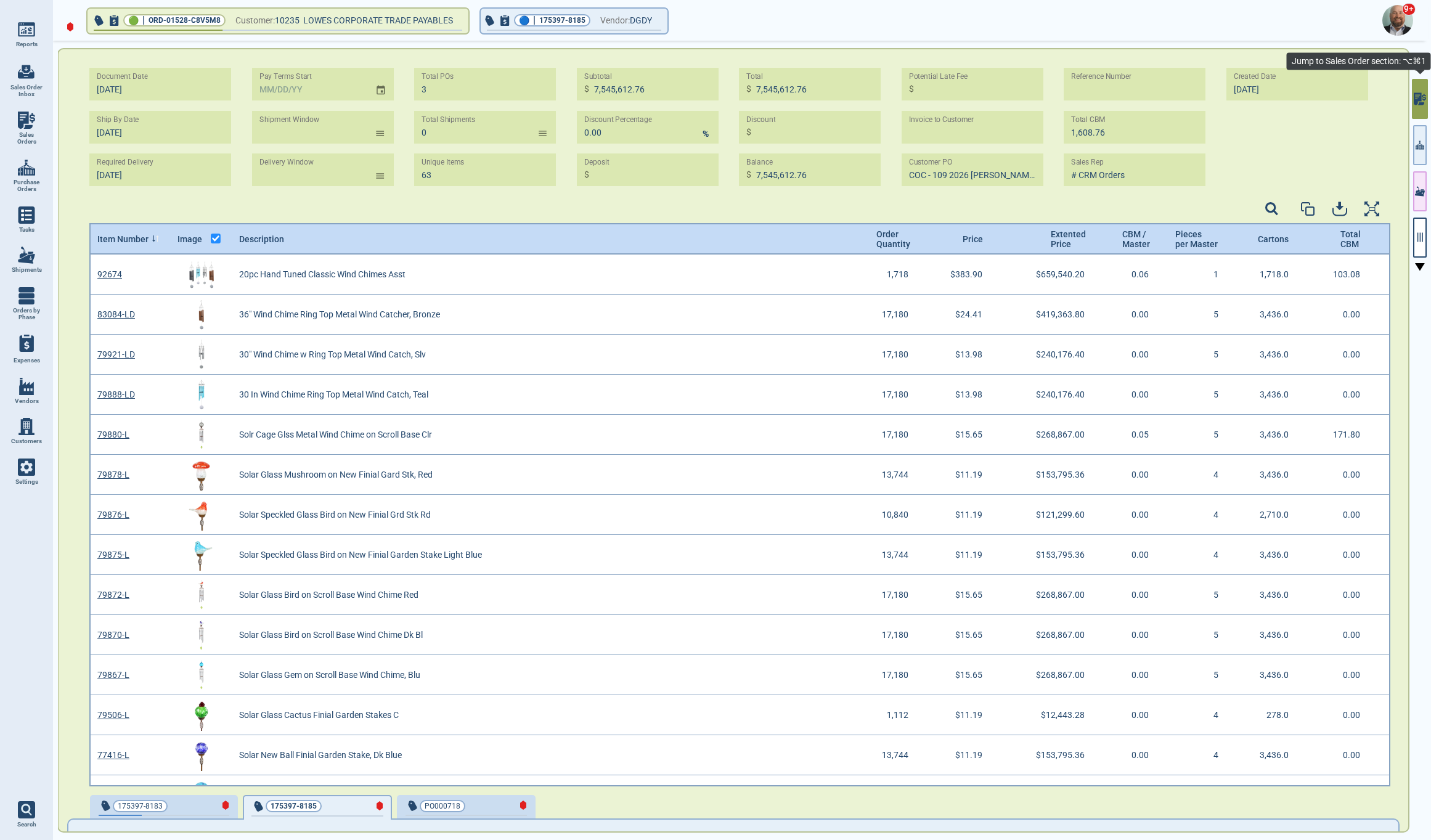
scroll to position [528, 1297]
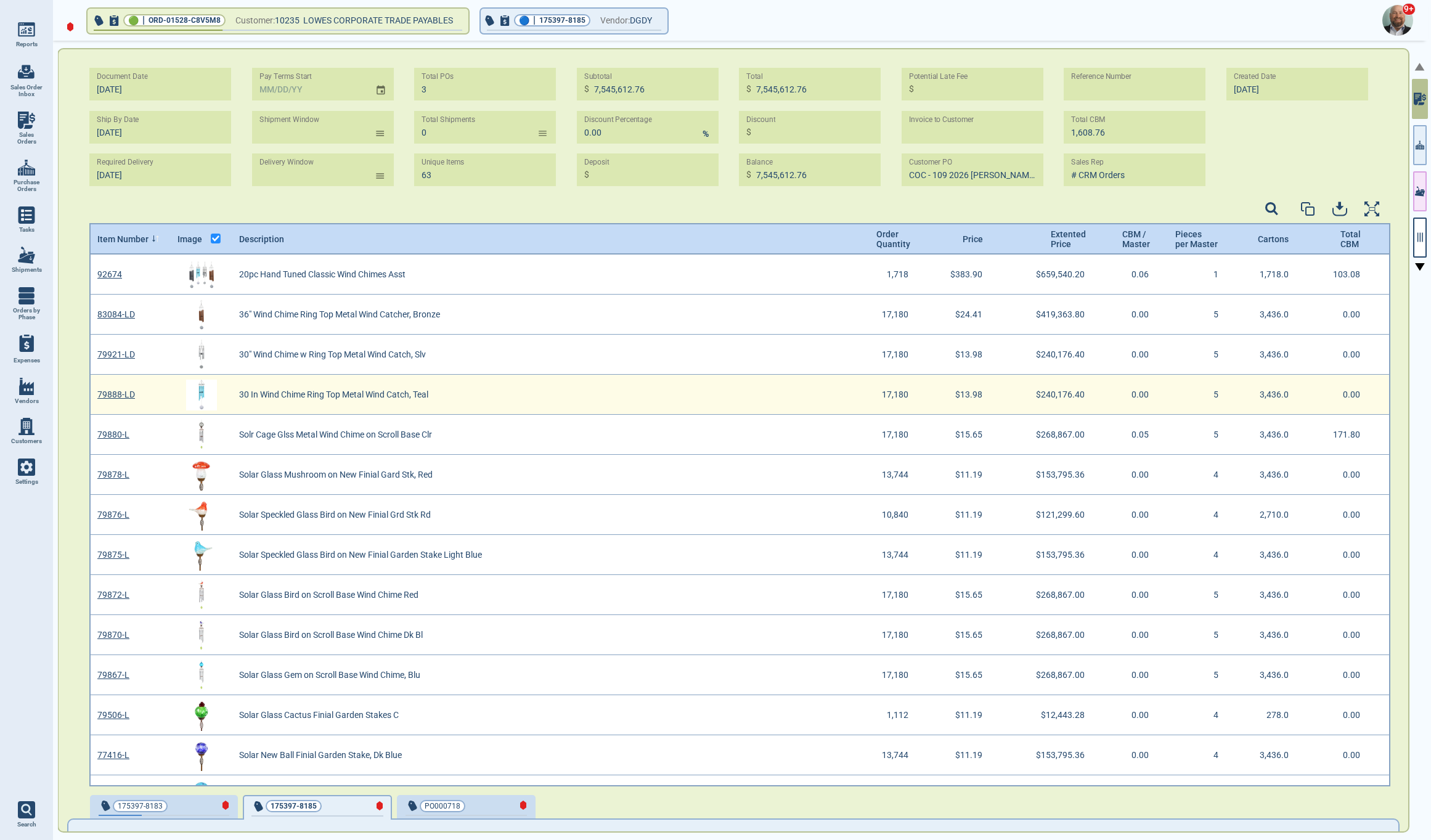
click at [199, 390] on img "grid" at bounding box center [201, 395] width 31 height 31
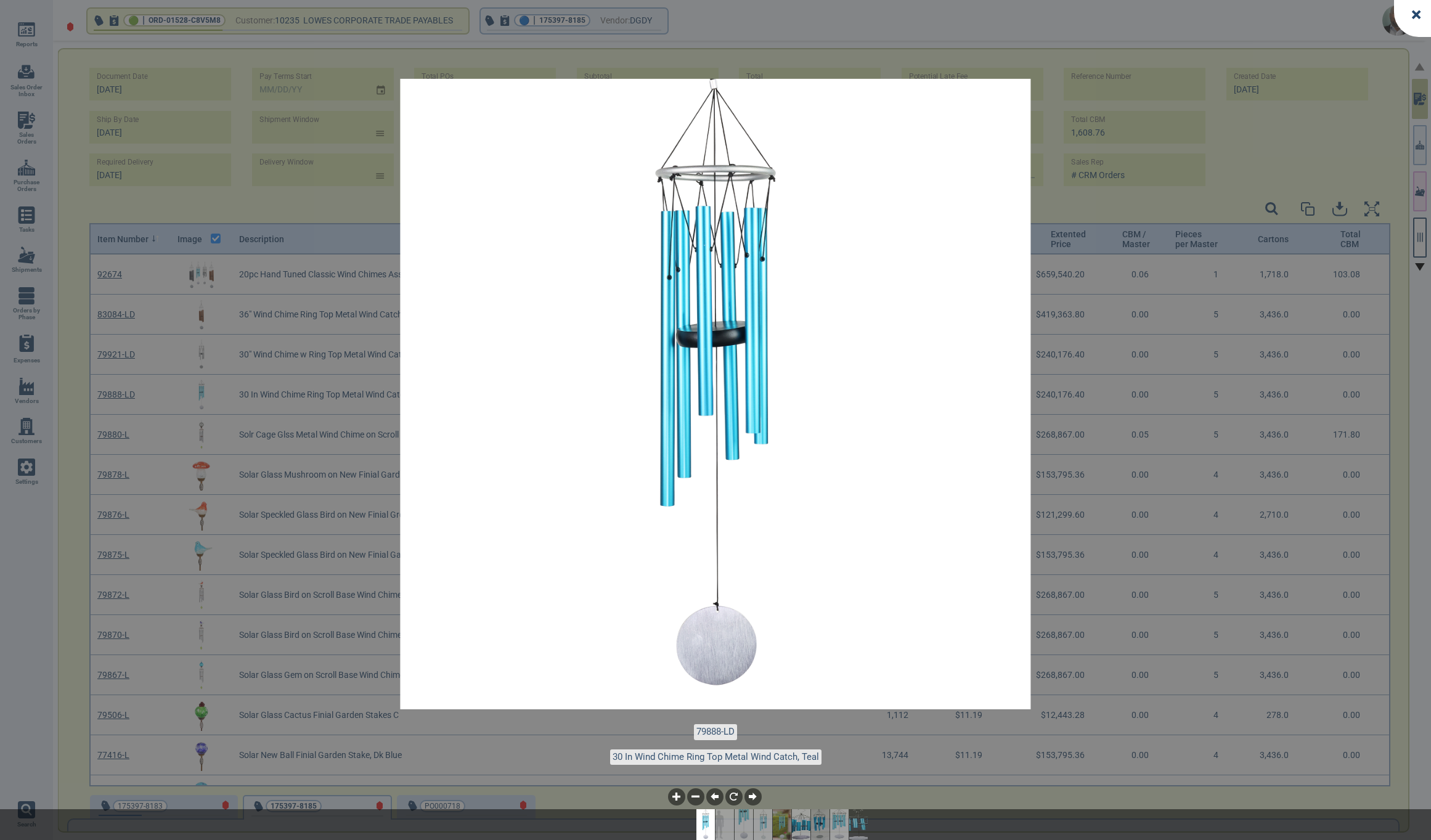
click at [1419, 13] on icon at bounding box center [1416, 13] width 9 height 9
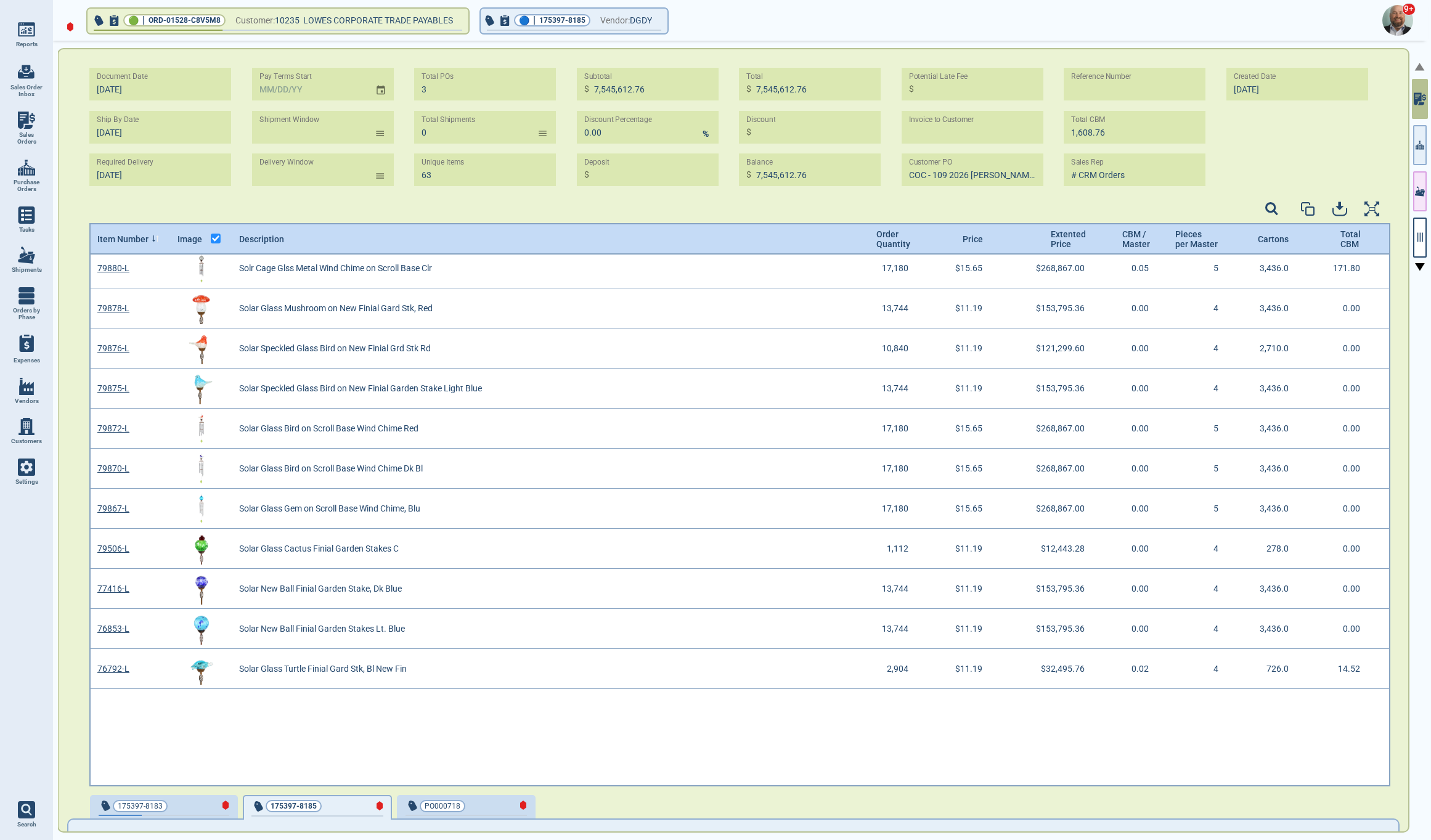
scroll to position [0, 0]
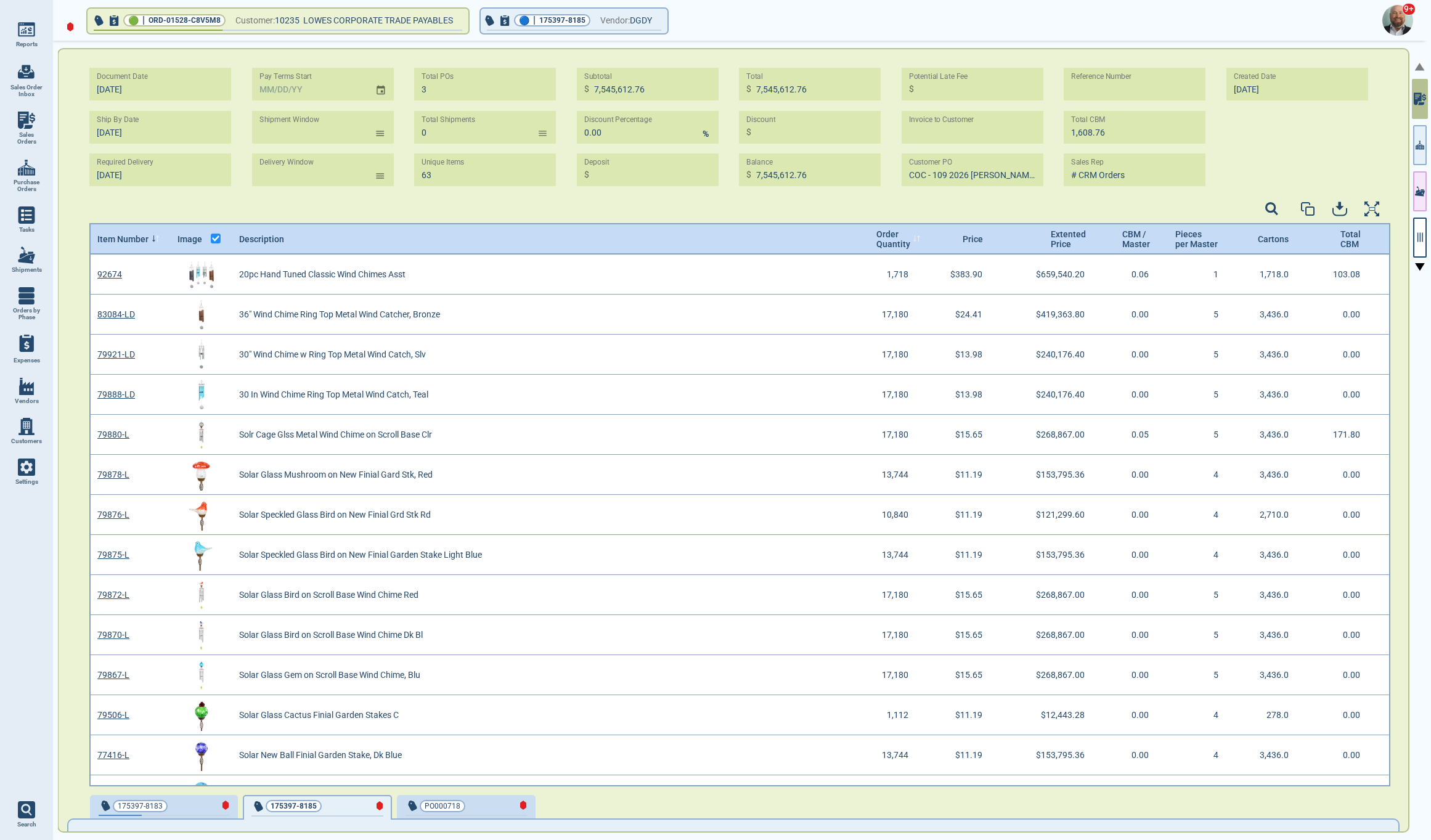
click at [914, 240] on icon at bounding box center [915, 240] width 3 height 1
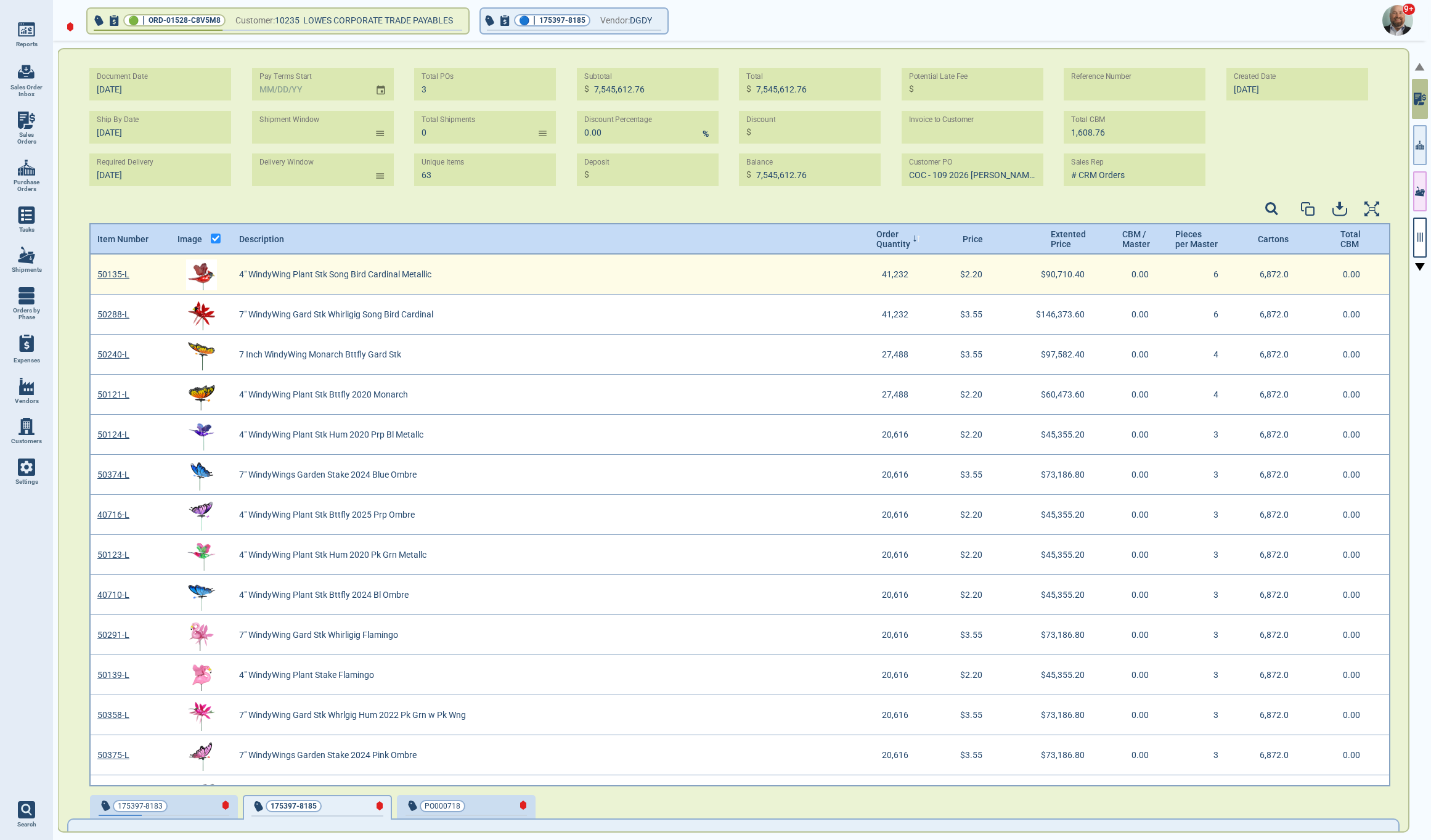
click at [200, 270] on img "grid" at bounding box center [201, 275] width 31 height 31
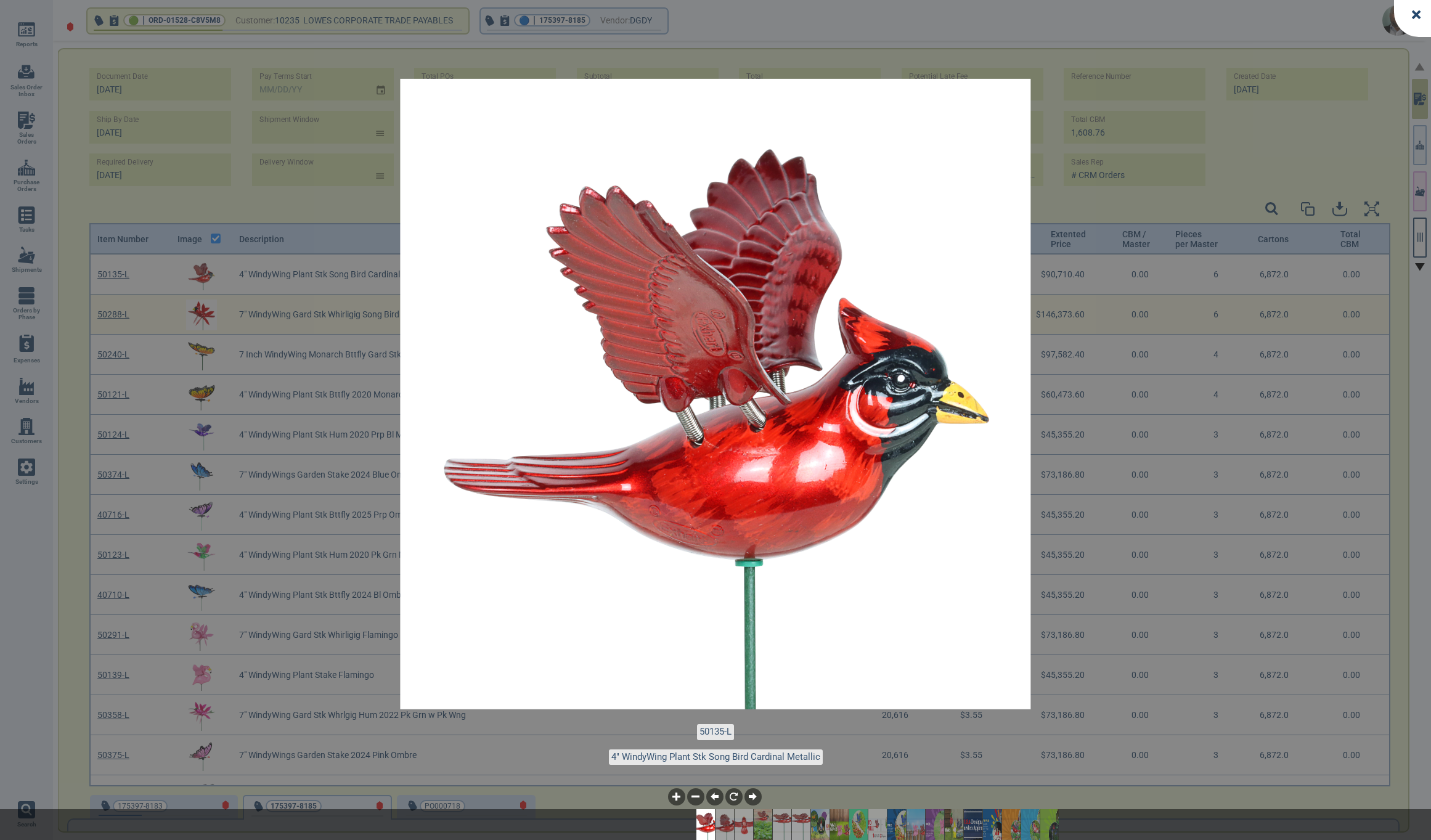
drag, startPoint x: 224, startPoint y: 303, endPoint x: 211, endPoint y: 305, distance: 13.2
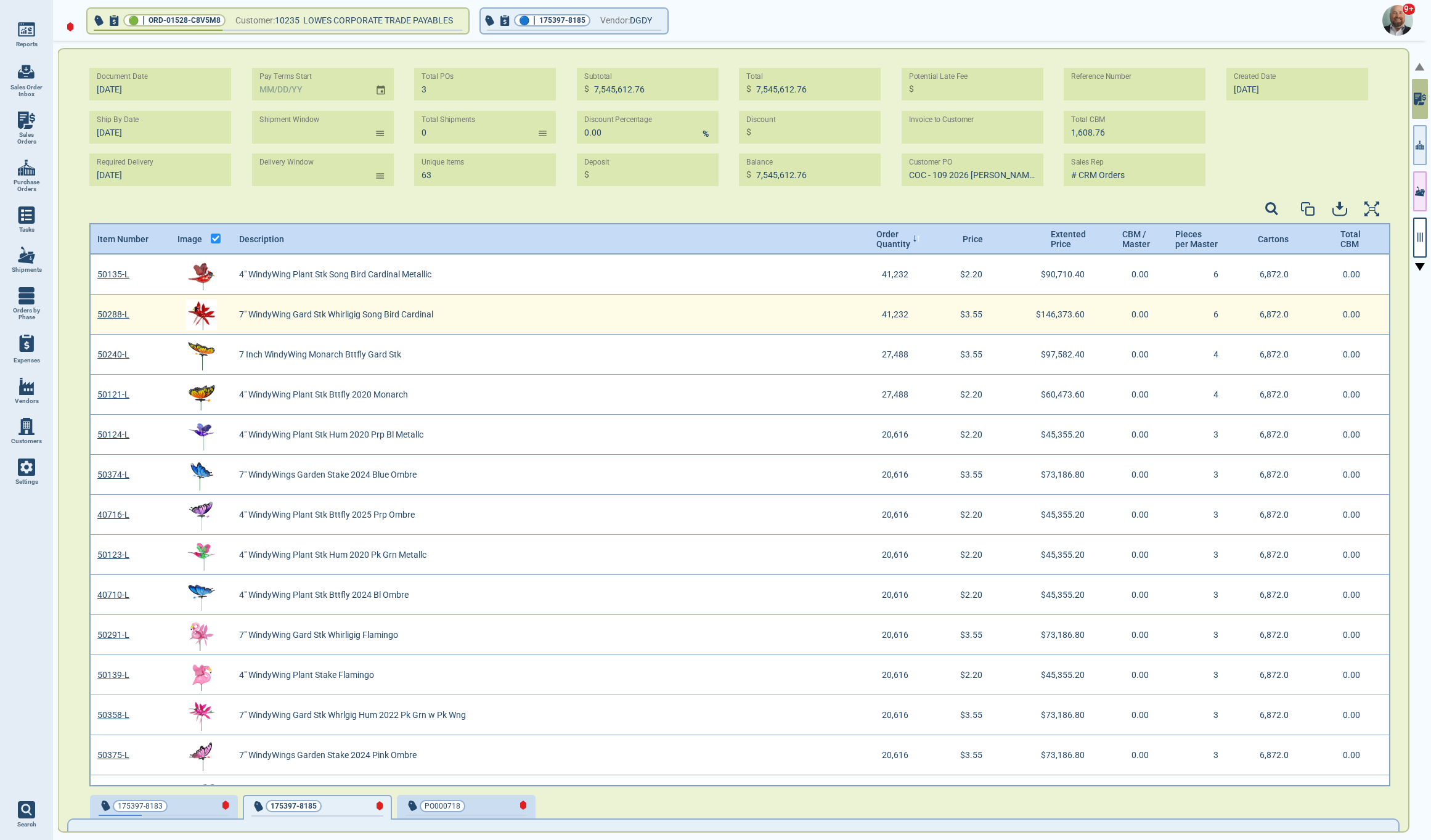
click at [199, 314] on img "grid" at bounding box center [201, 315] width 31 height 31
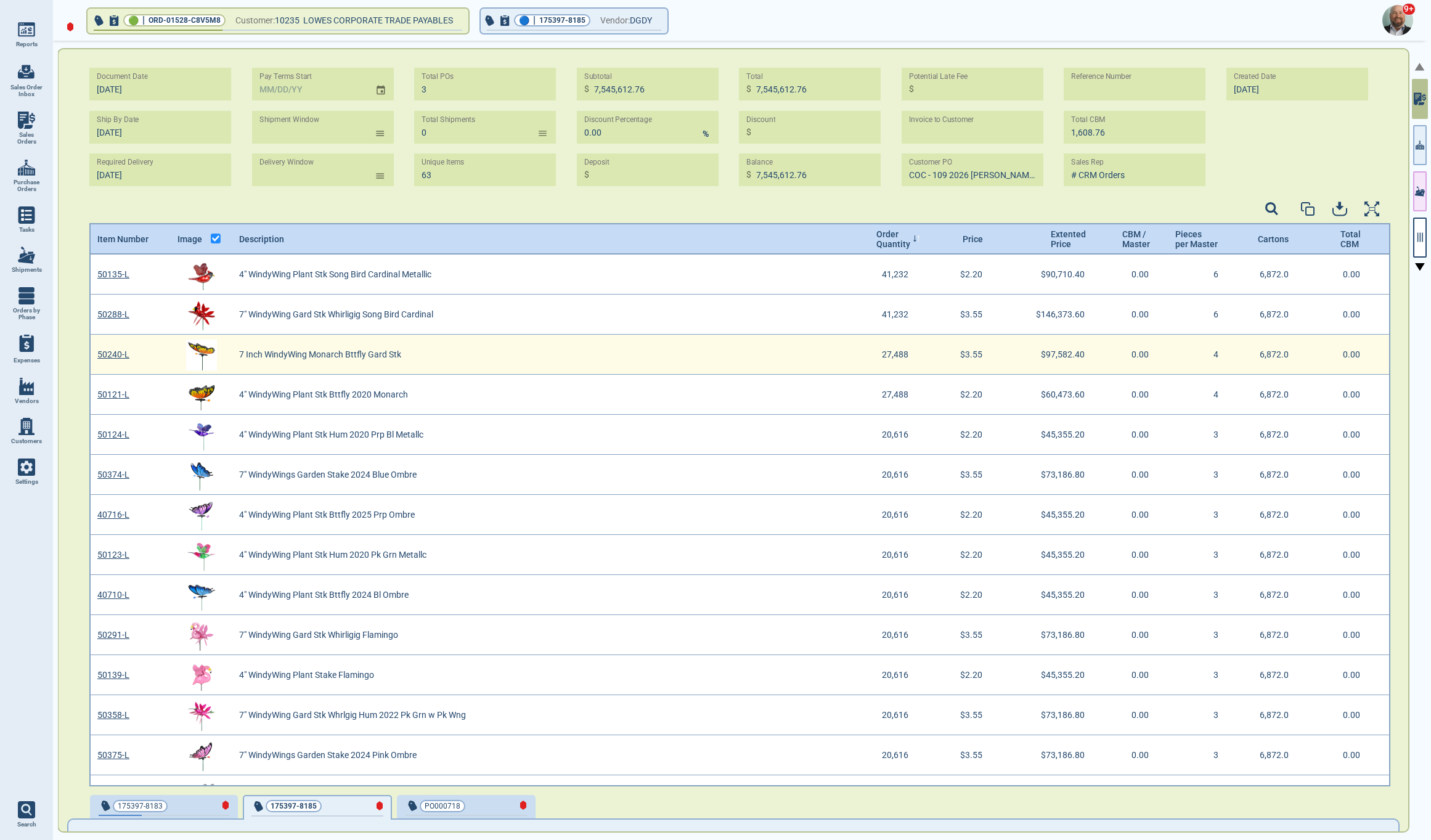
click at [205, 354] on img "grid" at bounding box center [201, 354] width 31 height 31
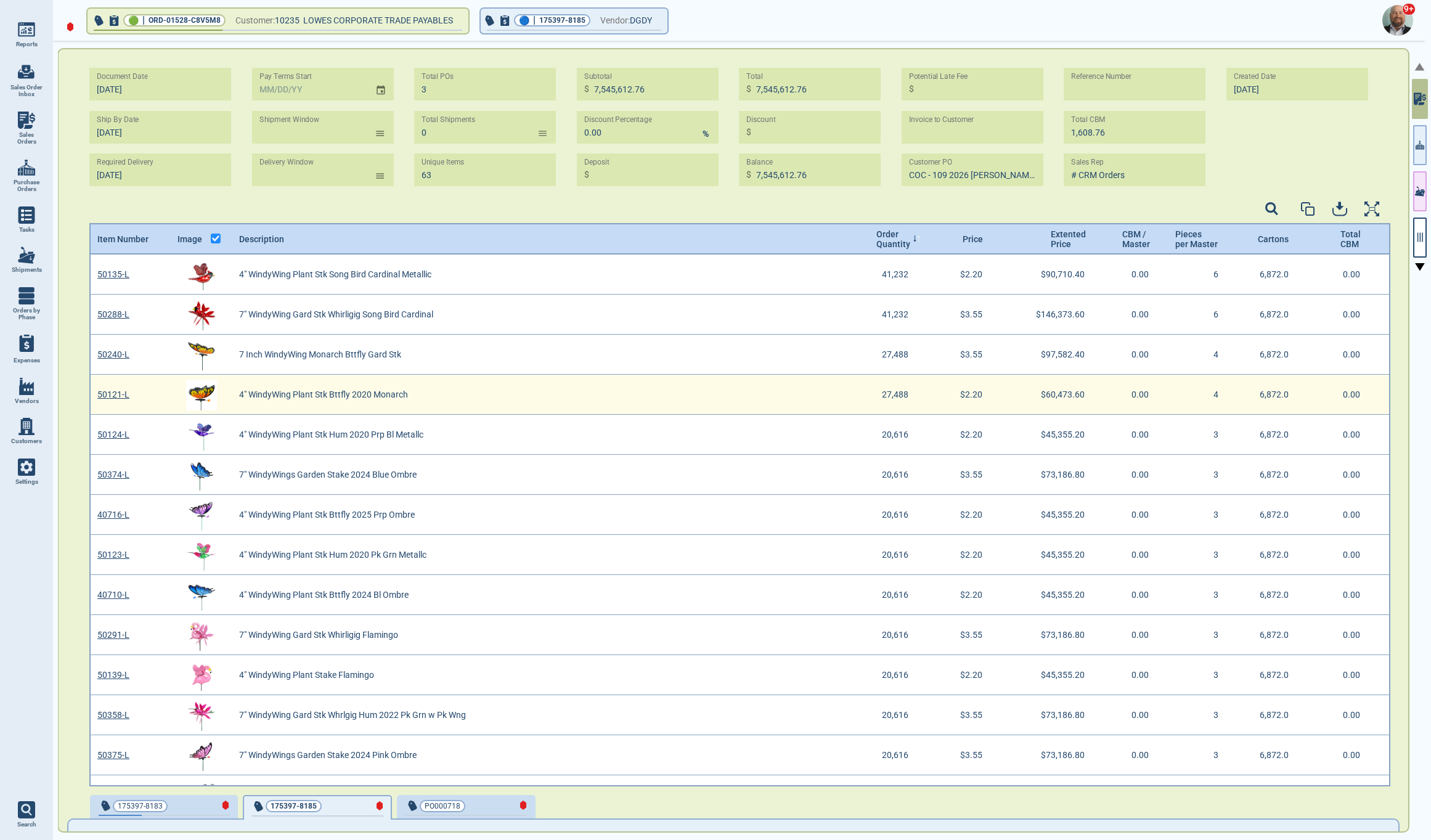
click at [192, 398] on img "grid" at bounding box center [201, 395] width 31 height 31
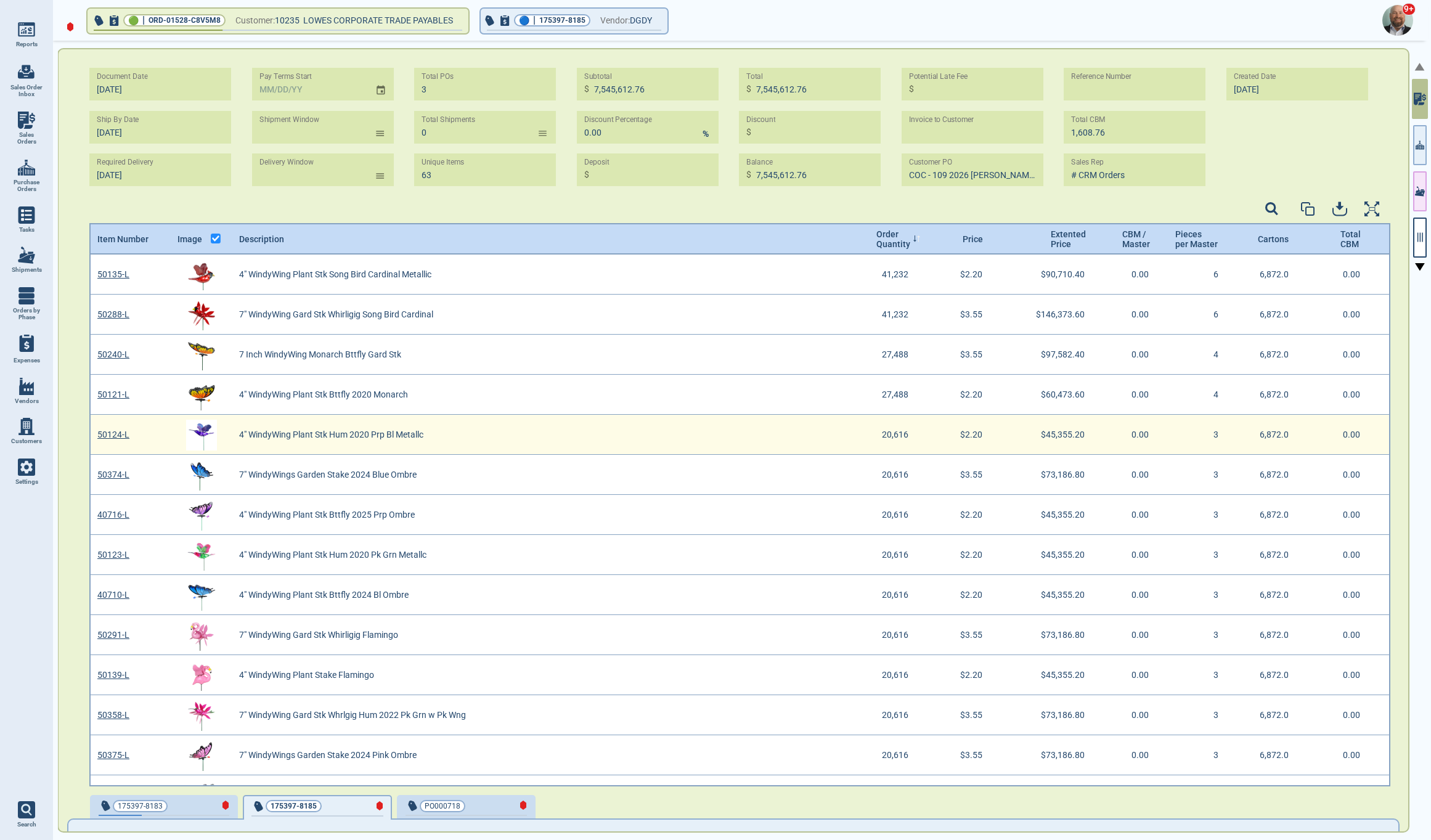
click at [204, 436] on img "grid" at bounding box center [201, 435] width 31 height 31
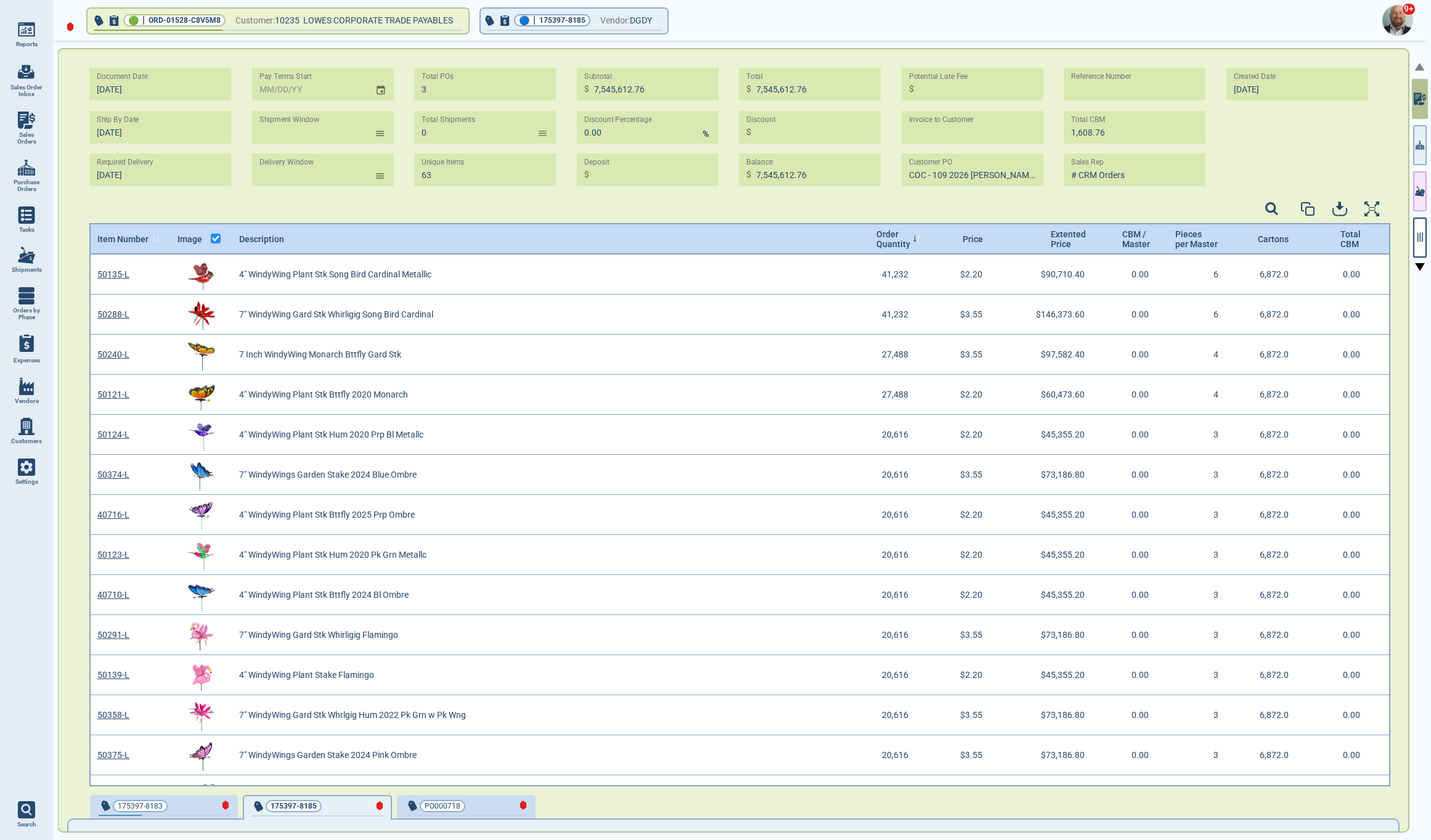
drag, startPoint x: 118, startPoint y: 241, endPoint x: 127, endPoint y: 241, distance: 9.0
click at [118, 241] on span "Item Number" at bounding box center [122, 239] width 51 height 10
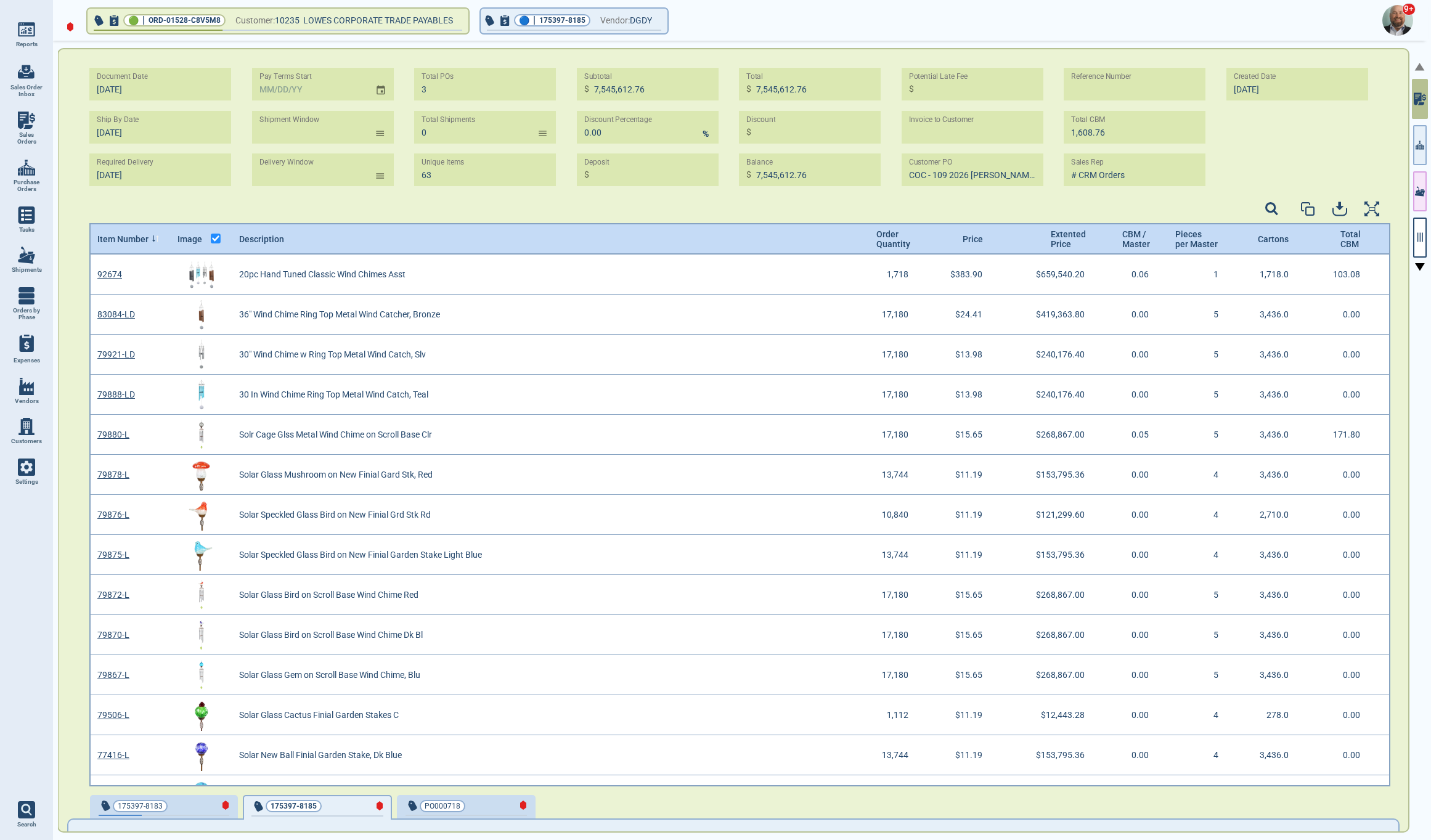
click at [1392, 19] on img at bounding box center [1398, 20] width 31 height 31
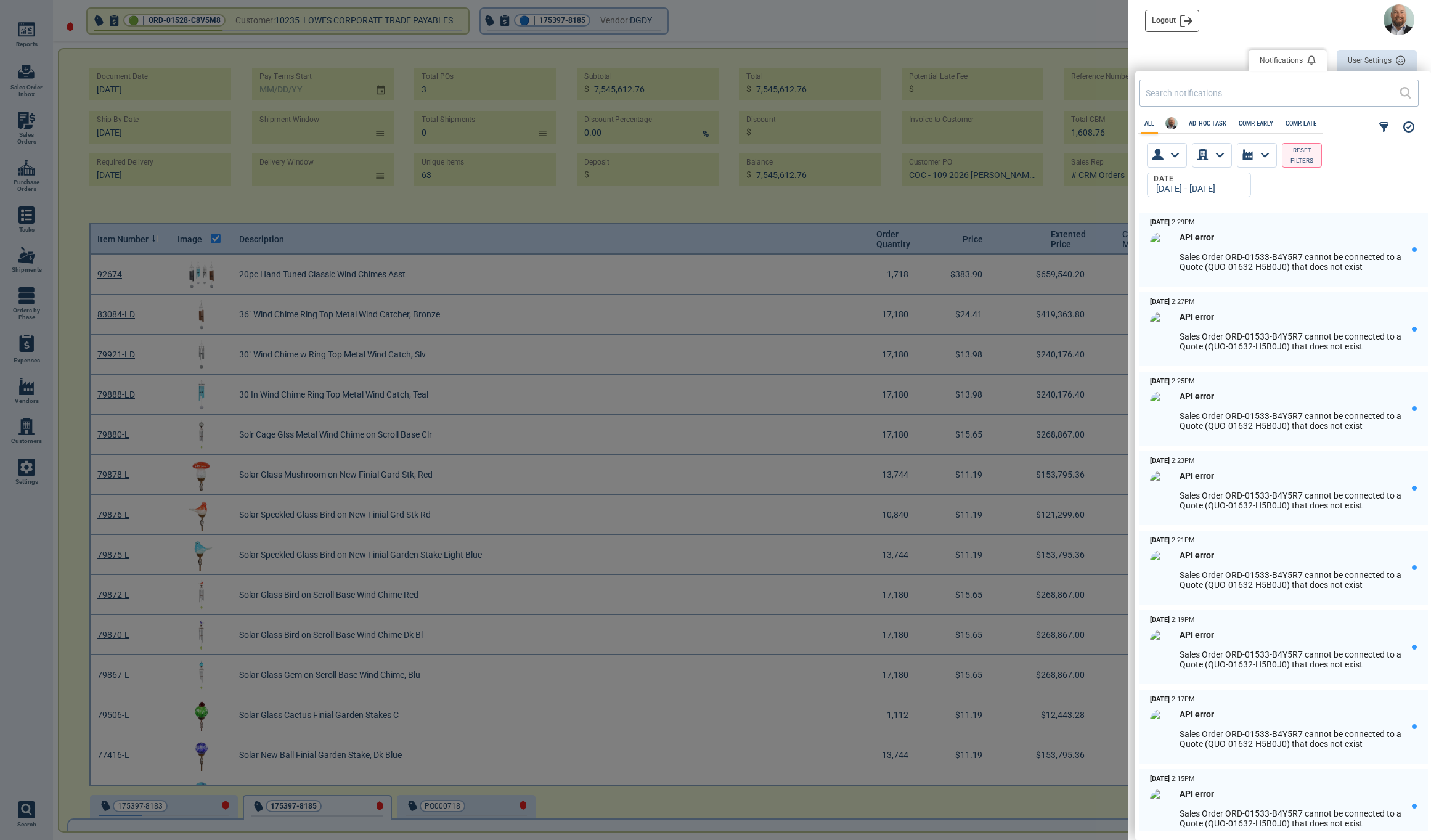
click at [702, 217] on div at bounding box center [715, 420] width 1431 height 840
